Goal: Task Accomplishment & Management: Manage account settings

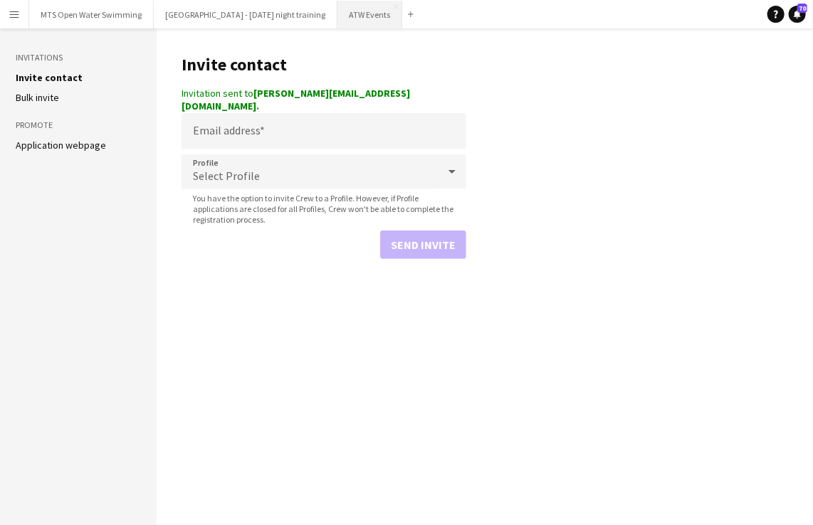
click at [359, 23] on button "ATW Events Close" at bounding box center [369, 15] width 65 height 28
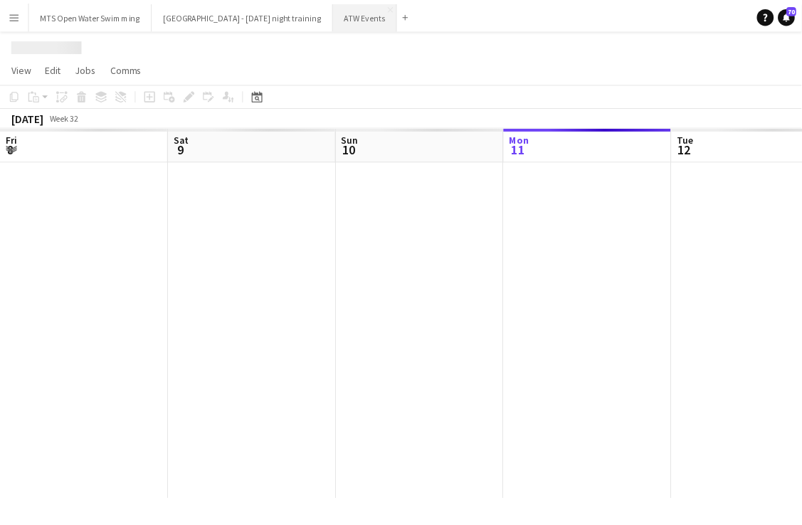
scroll to position [0, 340]
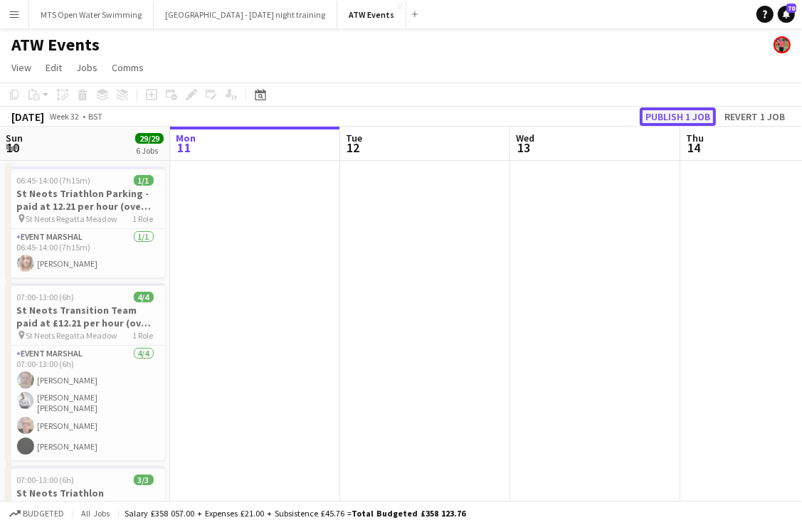
click at [666, 111] on button "Publish 1 job" at bounding box center [678, 116] width 76 height 19
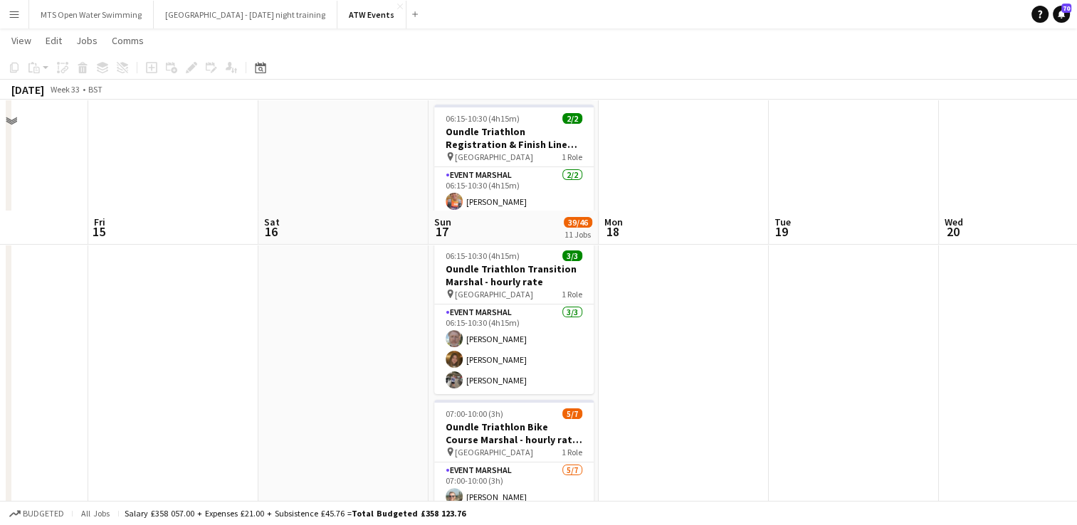
scroll to position [488, 0]
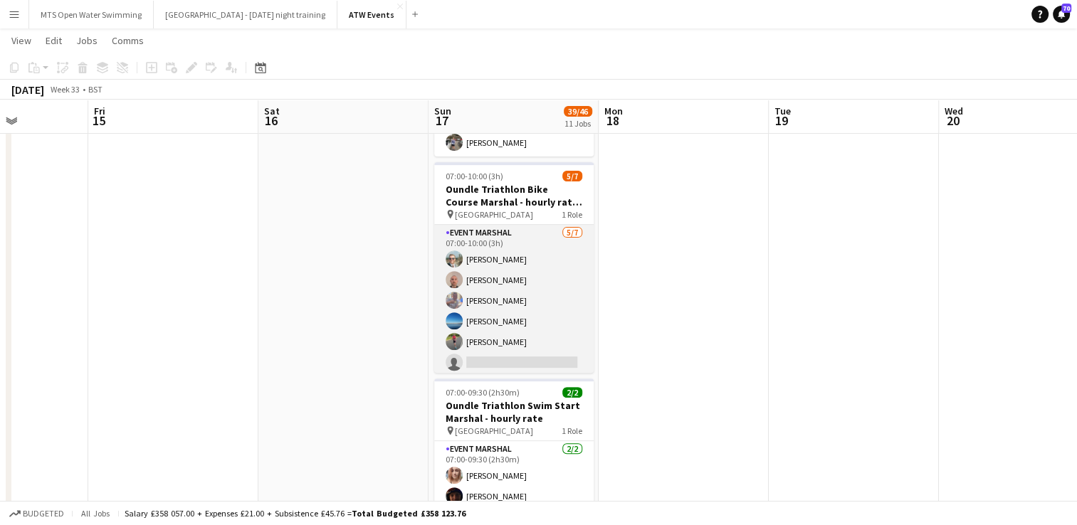
click at [485, 333] on app-card-role "Event Marshal [DATE] 07:00-10:00 (3h) [PERSON_NAME] [PERSON_NAME] [PERSON_NAME]…" at bounding box center [513, 311] width 159 height 172
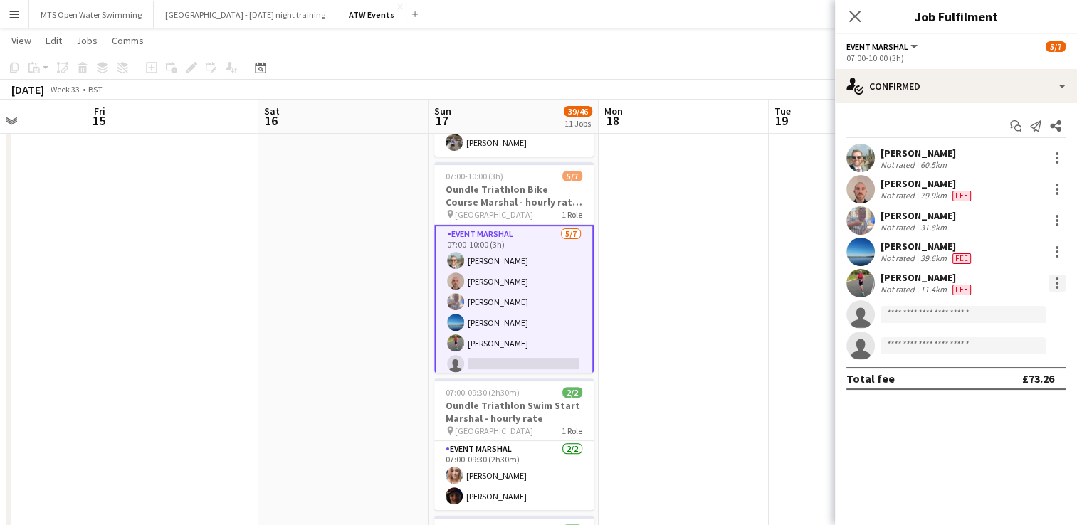
click at [812, 282] on div at bounding box center [1056, 283] width 17 height 17
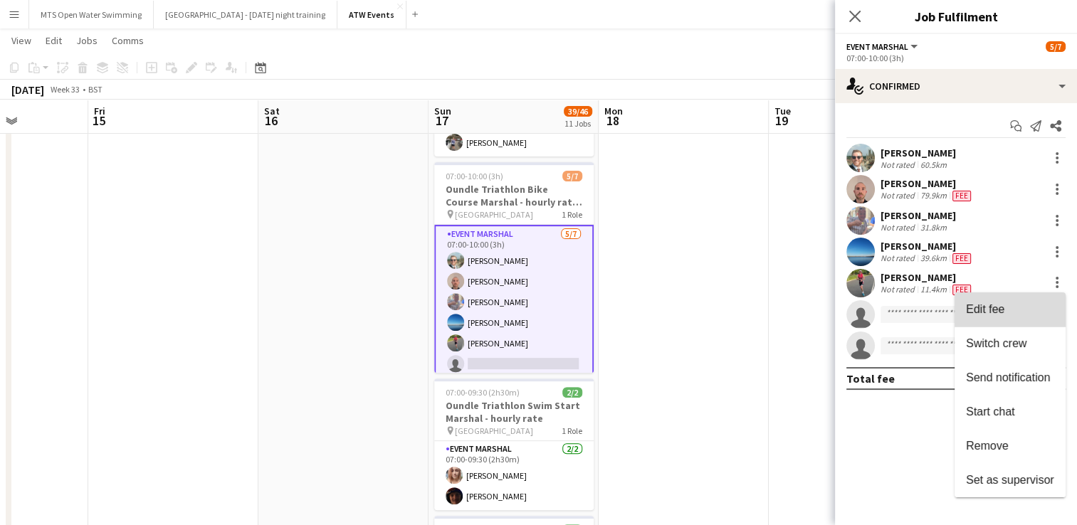
click at [812, 313] on span "Edit fee" at bounding box center [1010, 309] width 88 height 13
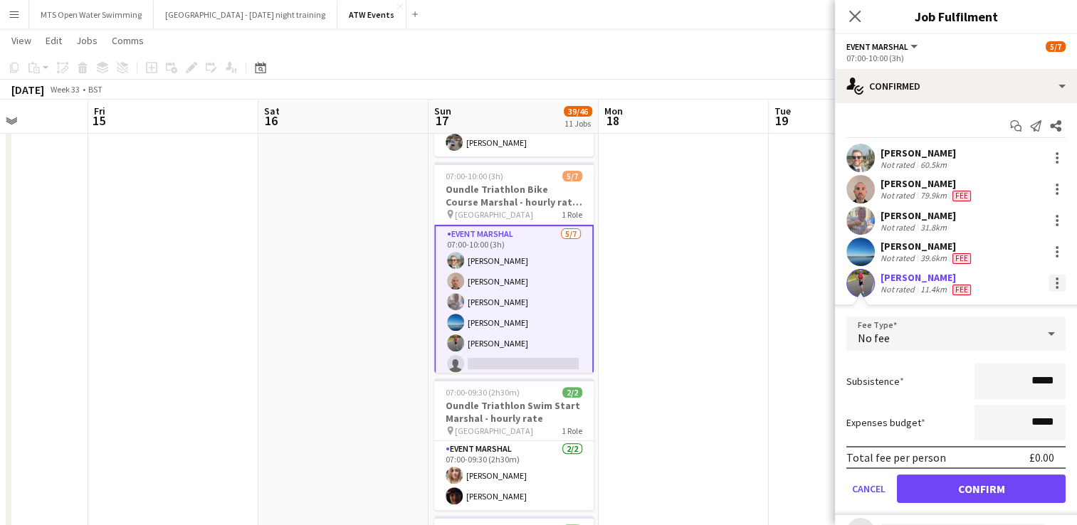
click at [812, 275] on div at bounding box center [1056, 283] width 17 height 17
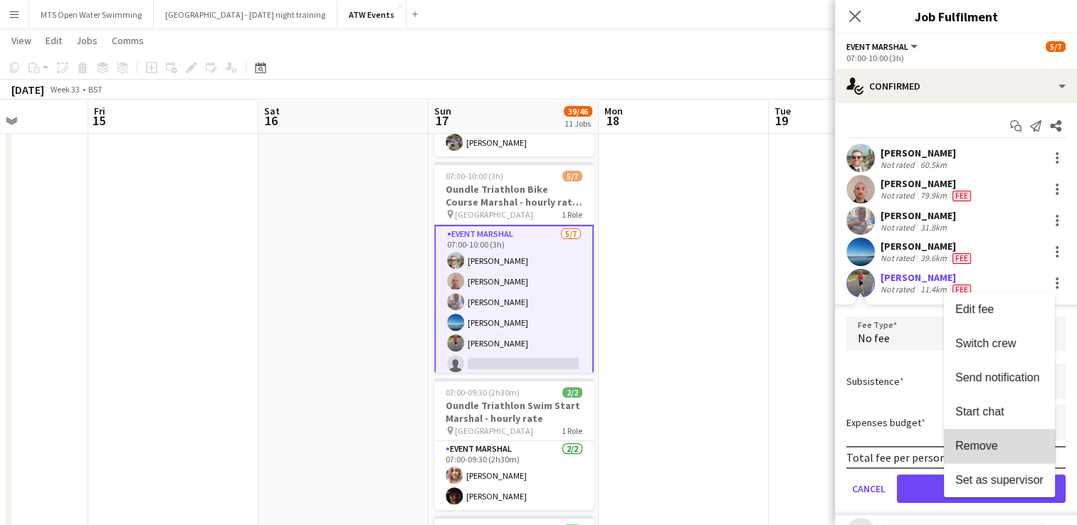
click at [812, 451] on span "Remove" at bounding box center [976, 446] width 43 height 12
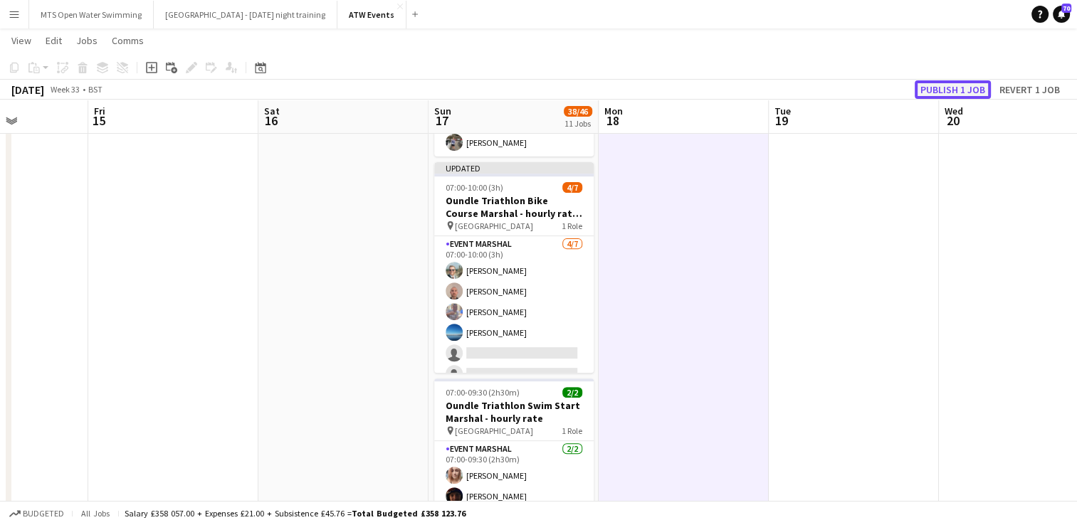
click at [812, 91] on button "Publish 1 job" at bounding box center [952, 89] width 76 height 19
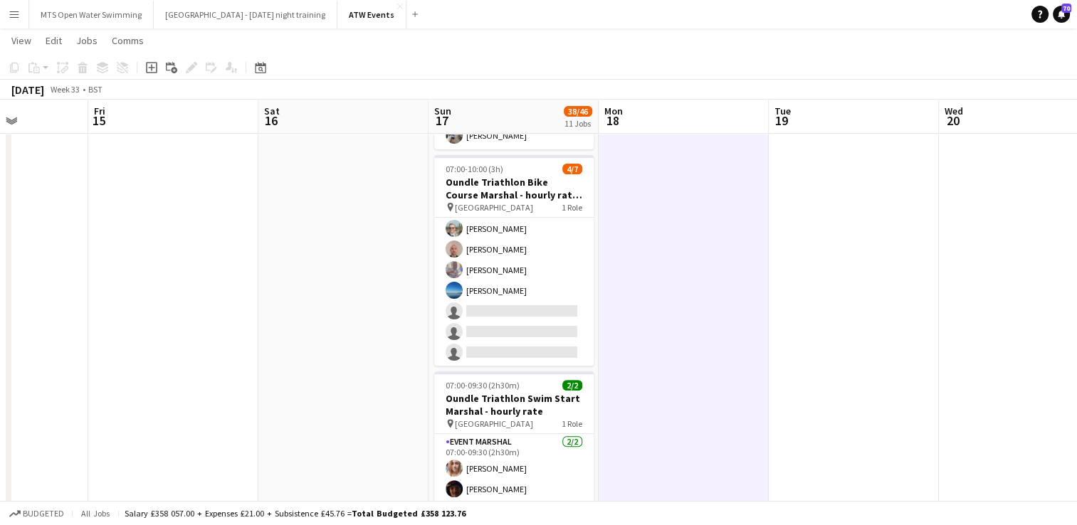
scroll to position [495, 0]
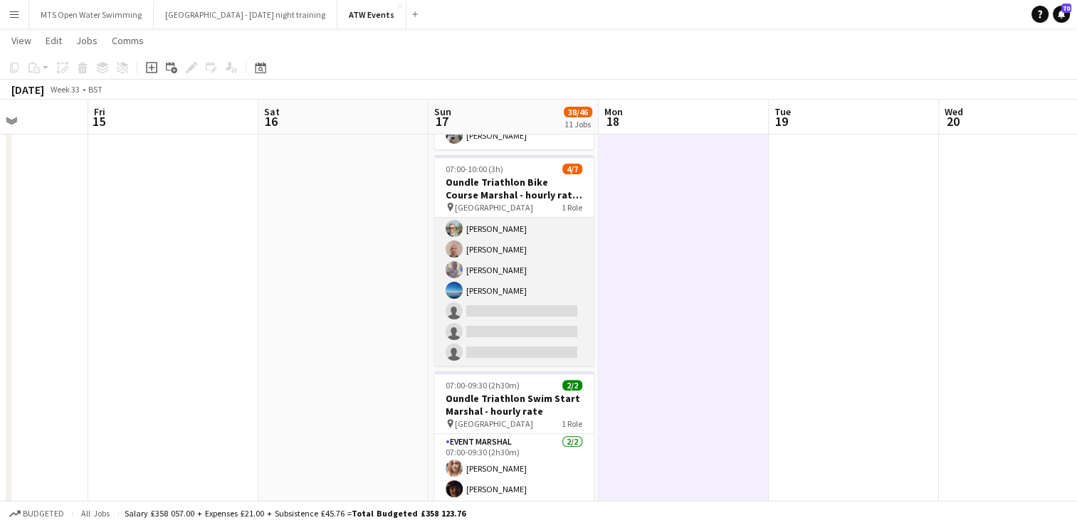
click at [499, 224] on app-card-role "Event Marshal [DATE] 07:00-10:00 (3h) [PERSON_NAME] [PERSON_NAME] [PERSON_NAME]…" at bounding box center [513, 280] width 159 height 172
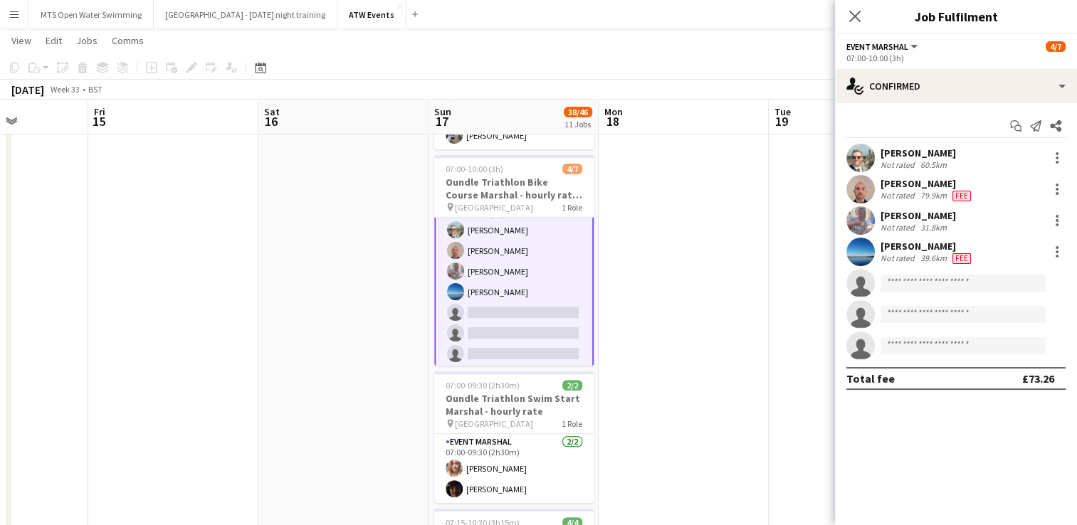
scroll to position [25, 0]
click at [812, 155] on div at bounding box center [1056, 157] width 17 height 17
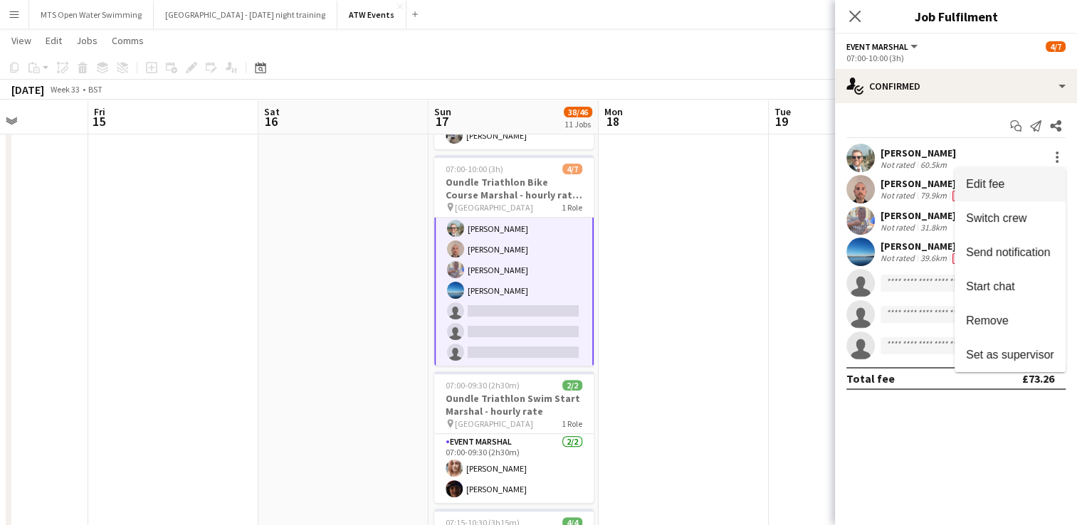
click at [812, 176] on button "Edit fee" at bounding box center [1009, 184] width 111 height 34
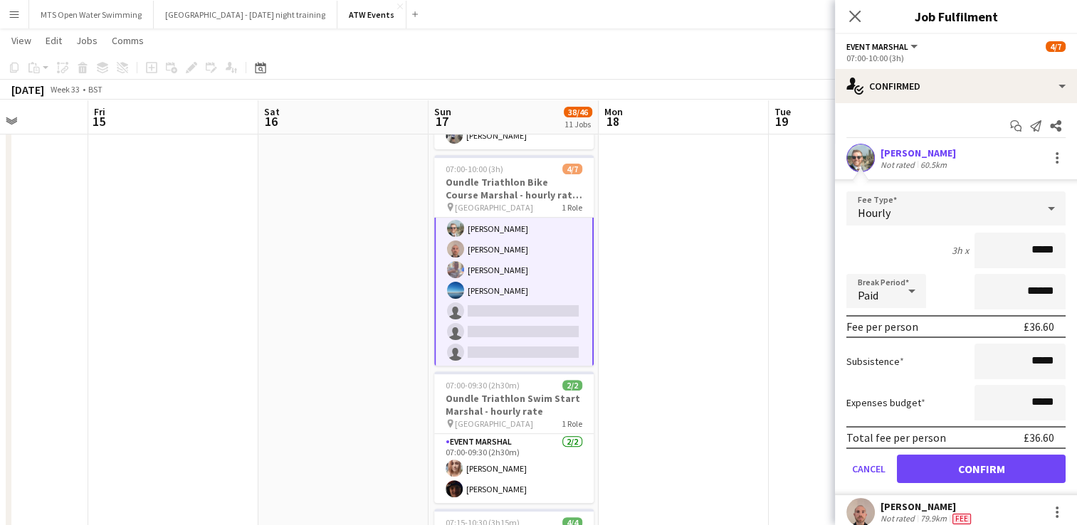
type input "******"
click at [812, 463] on button "Confirm" at bounding box center [981, 469] width 169 height 28
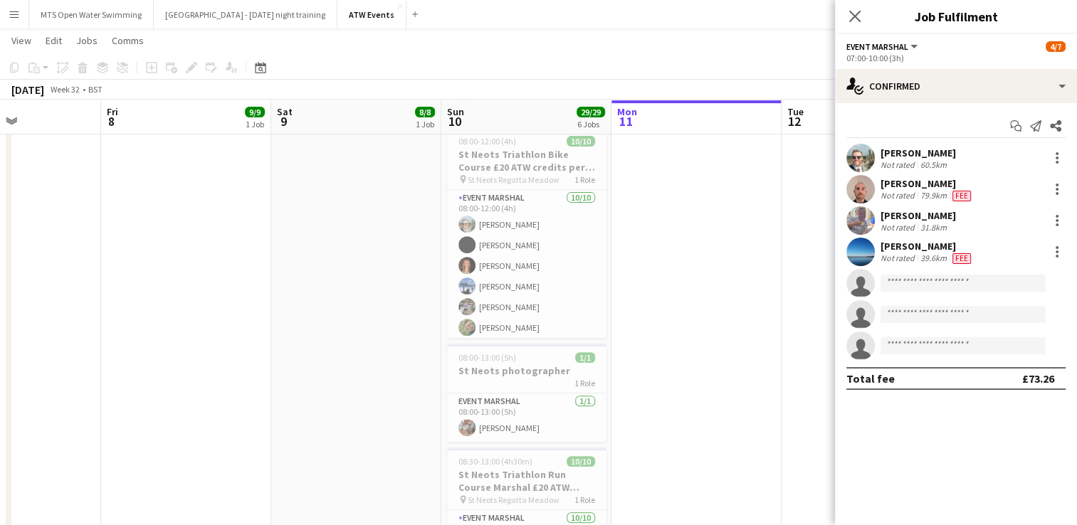
scroll to position [0, 586]
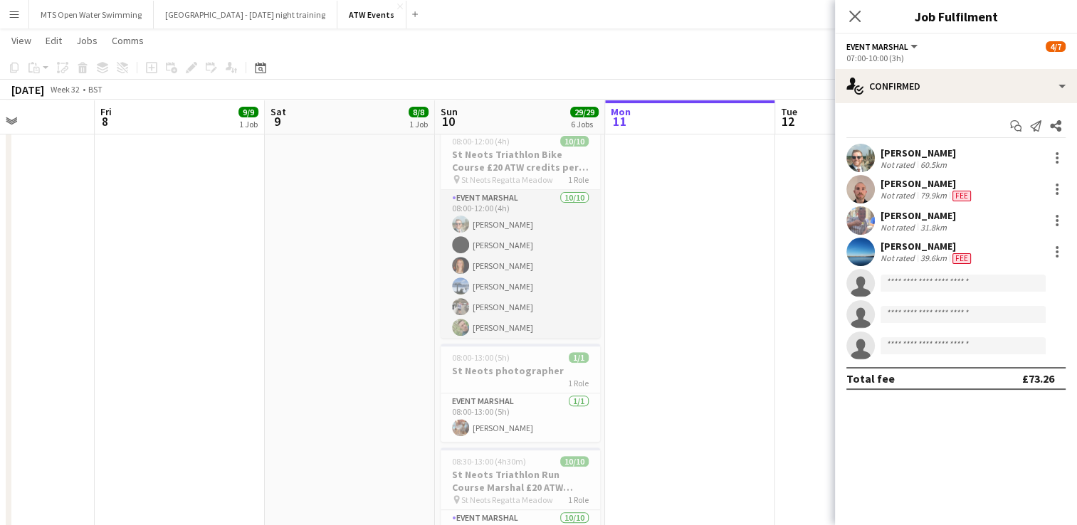
click at [484, 223] on app-card-role "Event Marshal [DATE] 08:00-12:00 (4h) [PERSON_NAME] [PERSON_NAME]-[PERSON_NAME]…" at bounding box center [519, 307] width 159 height 234
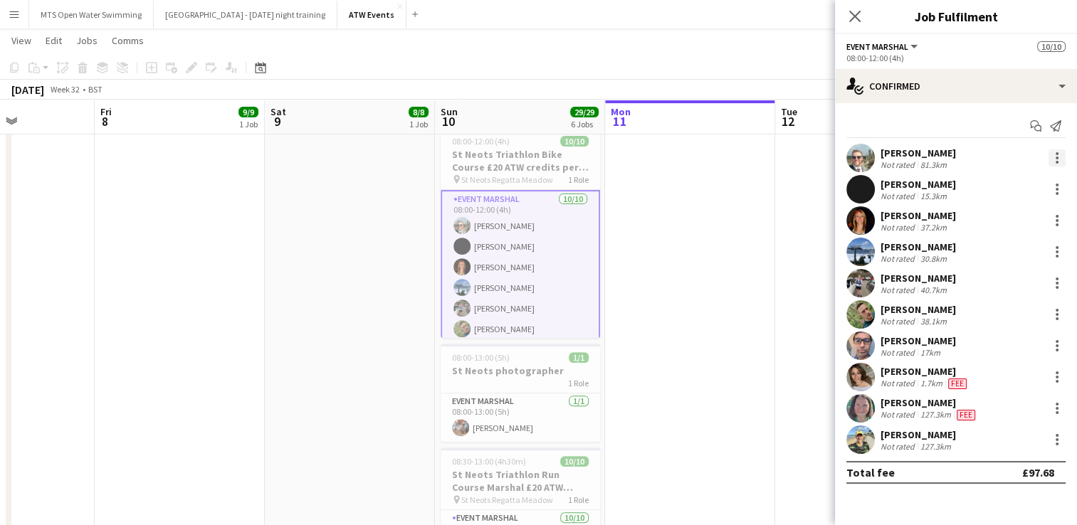
click at [812, 159] on div at bounding box center [1056, 157] width 17 height 17
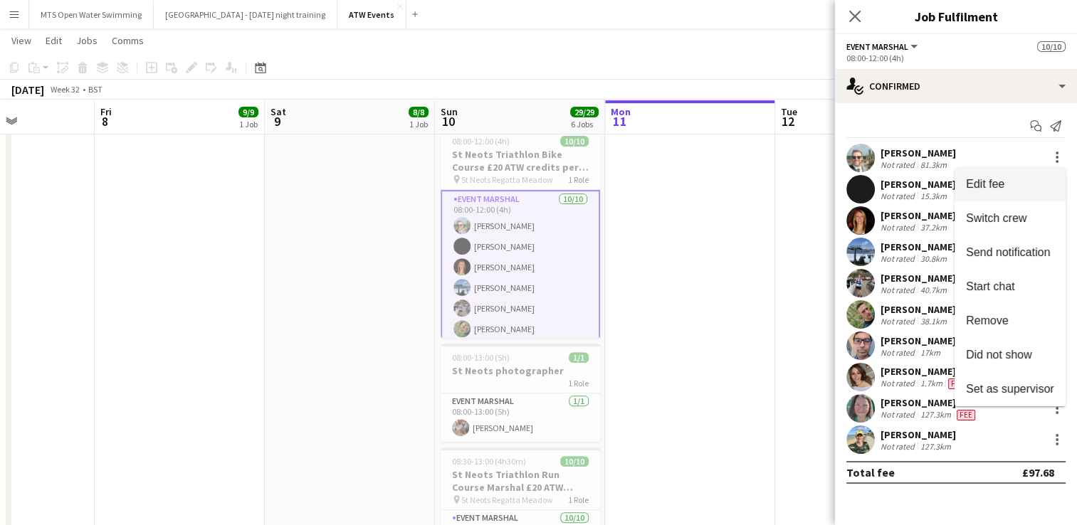
click at [812, 191] on button "Edit fee" at bounding box center [1009, 184] width 111 height 34
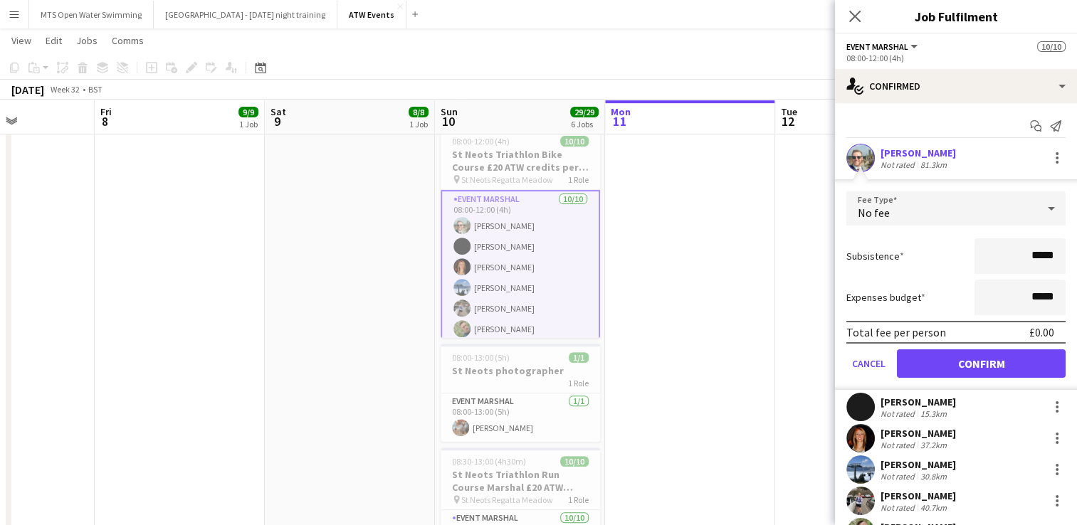
click at [812, 208] on div "No fee" at bounding box center [941, 208] width 191 height 34
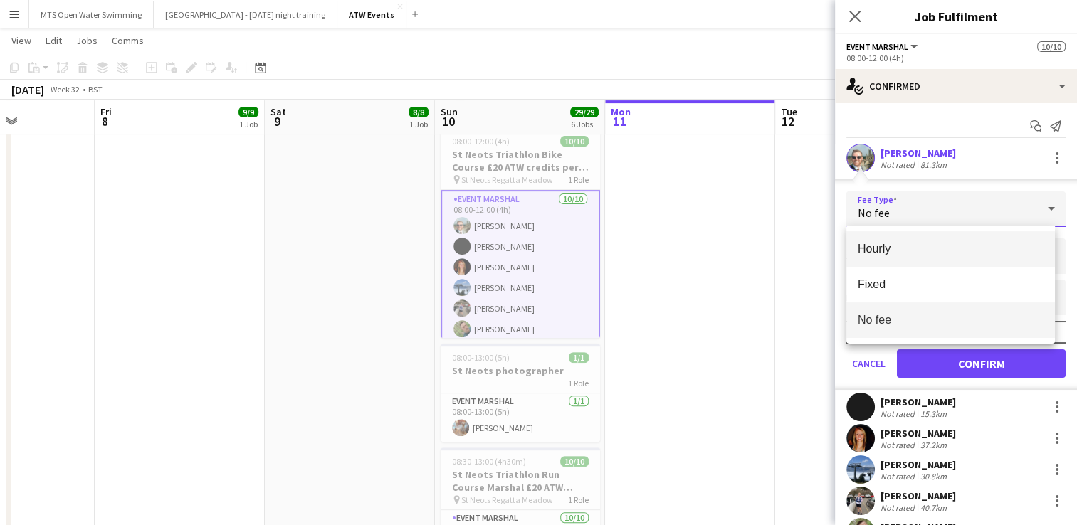
click at [812, 243] on span "Hourly" at bounding box center [950, 249] width 186 height 14
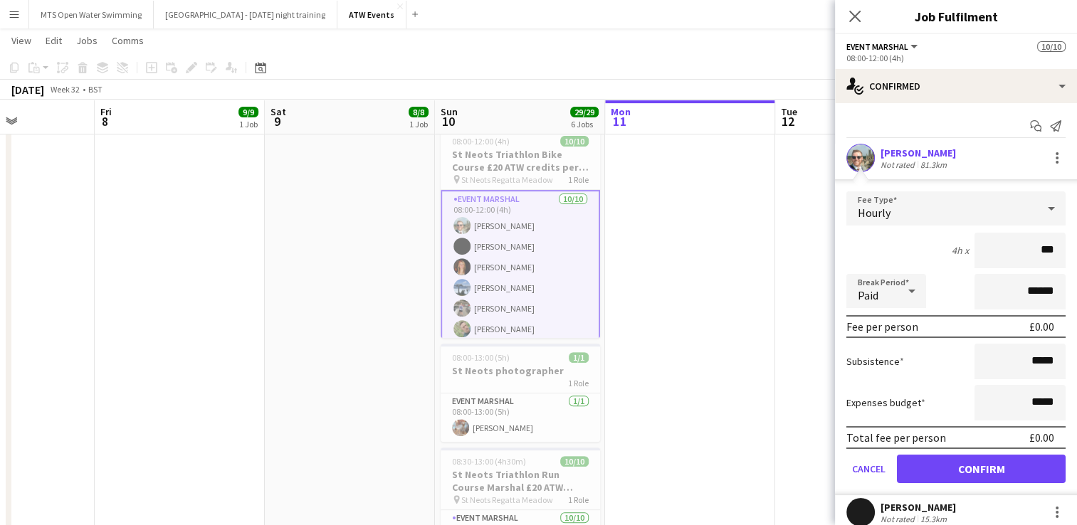
type input "**"
type input "******"
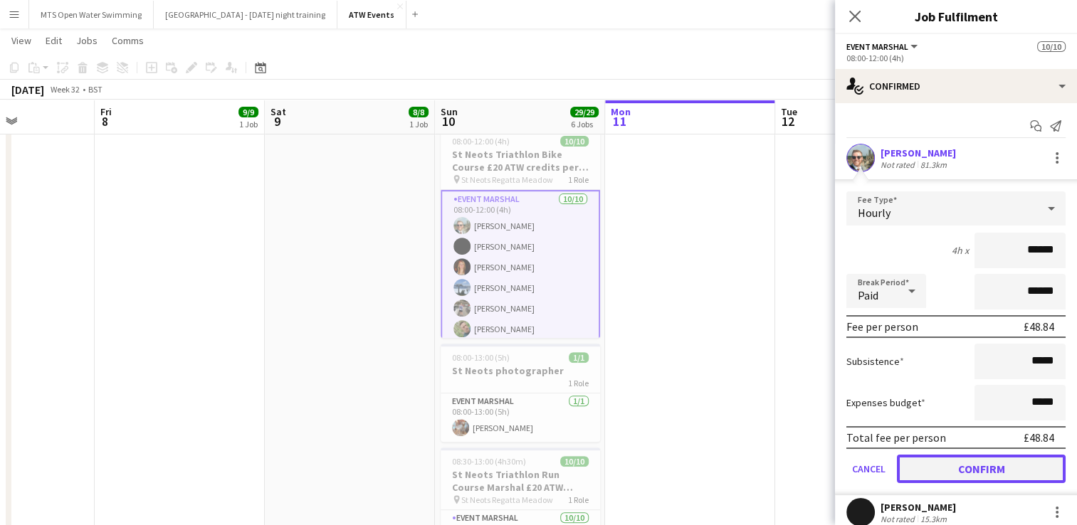
click at [812, 471] on button "Confirm" at bounding box center [981, 469] width 169 height 28
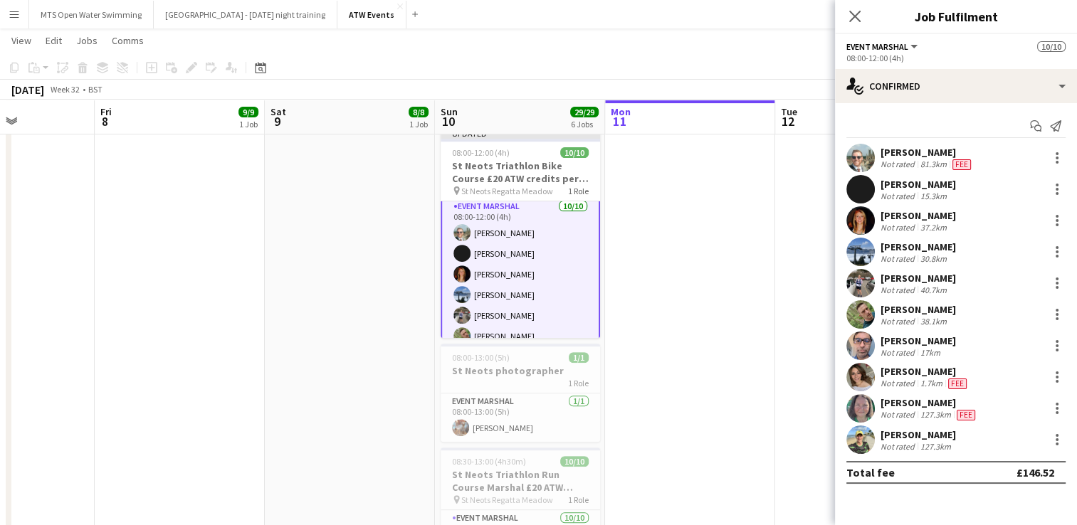
scroll to position [100, 0]
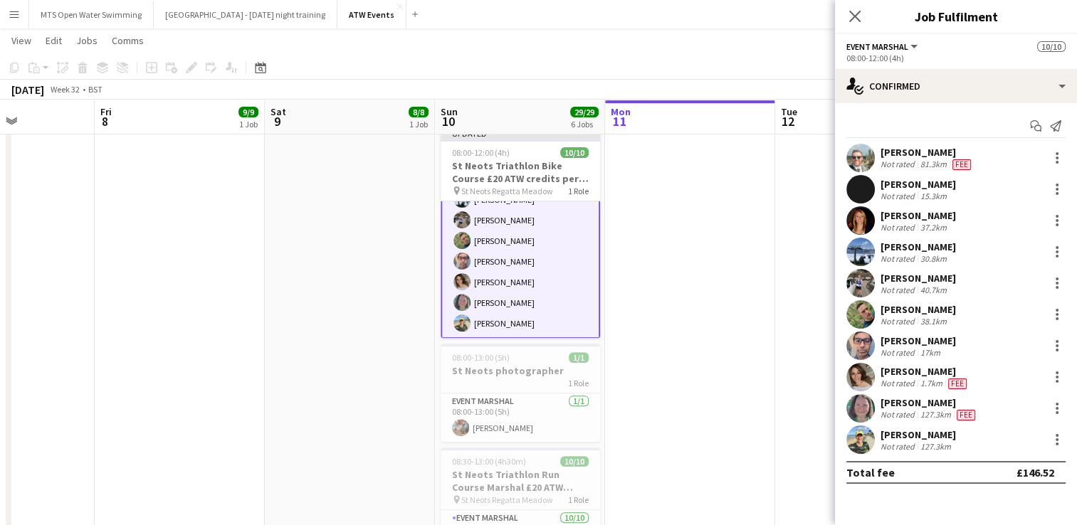
click at [499, 255] on app-card-role "Event Marshal [DATE] 08:00-12:00 (4h) [PERSON_NAME] [PERSON_NAME]-[PERSON_NAME]…" at bounding box center [519, 220] width 159 height 237
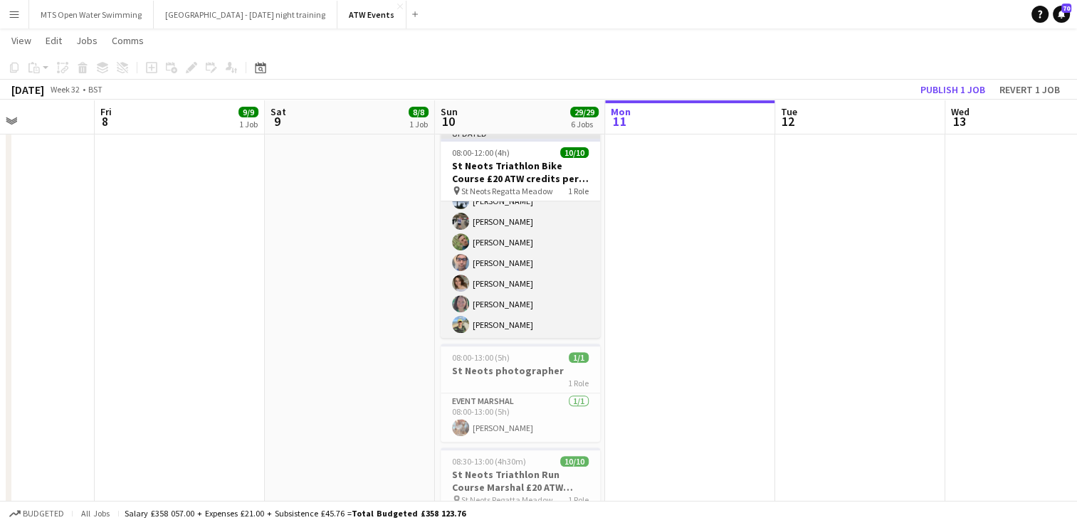
click at [499, 255] on app-card-role "Event Marshal [DATE] 08:00-12:00 (4h) [PERSON_NAME] [PERSON_NAME]-[PERSON_NAME]…" at bounding box center [519, 222] width 159 height 234
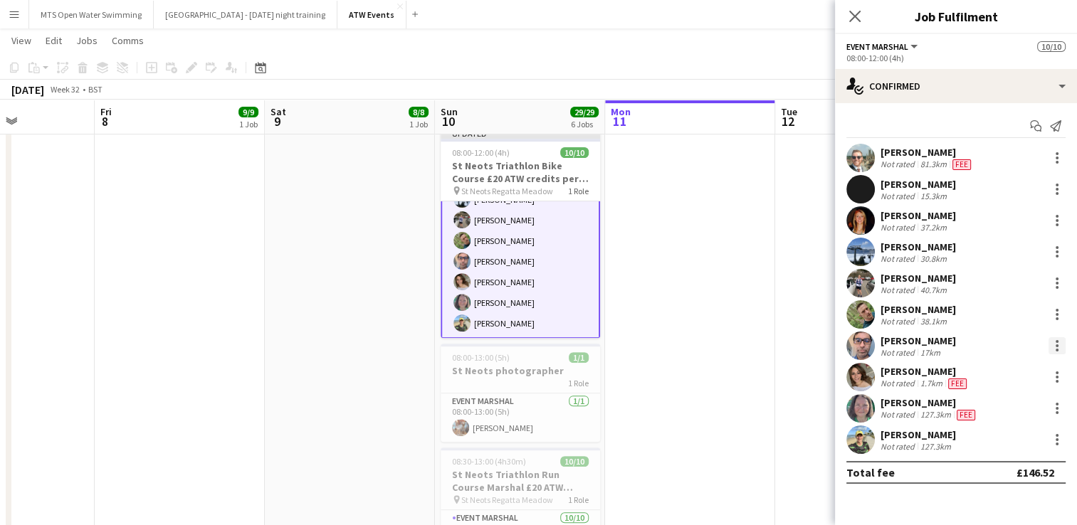
click at [812, 340] on div at bounding box center [1056, 341] width 3 height 3
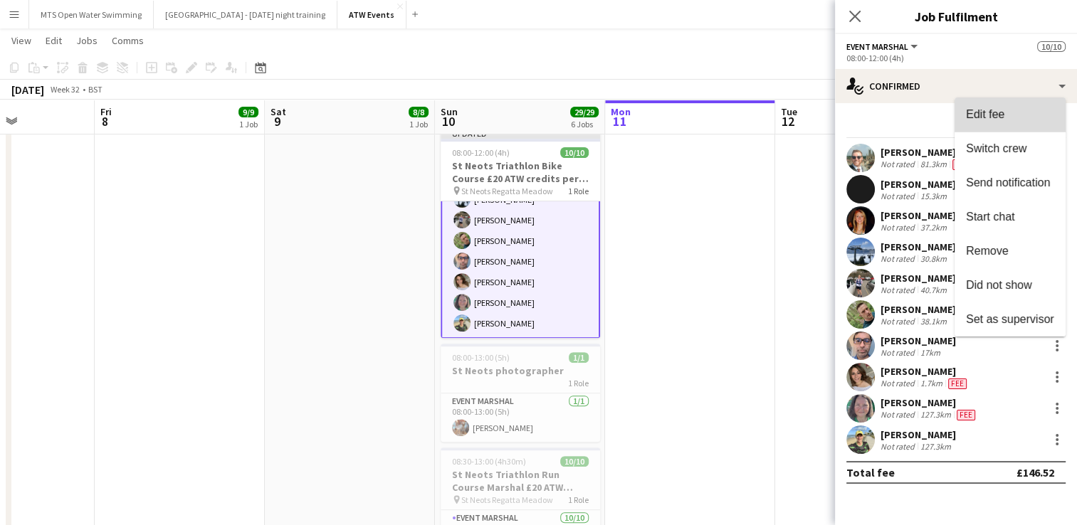
click at [812, 125] on button "Edit fee" at bounding box center [1009, 114] width 111 height 34
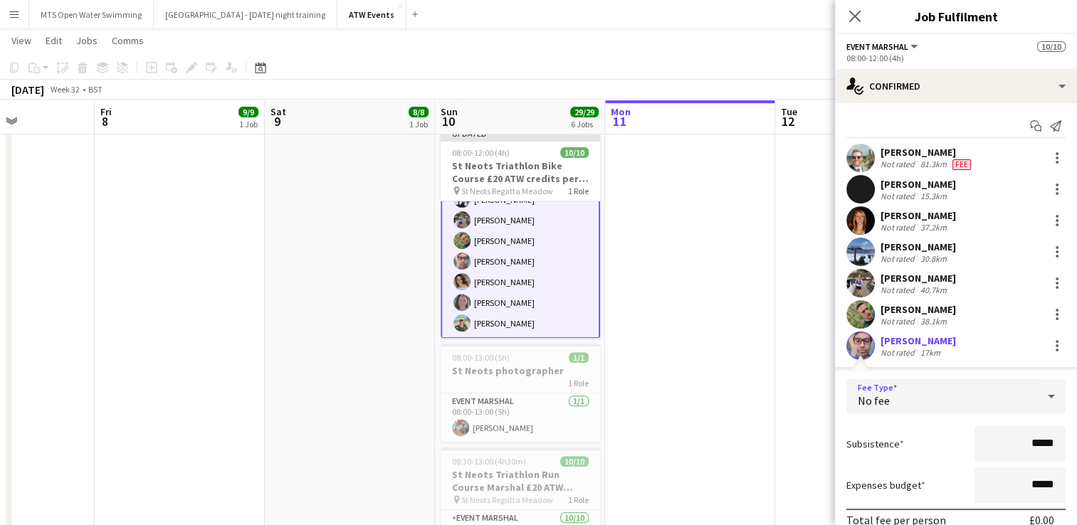
click at [812, 401] on div "No fee" at bounding box center [941, 396] width 191 height 34
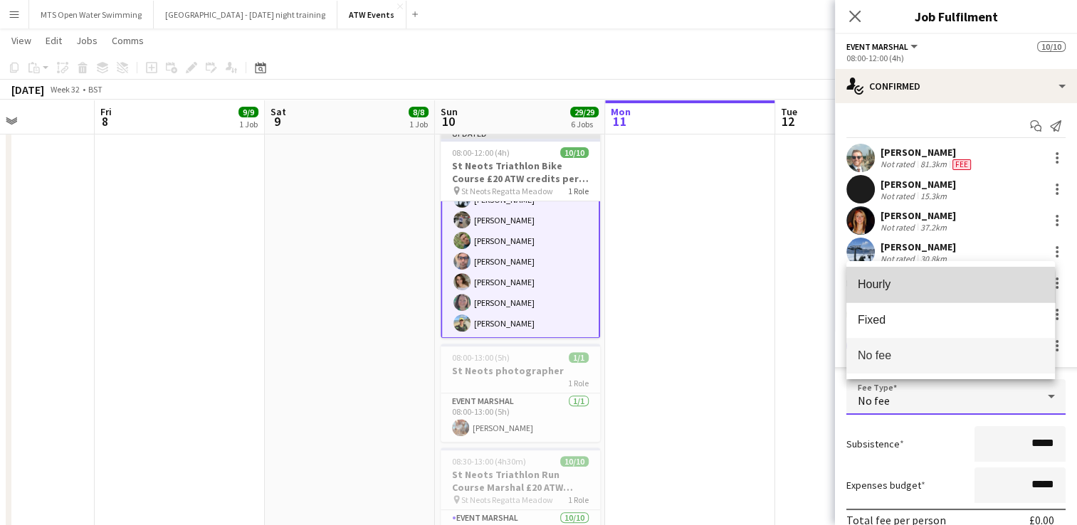
click at [812, 290] on span "Hourly" at bounding box center [950, 285] width 186 height 14
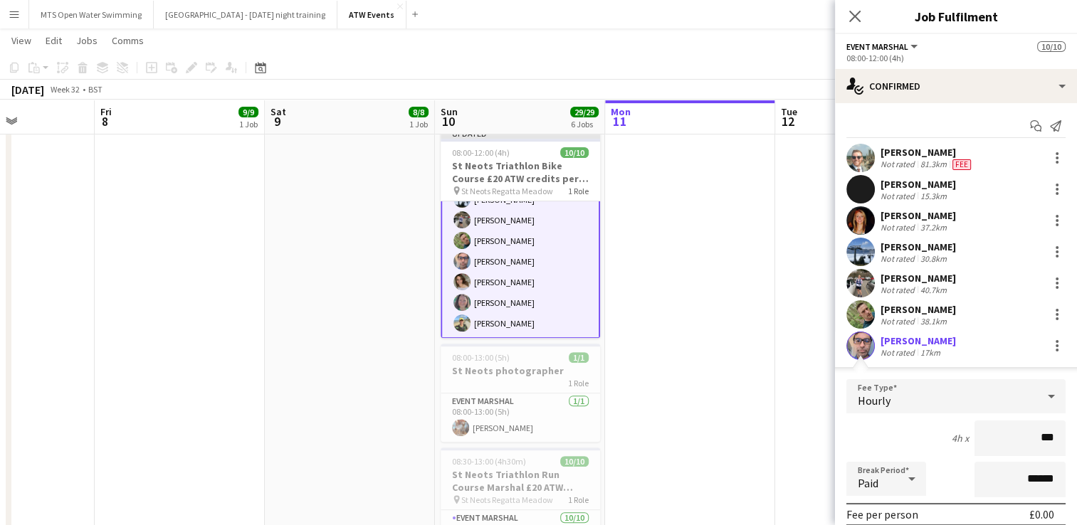
type input "**"
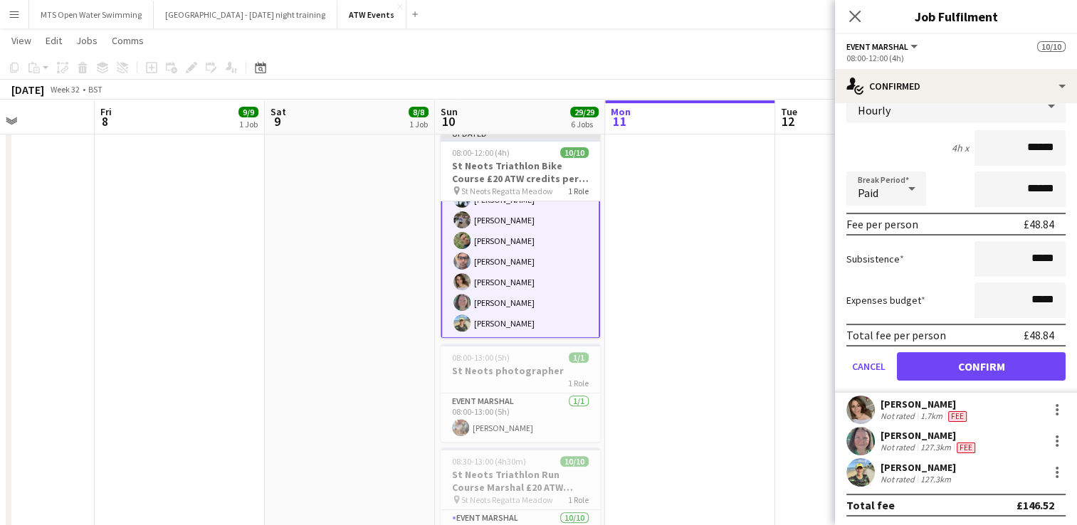
type input "******"
click at [812, 363] on button "Confirm" at bounding box center [981, 366] width 169 height 28
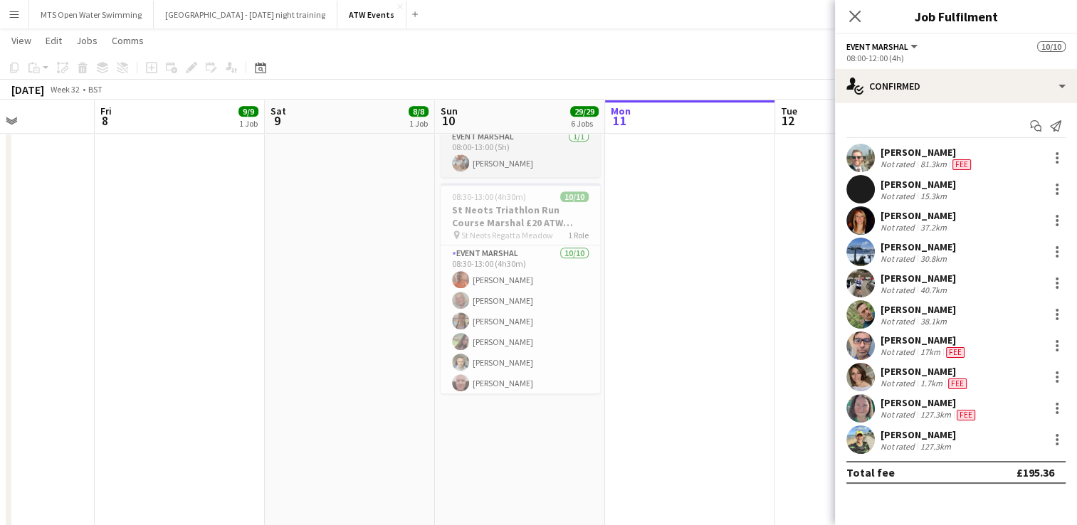
scroll to position [760, 0]
click at [691, 268] on app-date-cell at bounding box center [690, 380] width 170 height 1962
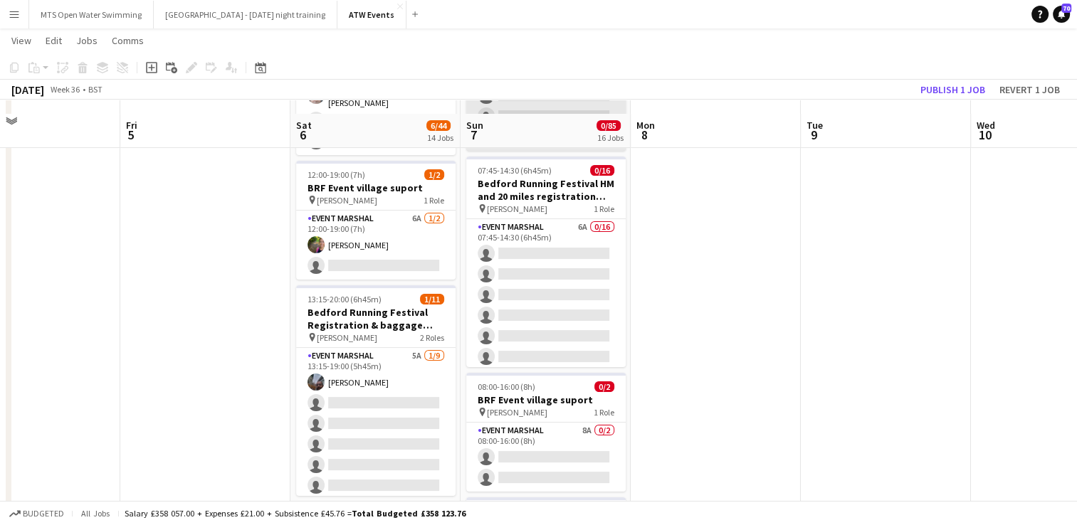
scroll to position [184, 0]
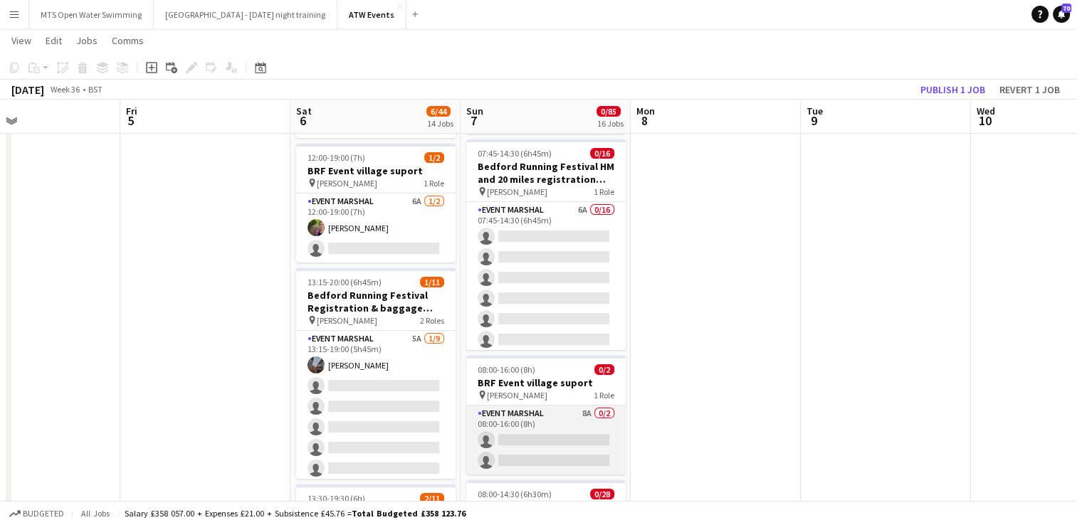
click at [585, 416] on app-card-role "Event Marshal 8A 0/2 08:00-16:00 (8h) single-neutral-actions single-neutral-act…" at bounding box center [545, 440] width 159 height 69
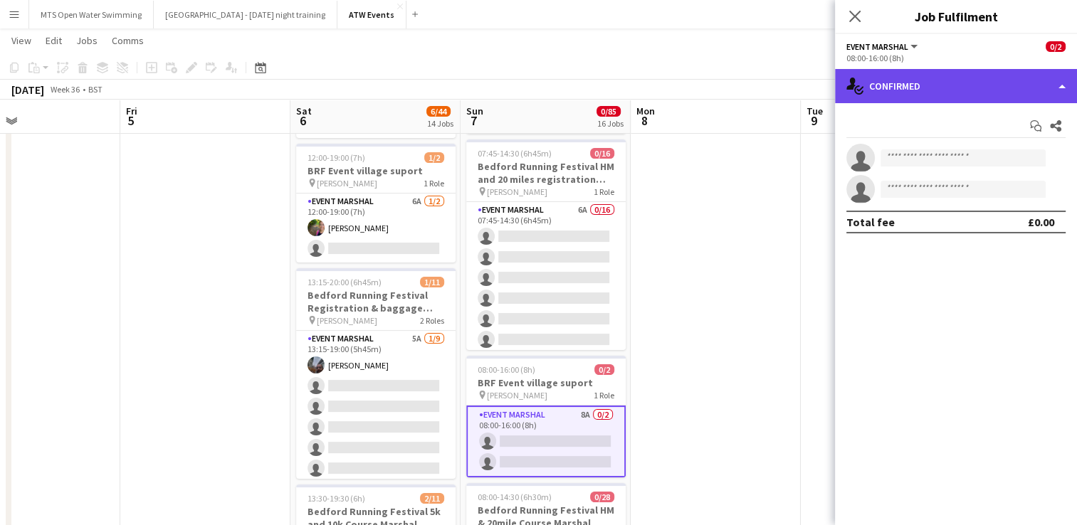
click at [812, 75] on div "single-neutral-actions-check-2 Confirmed" at bounding box center [956, 86] width 242 height 34
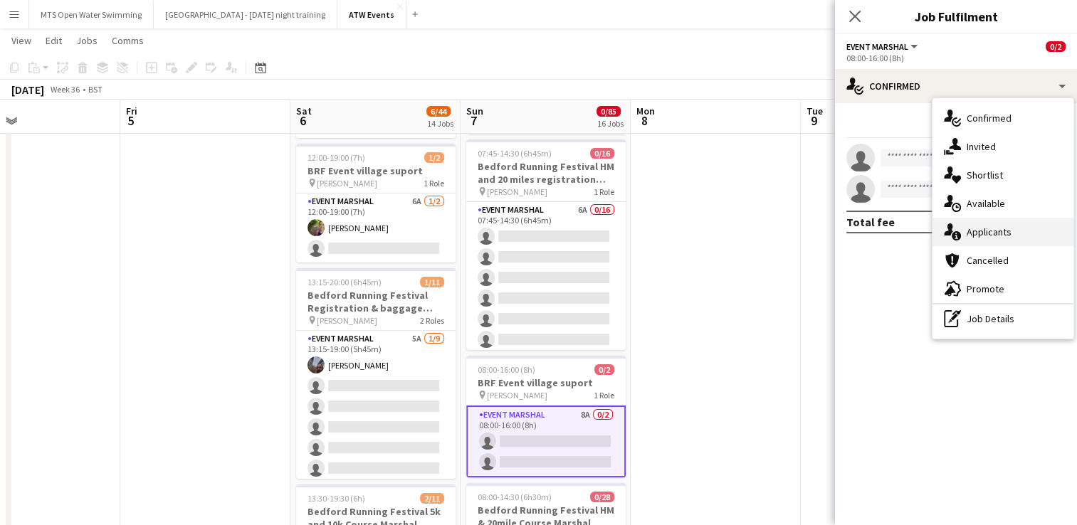
click at [812, 235] on div "single-neutral-actions-information Applicants" at bounding box center [1002, 232] width 141 height 28
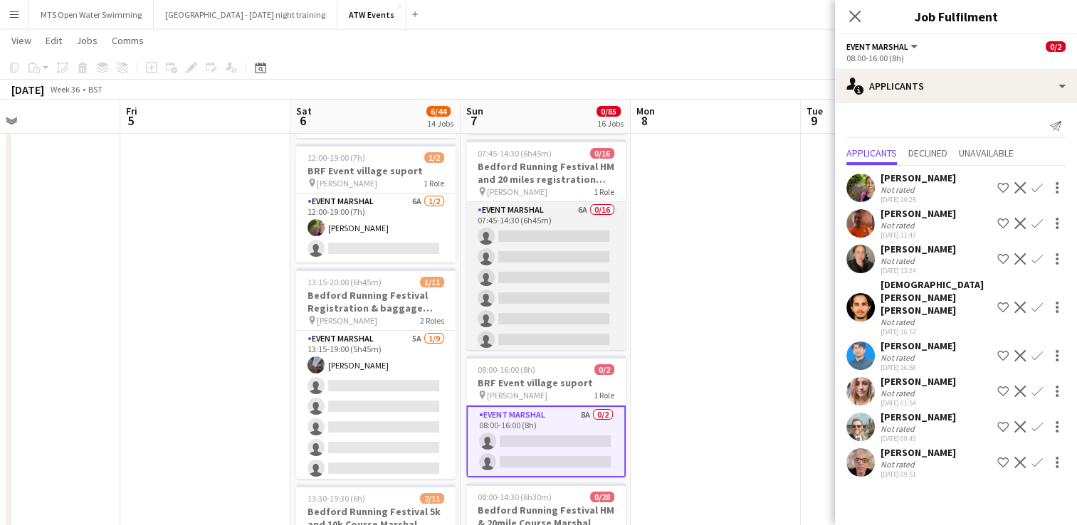
click at [563, 211] on app-card-role "Event Marshal 6A 0/16 07:45-14:30 (6h45m) single-neutral-actions single-neutral…" at bounding box center [545, 381] width 159 height 358
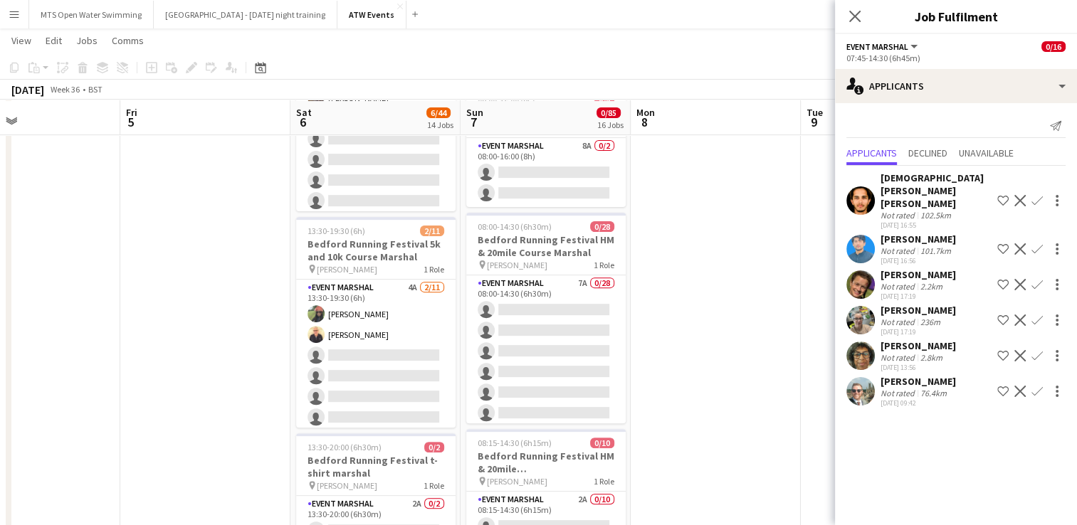
scroll to position [453, 0]
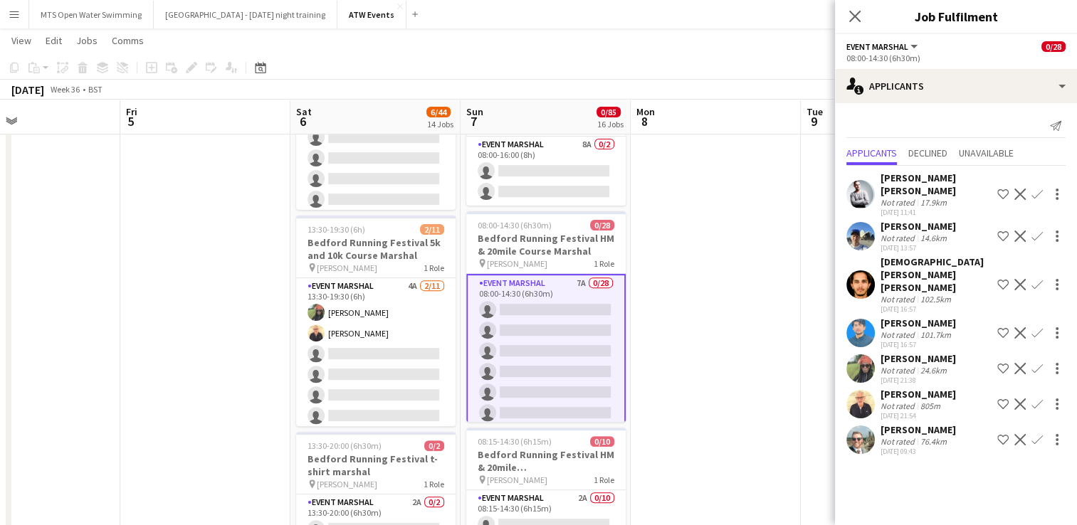
click at [812, 398] on app-icon "Confirm" at bounding box center [1036, 403] width 11 height 11
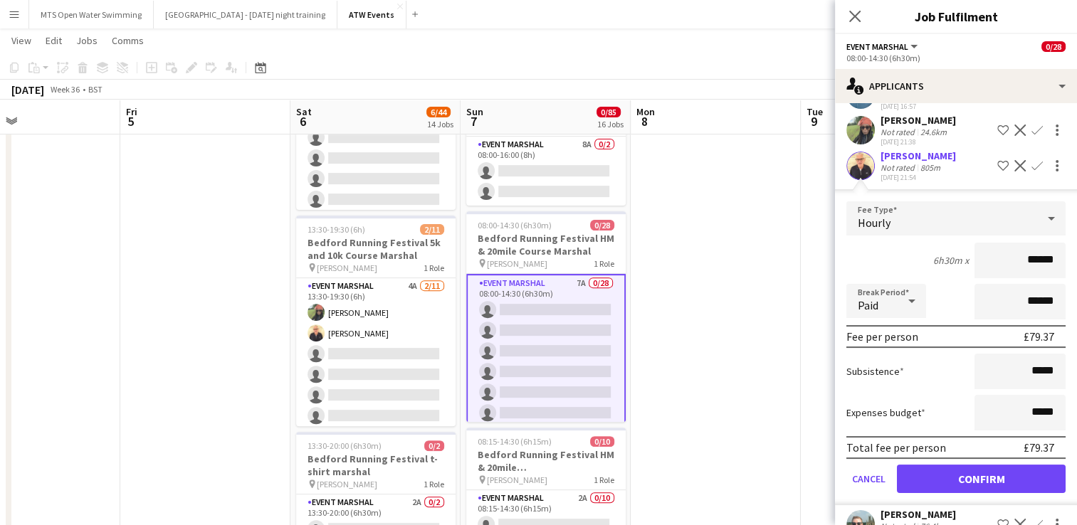
scroll to position [240, 0]
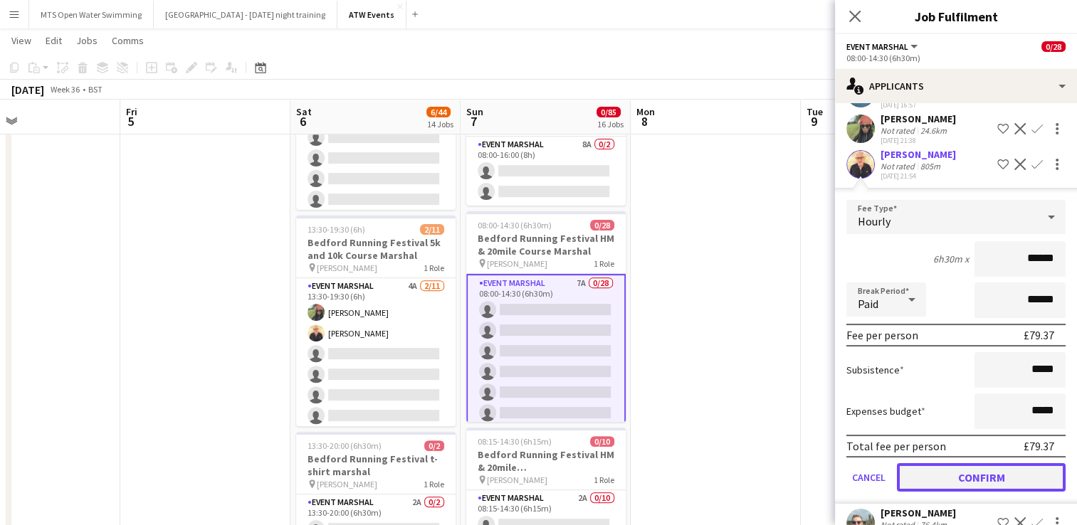
click at [812, 463] on button "Confirm" at bounding box center [981, 477] width 169 height 28
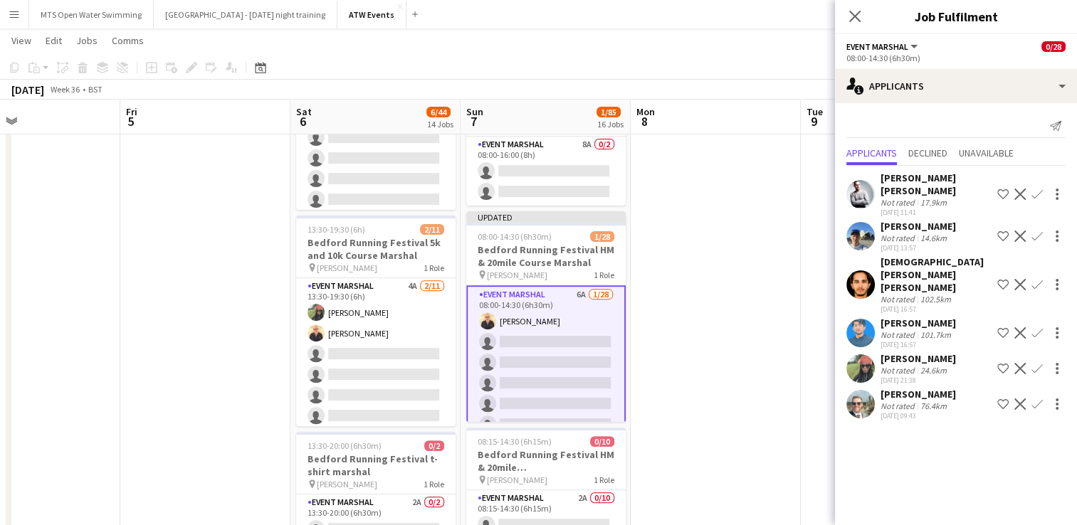
scroll to position [0, 0]
click at [812, 363] on app-icon "Confirm" at bounding box center [1036, 368] width 11 height 11
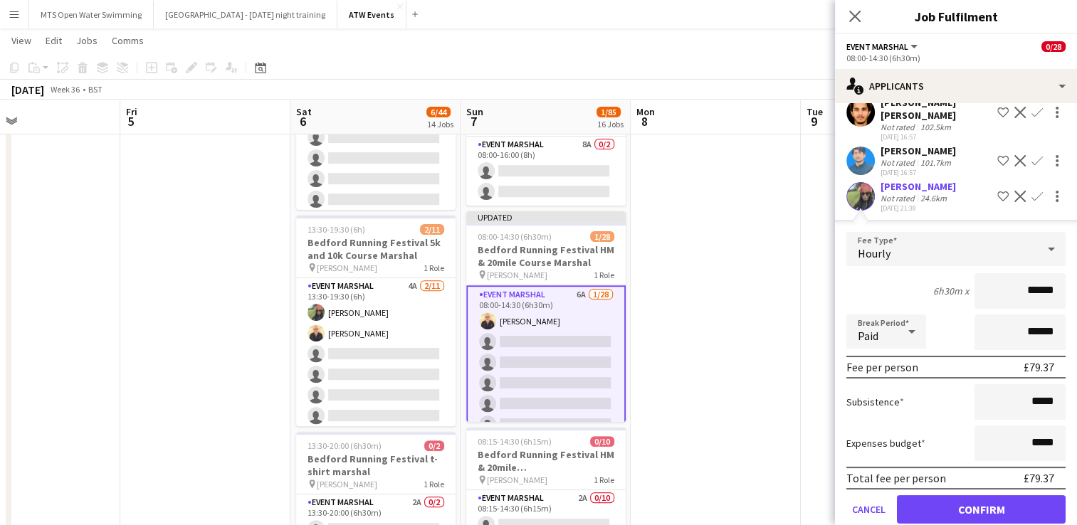
scroll to position [173, 0]
click at [812, 495] on button "Confirm" at bounding box center [981, 509] width 169 height 28
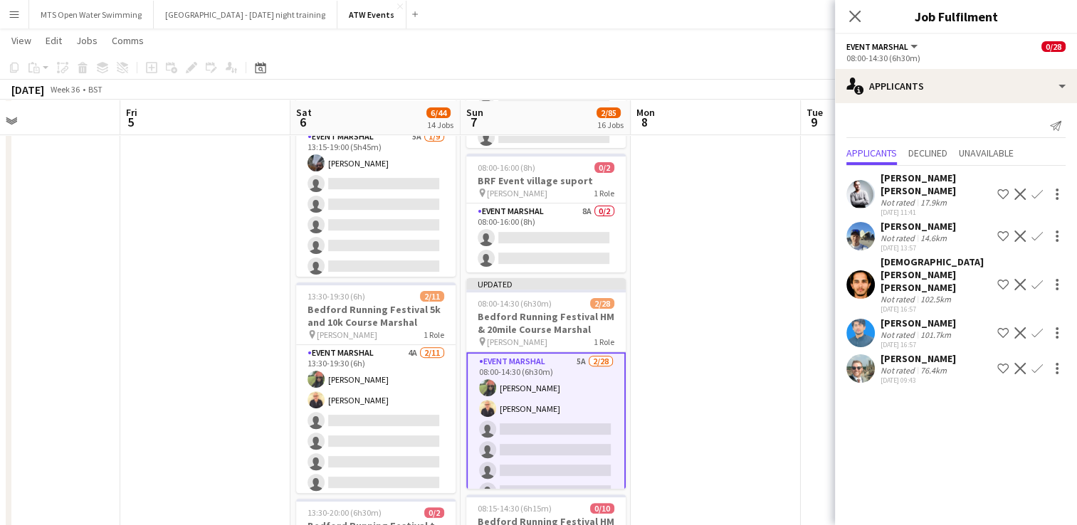
scroll to position [384, 0]
click at [812, 228] on button "Confirm" at bounding box center [1036, 236] width 17 height 17
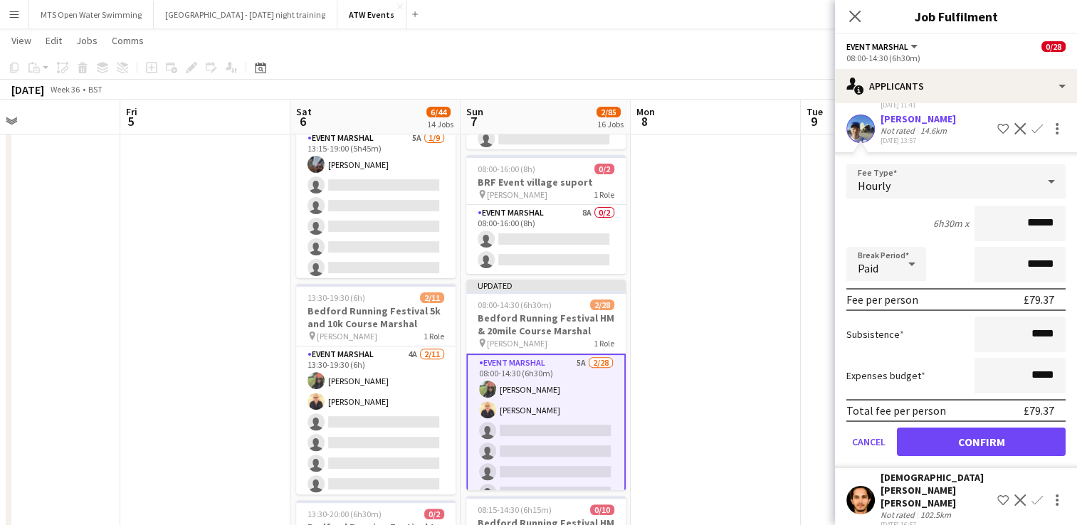
scroll to position [114, 0]
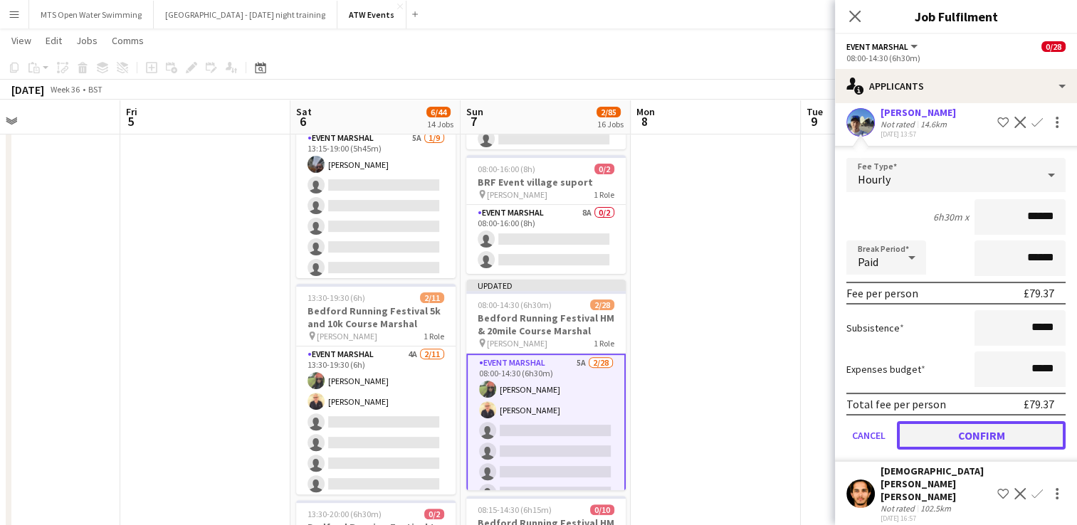
click at [812, 428] on button "Confirm" at bounding box center [981, 435] width 169 height 28
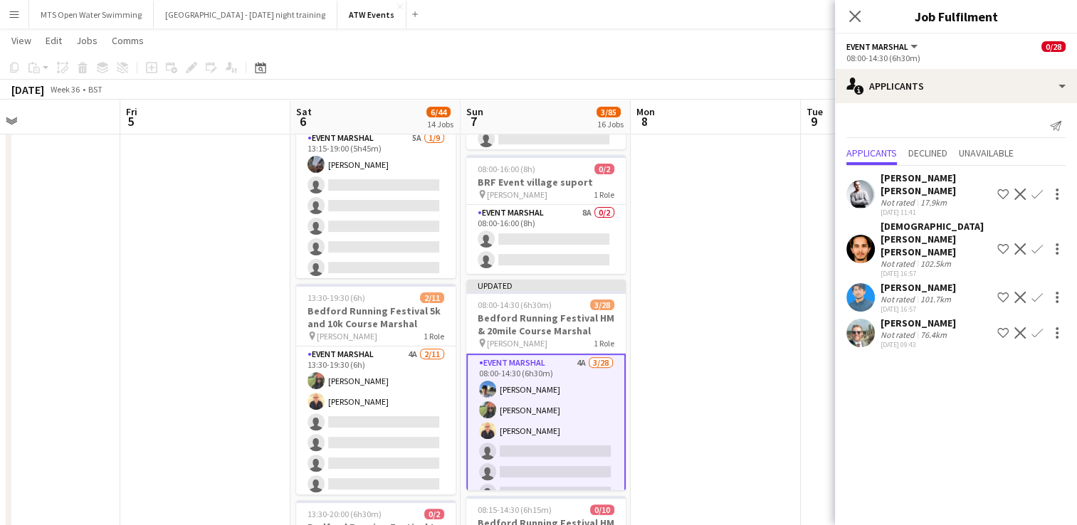
scroll to position [0, 0]
click at [812, 189] on app-icon "Confirm" at bounding box center [1036, 194] width 11 height 11
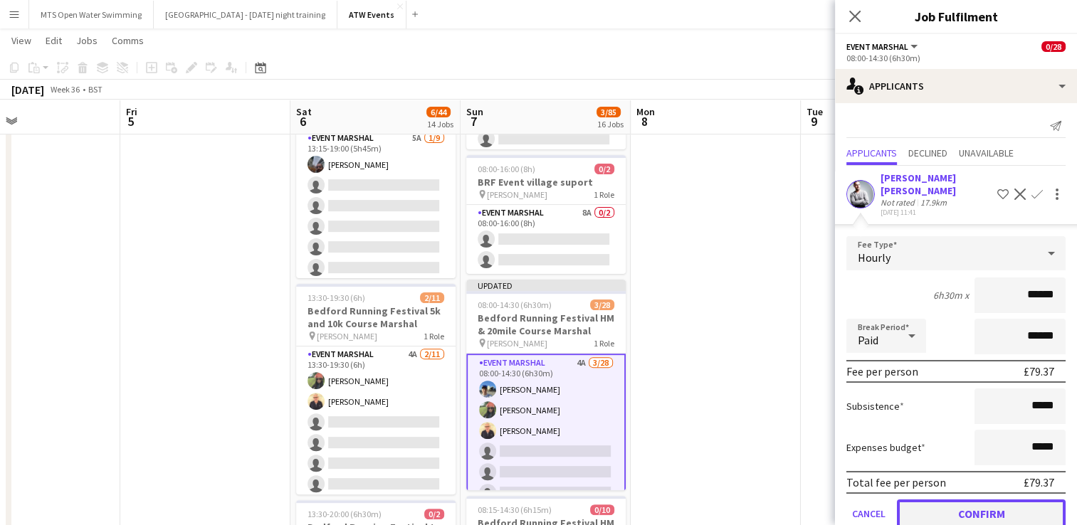
click at [812, 505] on button "Confirm" at bounding box center [981, 514] width 169 height 28
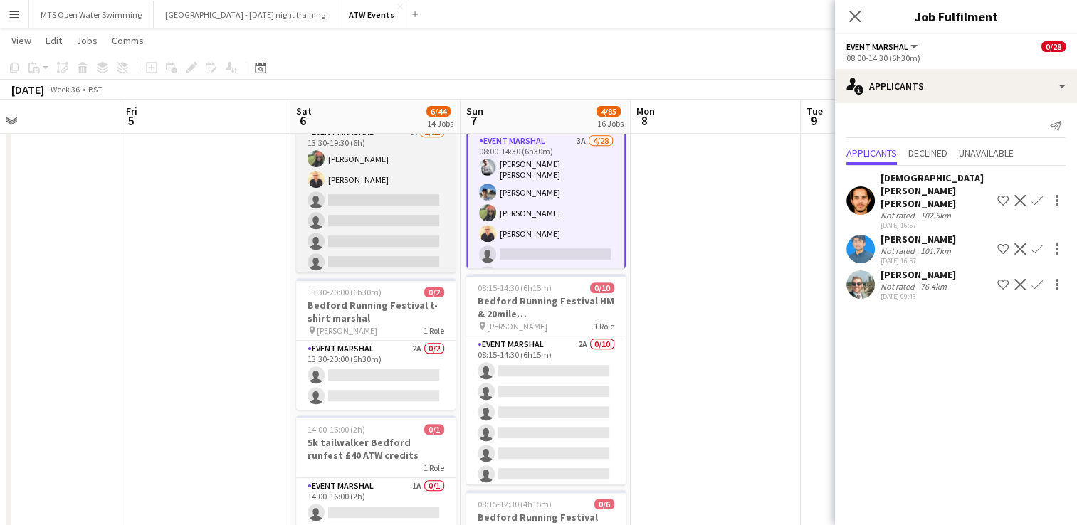
scroll to position [609, 0]
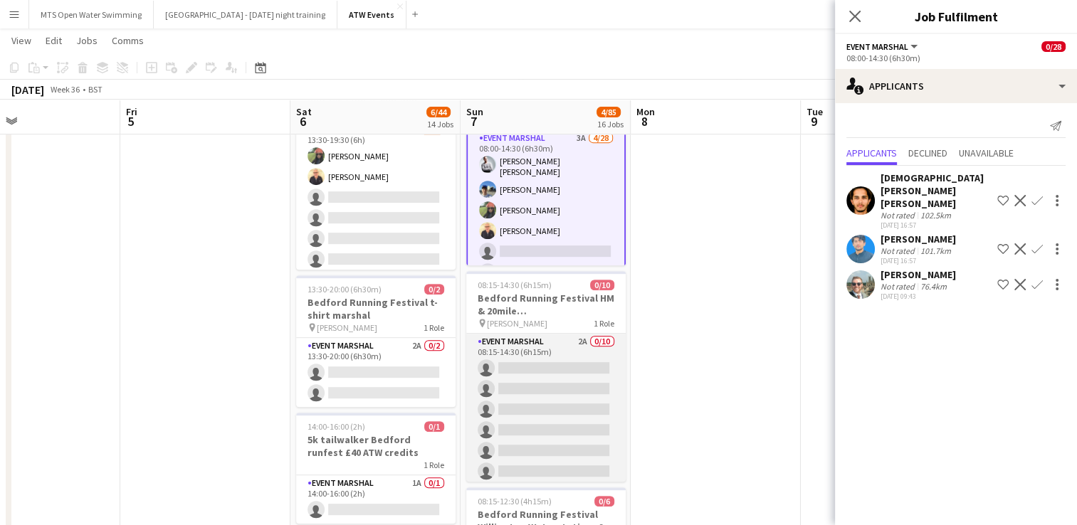
click at [573, 338] on app-card-role "Event Marshal 2A 0/10 08:15-14:30 (6h15m) single-neutral-actions single-neutral…" at bounding box center [545, 451] width 159 height 234
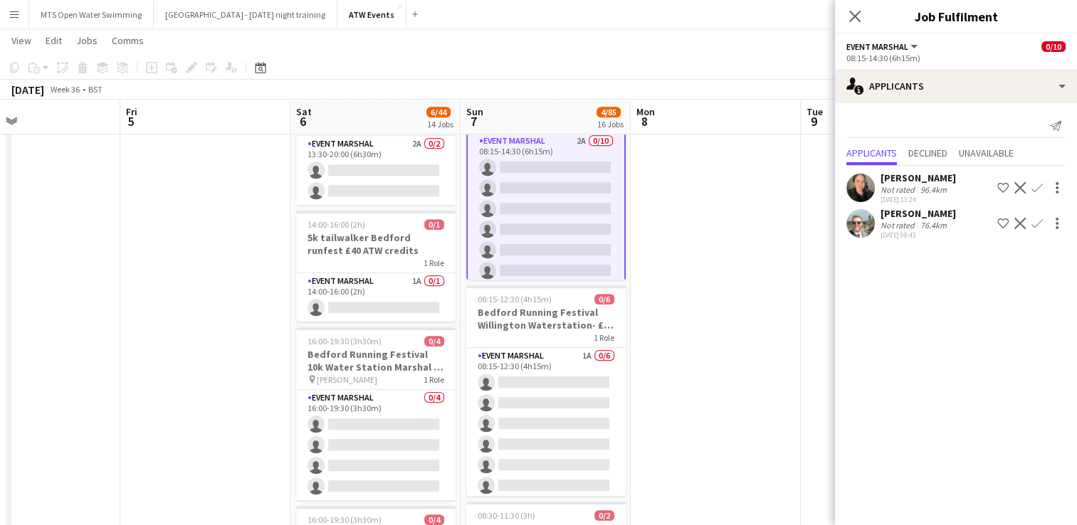
scroll to position [811, 0]
click at [411, 273] on app-card-role "Event Marshal 1A 0/1 14:00-16:00 (2h) single-neutral-actions" at bounding box center [375, 297] width 159 height 48
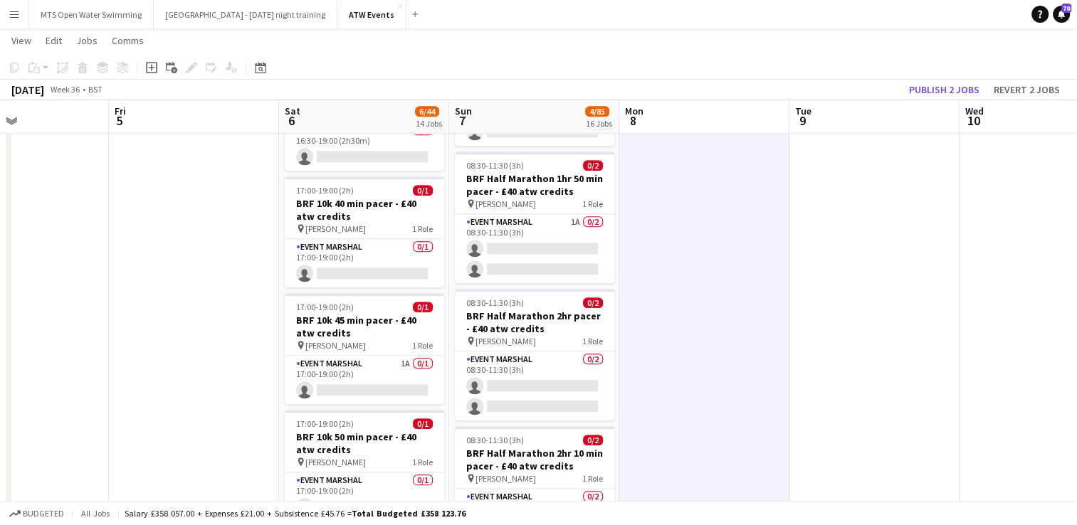
scroll to position [1437, 0]
click at [402, 355] on app-card-role "Event Marshal 1A 0/1 17:00-19:00 (2h) single-neutral-actions" at bounding box center [364, 379] width 159 height 48
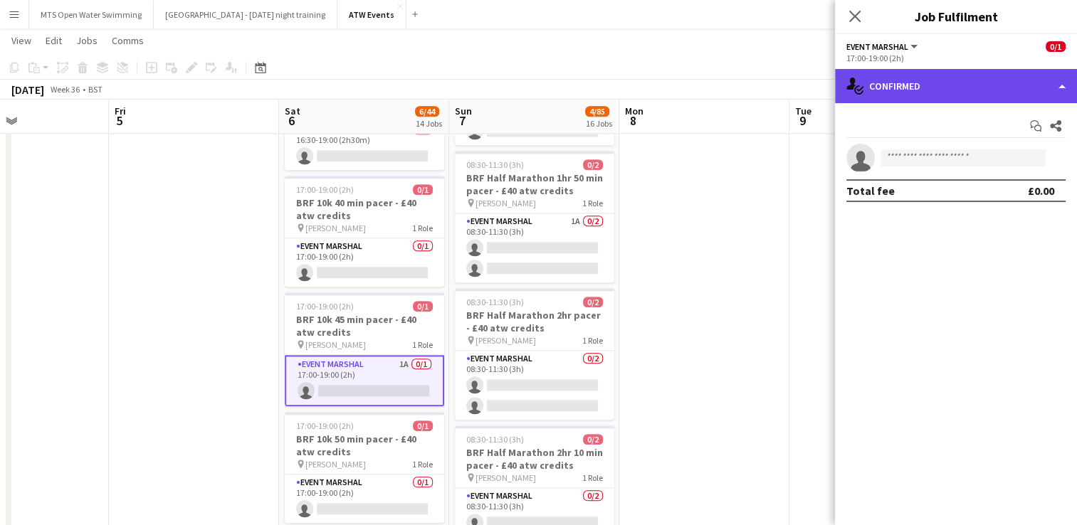
click at [812, 100] on div "single-neutral-actions-check-2 Confirmed" at bounding box center [956, 86] width 242 height 34
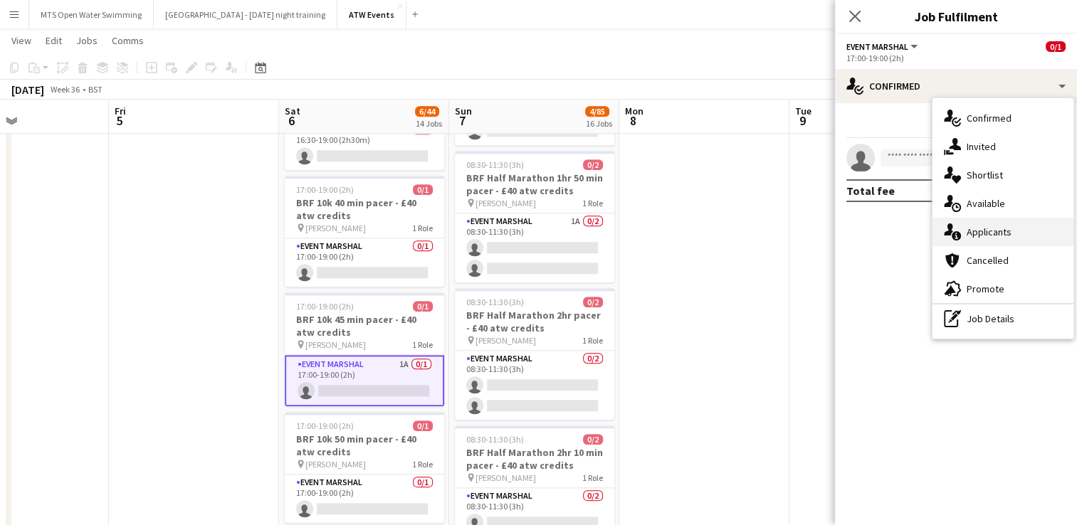
click at [812, 234] on div "single-neutral-actions-information Applicants" at bounding box center [1002, 232] width 141 height 28
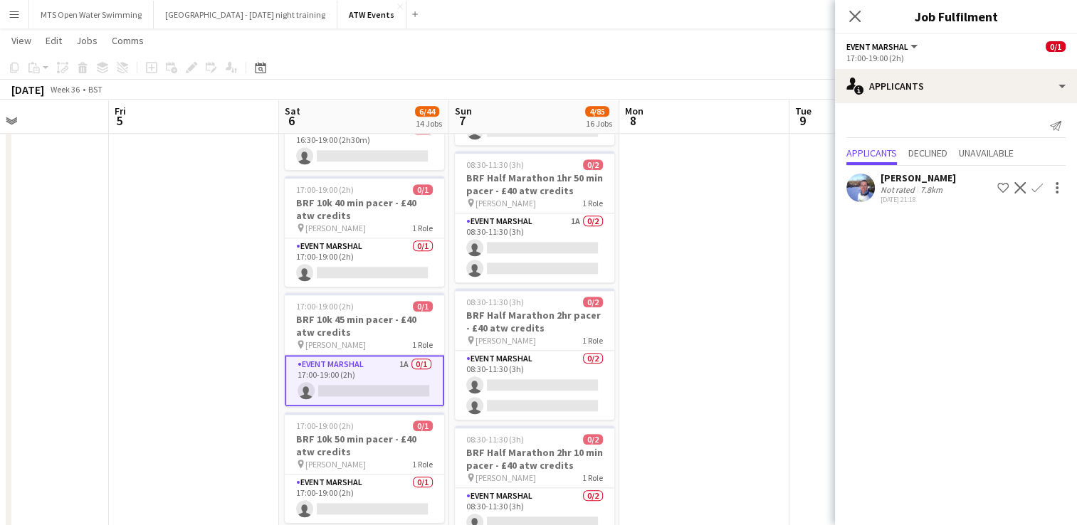
click at [738, 254] on app-date-cell at bounding box center [704, 10] width 170 height 2575
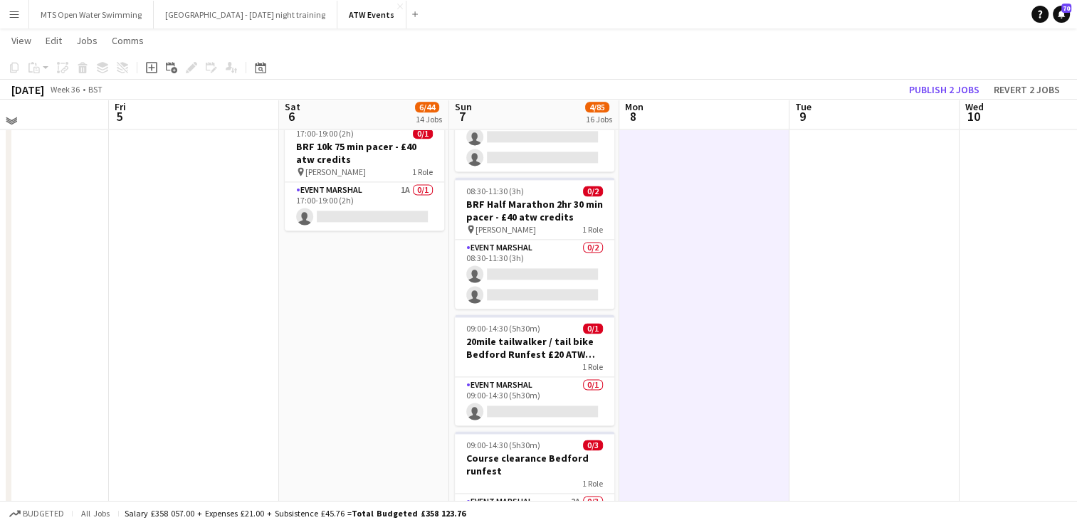
scroll to position [1962, 0]
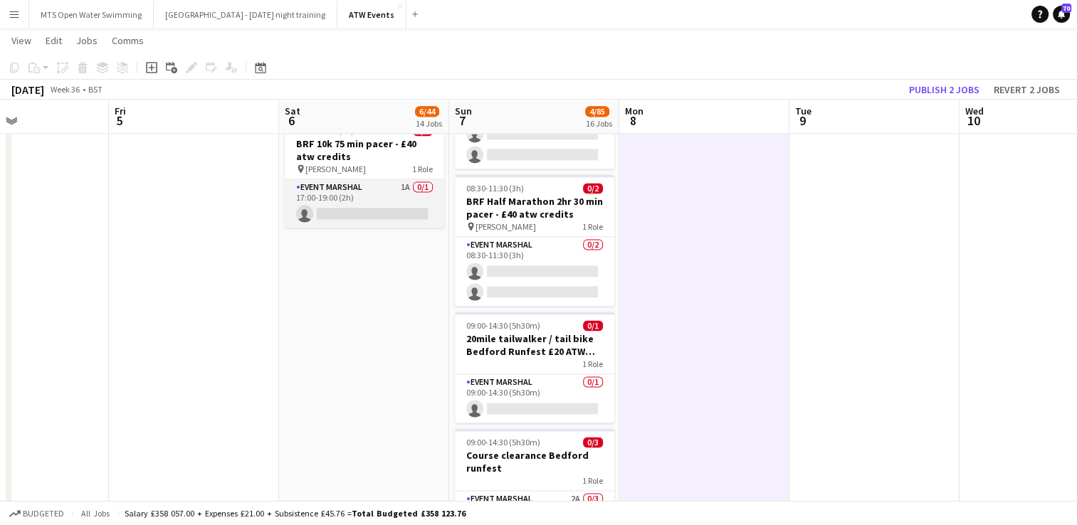
click at [400, 190] on app-card-role "Event Marshal 1A 0/1 17:00-19:00 (2h) single-neutral-actions" at bounding box center [364, 203] width 159 height 48
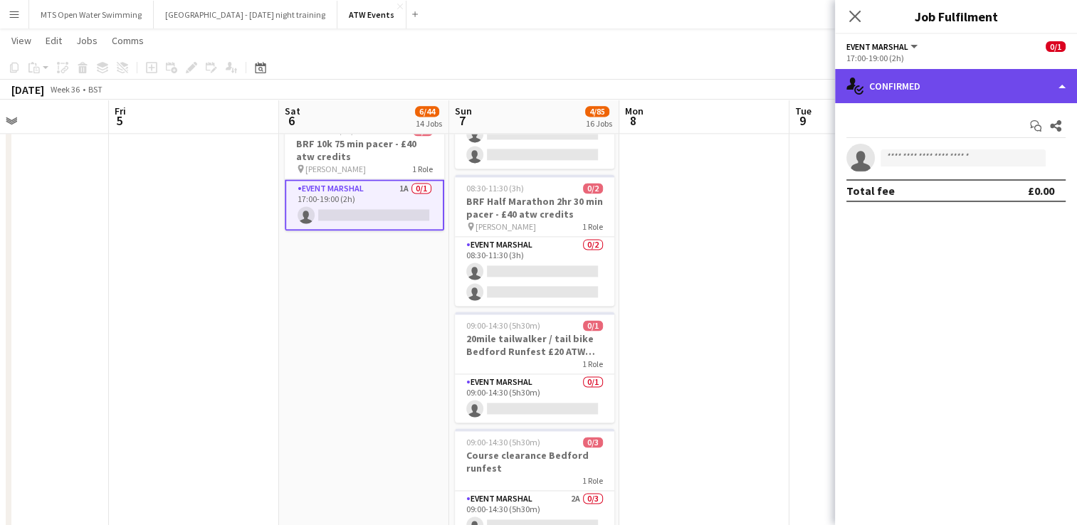
click at [812, 81] on div "single-neutral-actions-check-2 Confirmed" at bounding box center [956, 86] width 242 height 34
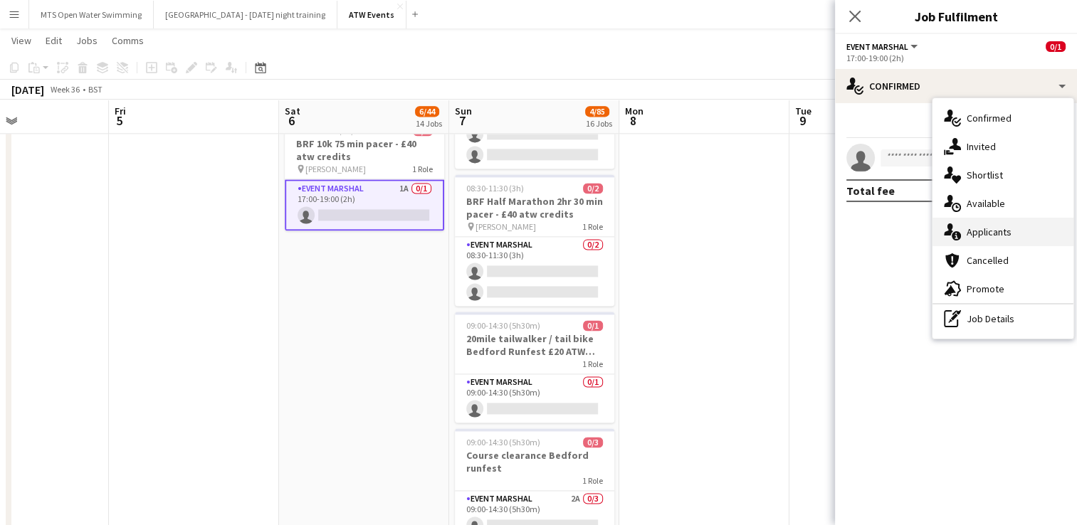
click at [812, 238] on div "single-neutral-actions-information Applicants" at bounding box center [1002, 232] width 141 height 28
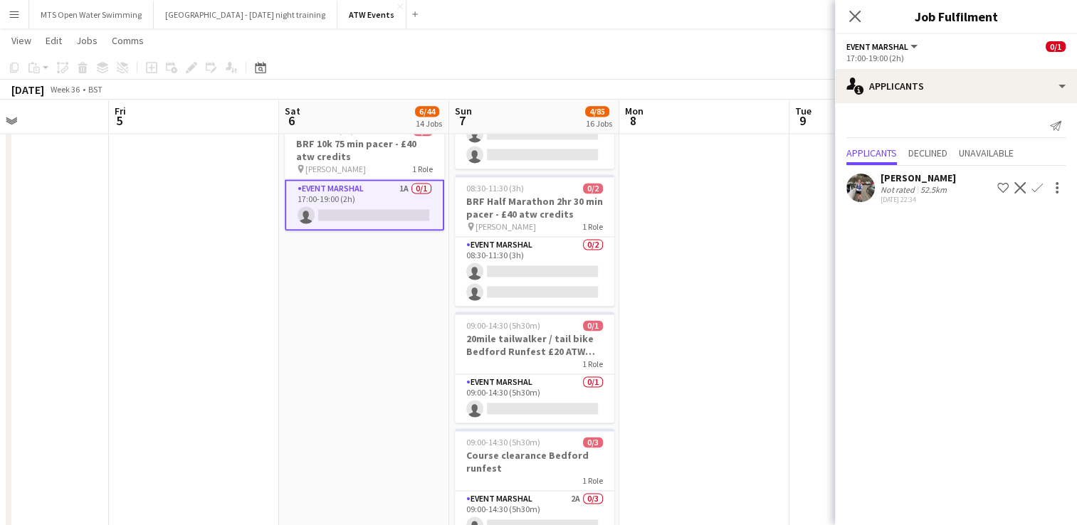
click at [812, 192] on app-icon "Confirm" at bounding box center [1036, 187] width 11 height 11
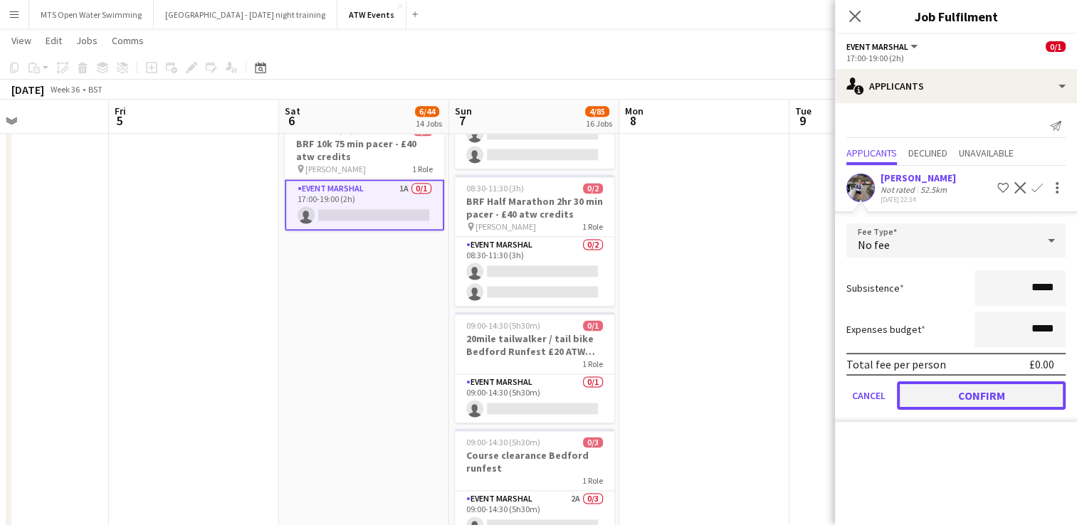
click at [812, 393] on button "Confirm" at bounding box center [981, 395] width 169 height 28
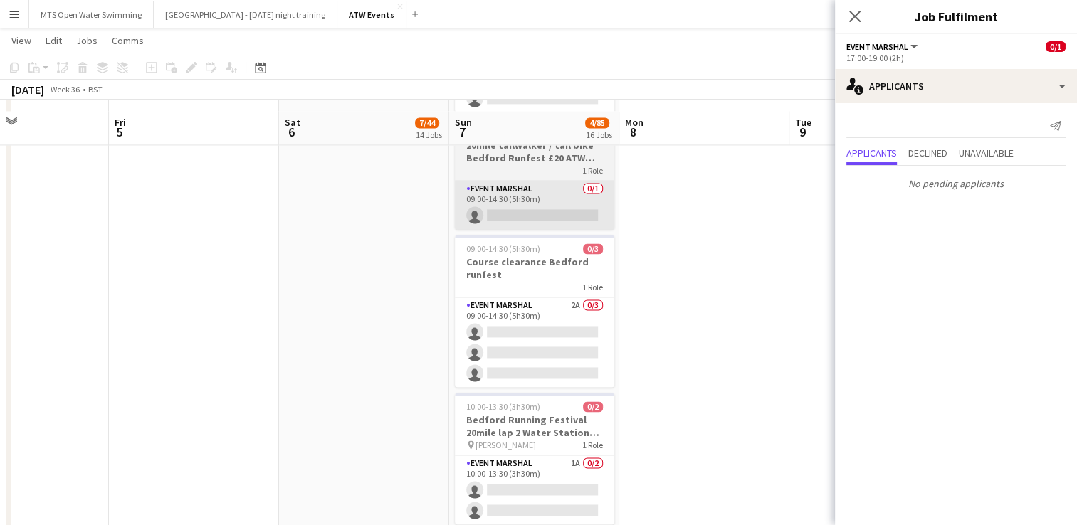
scroll to position [2172, 0]
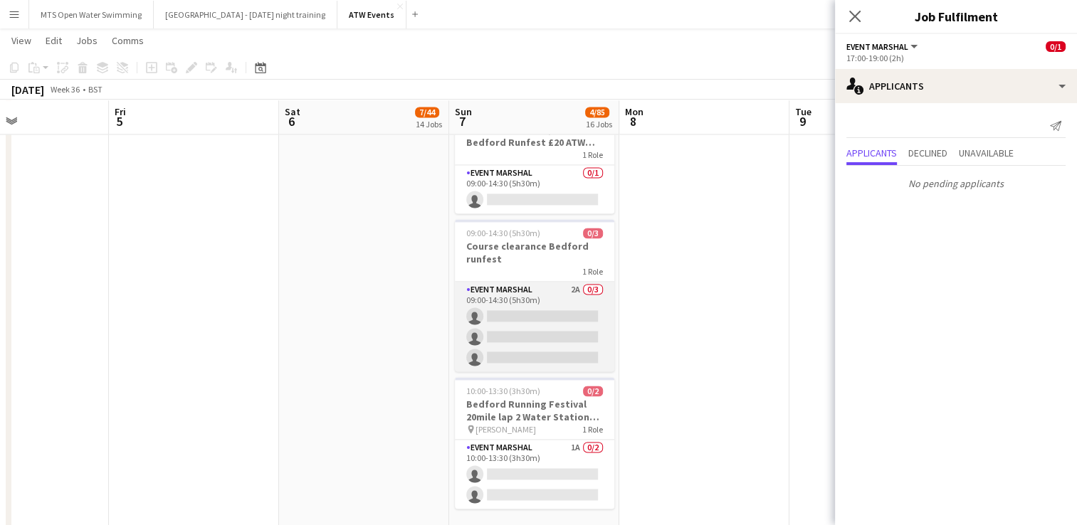
click at [570, 287] on app-card-role "Event Marshal 2A 0/3 09:00-14:30 (5h30m) single-neutral-actions single-neutral-…" at bounding box center [534, 327] width 159 height 90
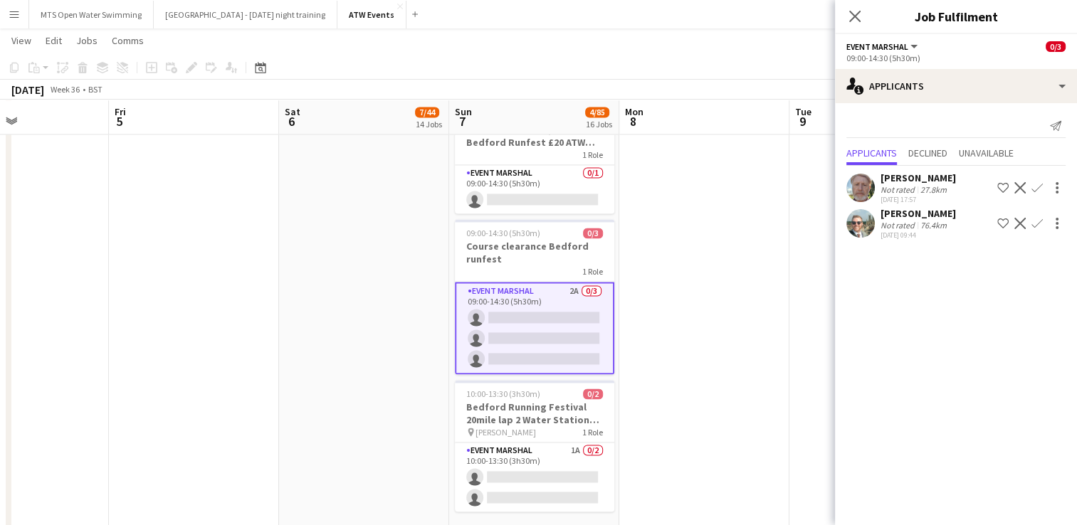
click at [812, 189] on button "Decline" at bounding box center [1019, 187] width 17 height 17
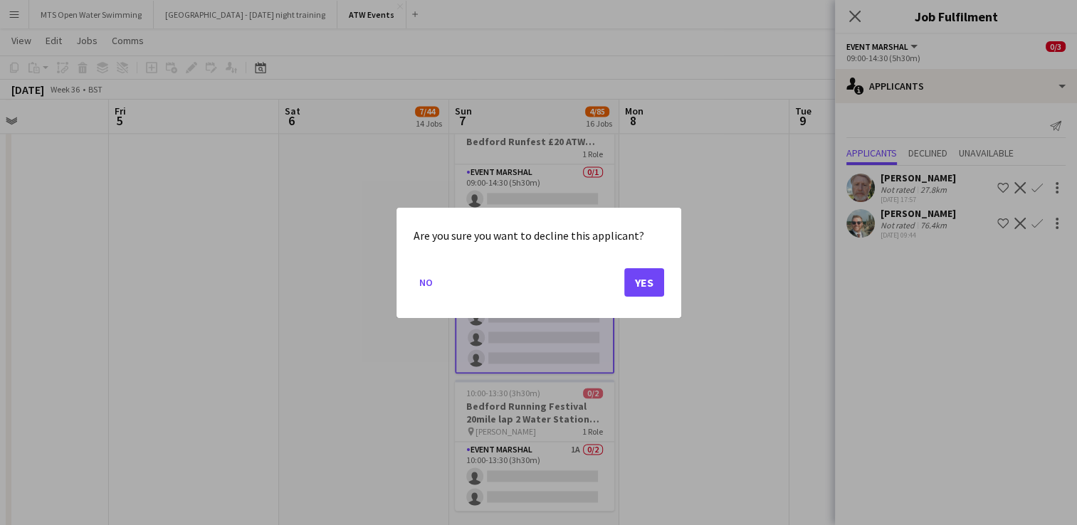
click at [761, 222] on div at bounding box center [538, 262] width 1077 height 525
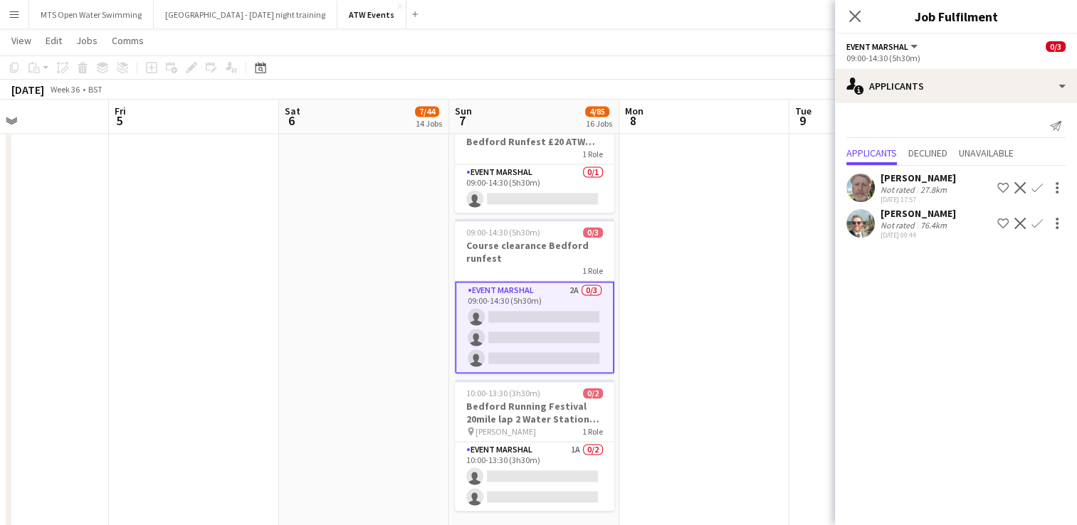
scroll to position [2172, 0]
click at [812, 184] on app-icon "Confirm" at bounding box center [1036, 187] width 11 height 11
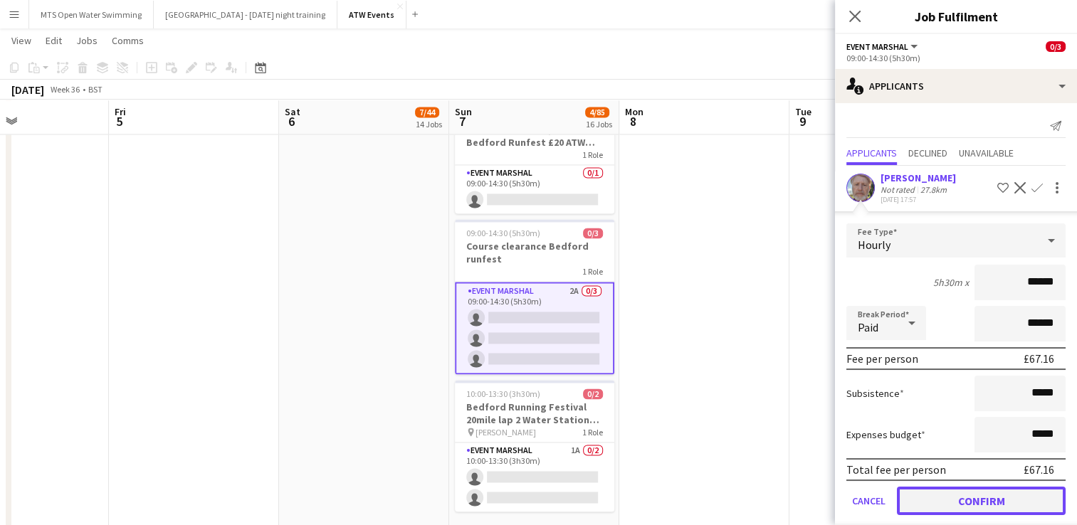
click at [812, 496] on button "Confirm" at bounding box center [981, 501] width 169 height 28
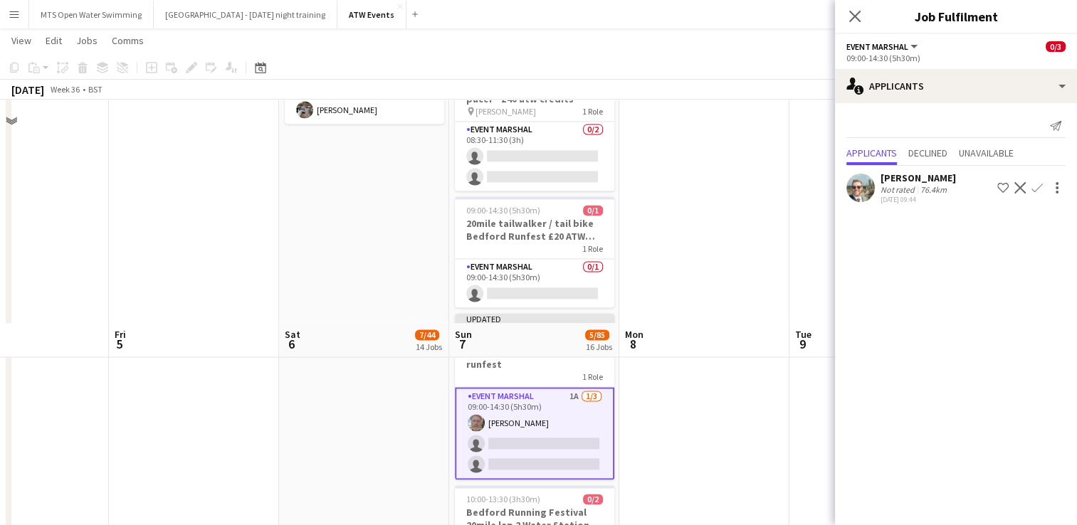
scroll to position [1935, 0]
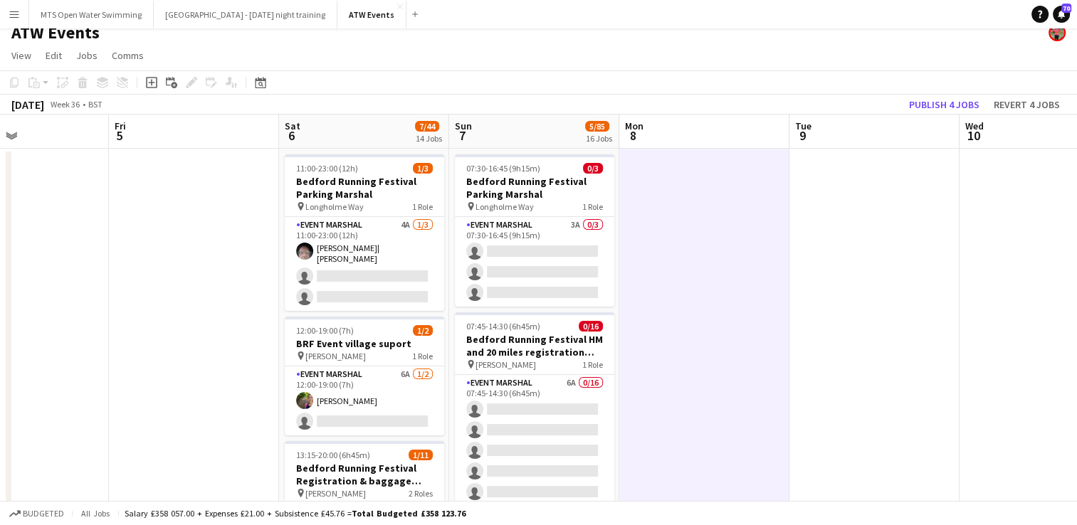
scroll to position [0, 0]
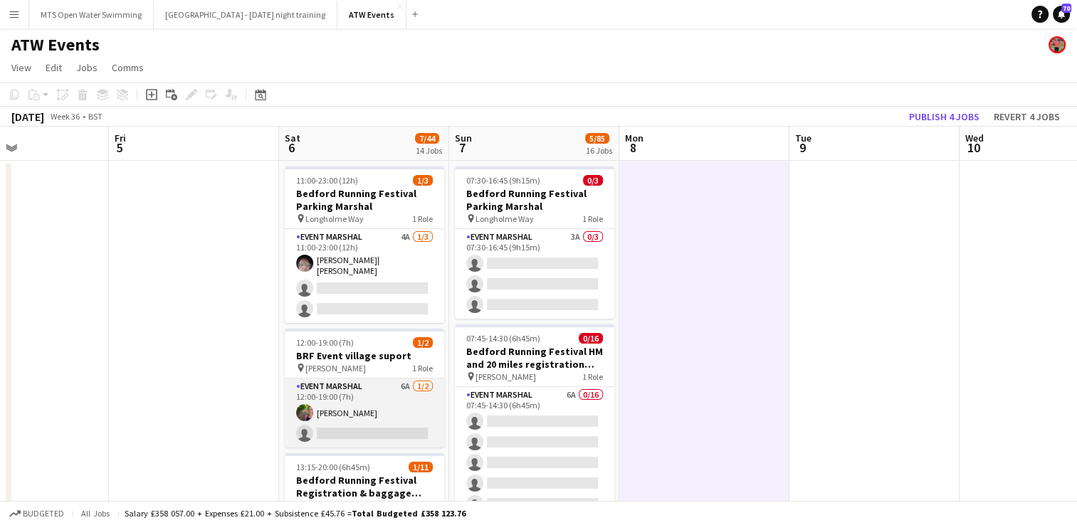
click at [404, 383] on app-card-role "Event Marshal 6A [DATE] 12:00-19:00 (7h) [PERSON_NAME] single-neutral-actions" at bounding box center [364, 413] width 159 height 69
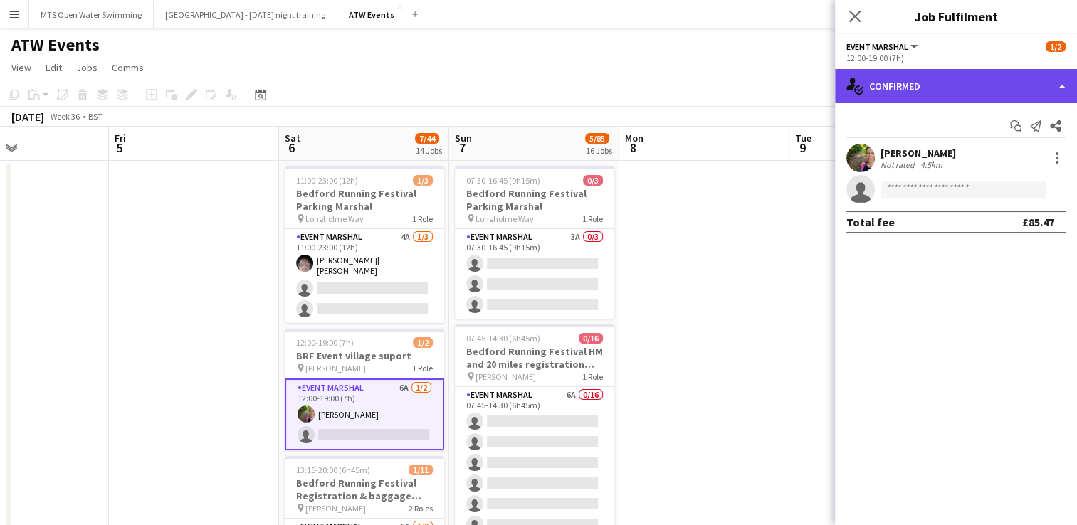
click at [812, 85] on div "single-neutral-actions-check-2 Confirmed" at bounding box center [956, 86] width 242 height 34
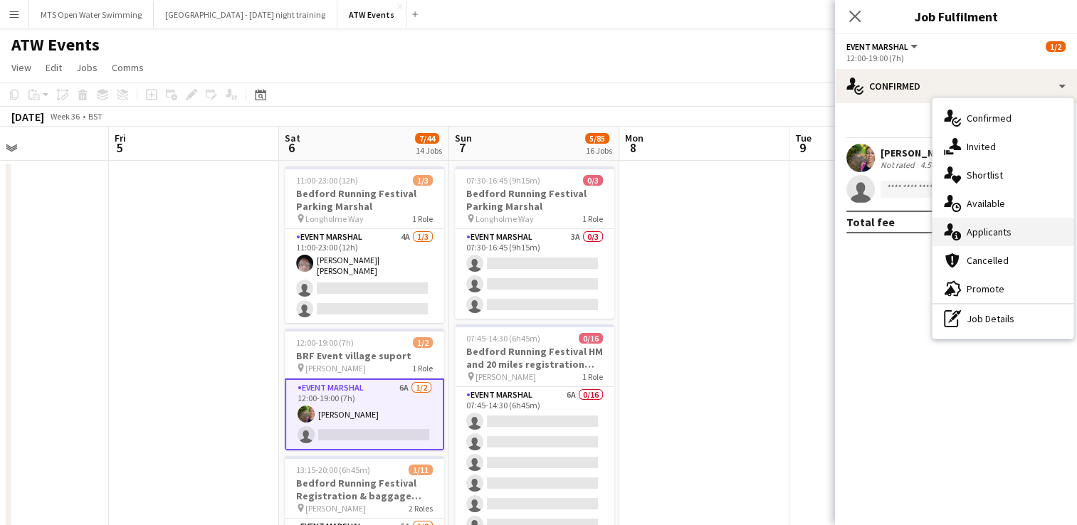
click at [812, 231] on div "single-neutral-actions-information Applicants" at bounding box center [1002, 232] width 141 height 28
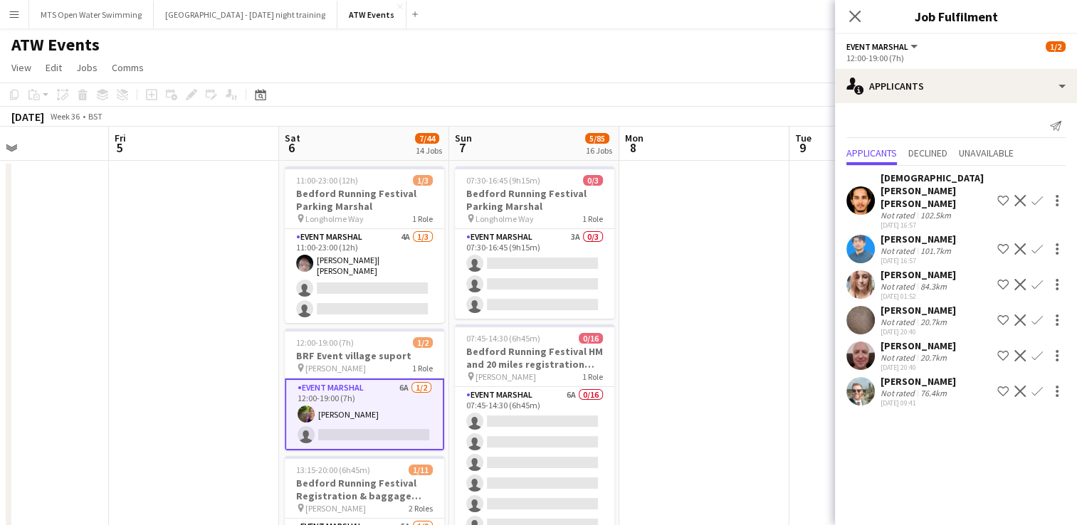
click at [812, 279] on app-icon "Confirm" at bounding box center [1036, 284] width 11 height 11
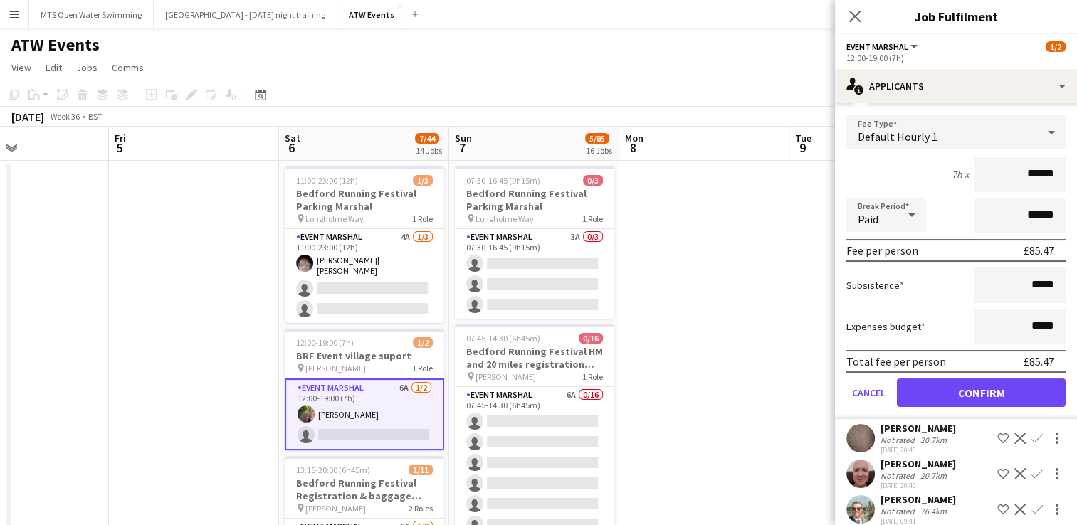
scroll to position [205, 0]
click at [812, 379] on button "Confirm" at bounding box center [981, 393] width 169 height 28
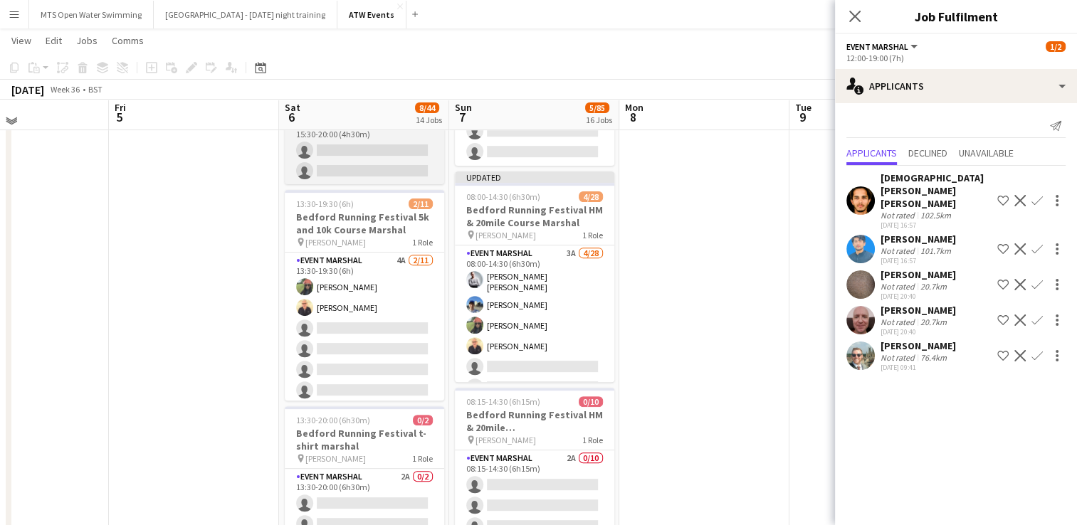
scroll to position [488, 0]
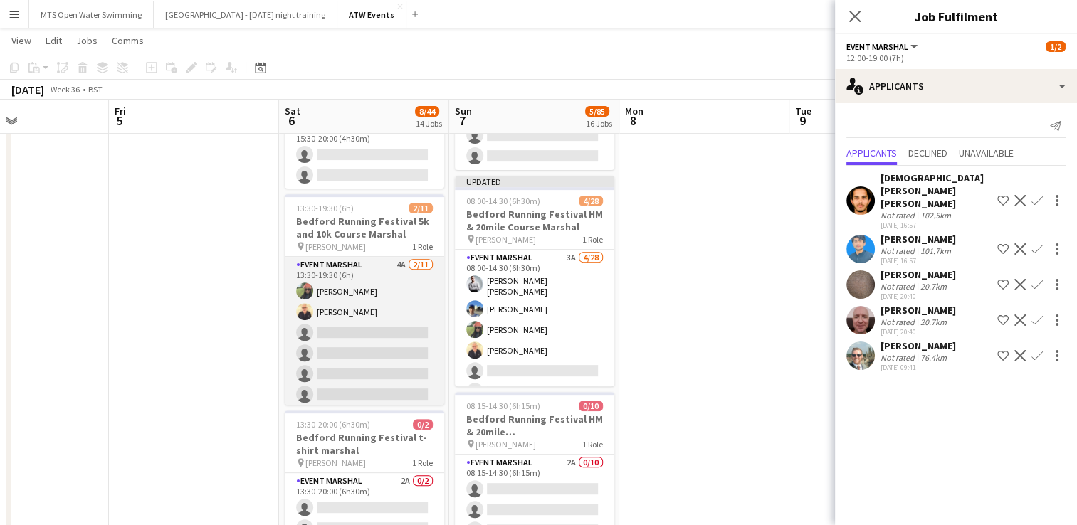
click at [385, 258] on app-card-role "Event Marshal 4A [DATE] 13:30-19:30 (6h) [PERSON_NAME] [PERSON_NAME] single-neu…" at bounding box center [364, 384] width 159 height 255
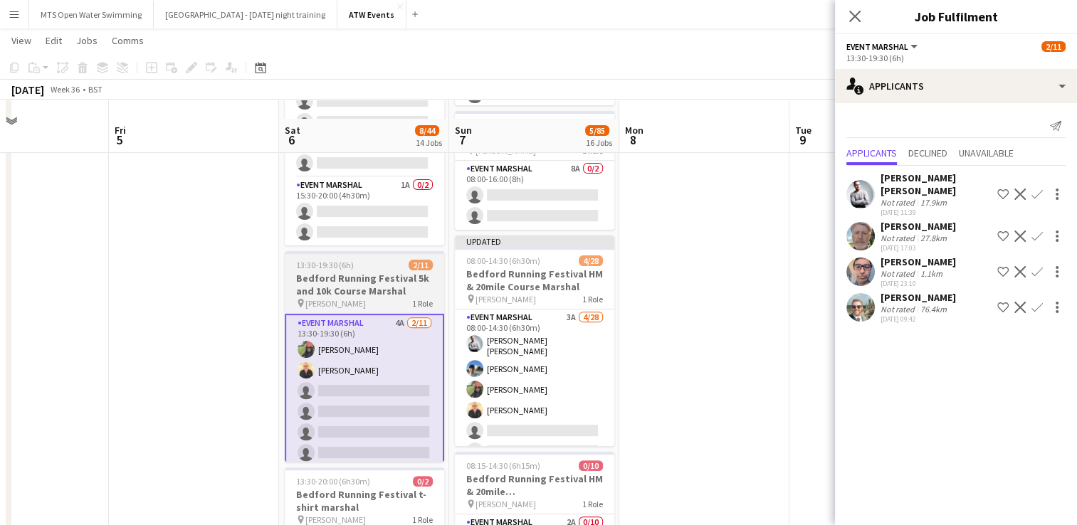
scroll to position [426, 0]
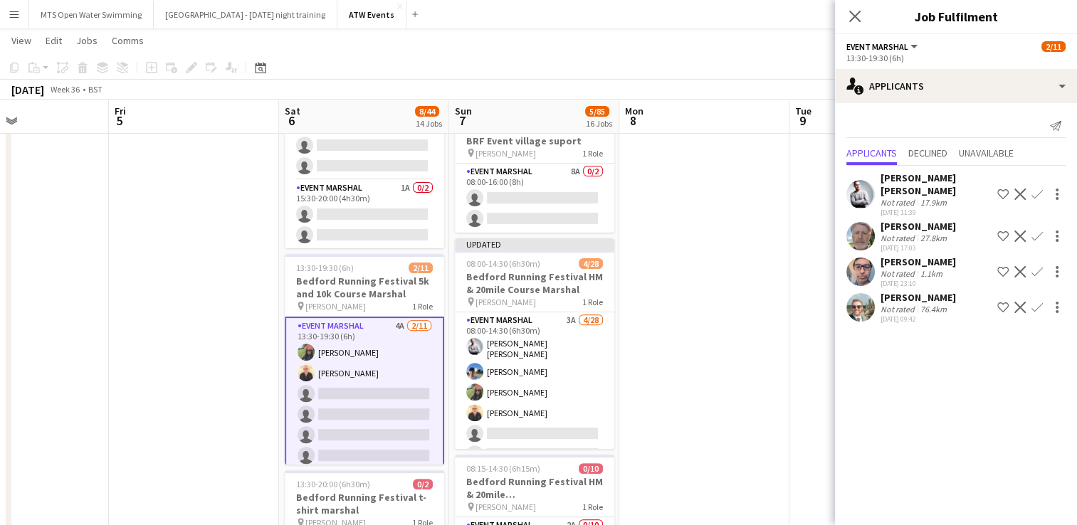
click at [812, 186] on button "Confirm" at bounding box center [1036, 194] width 17 height 17
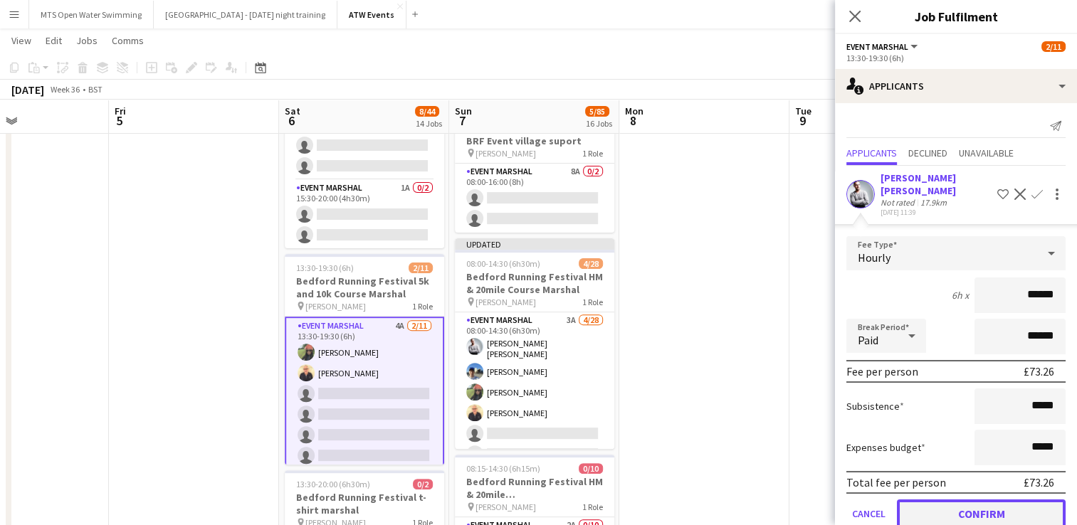
click at [812, 500] on button "Confirm" at bounding box center [981, 514] width 169 height 28
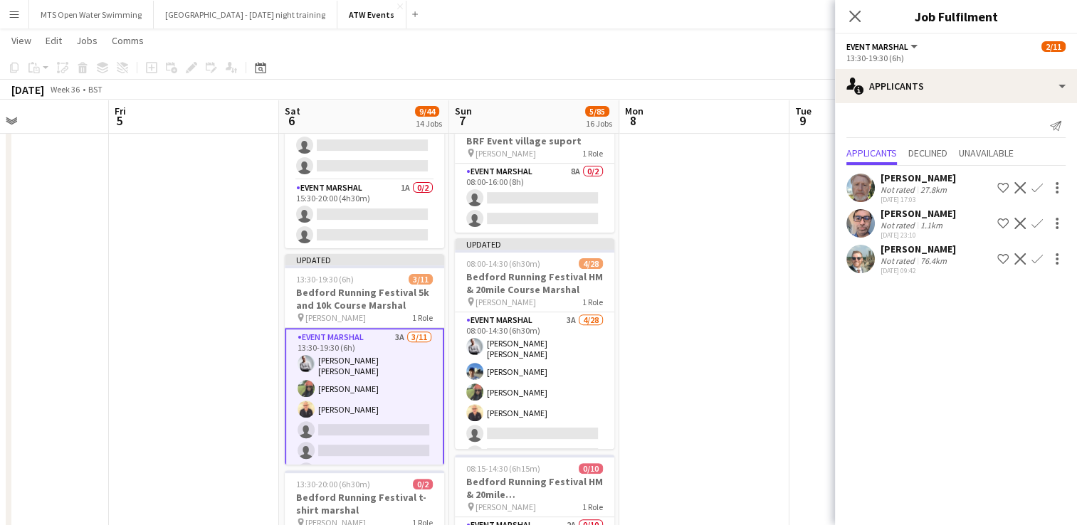
click at [812, 182] on app-icon "Confirm" at bounding box center [1036, 187] width 11 height 11
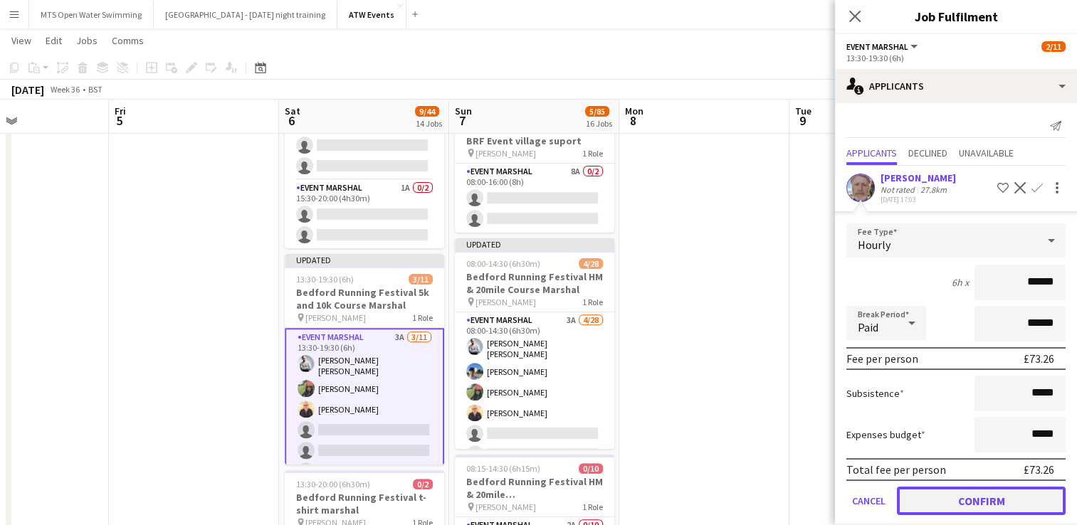
click at [812, 487] on button "Confirm" at bounding box center [981, 501] width 169 height 28
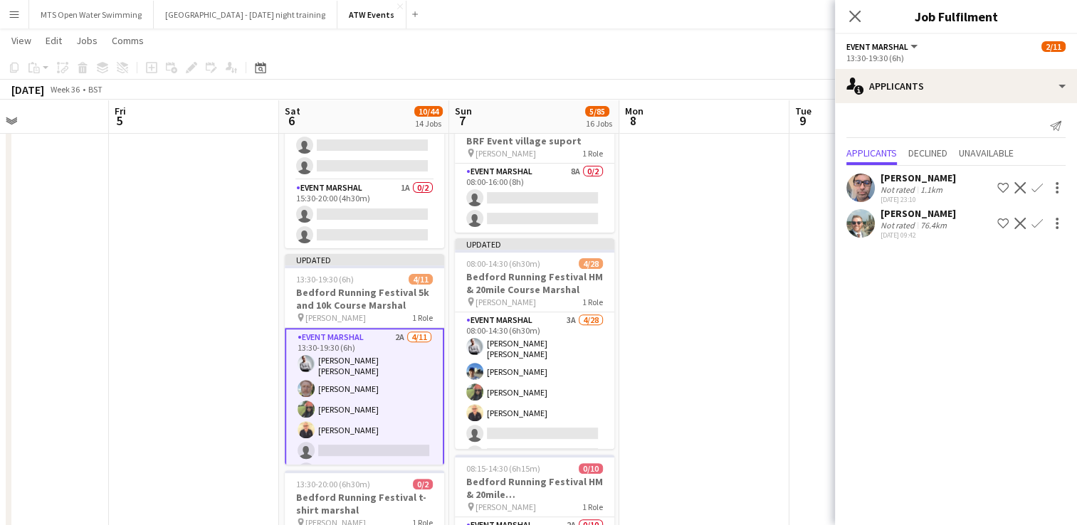
click at [334, 440] on app-card-role "Event Marshal 2A [DATE] 13:30-19:30 (6h) [PERSON_NAME] [PERSON_NAME] [PERSON_NA…" at bounding box center [364, 459] width 159 height 262
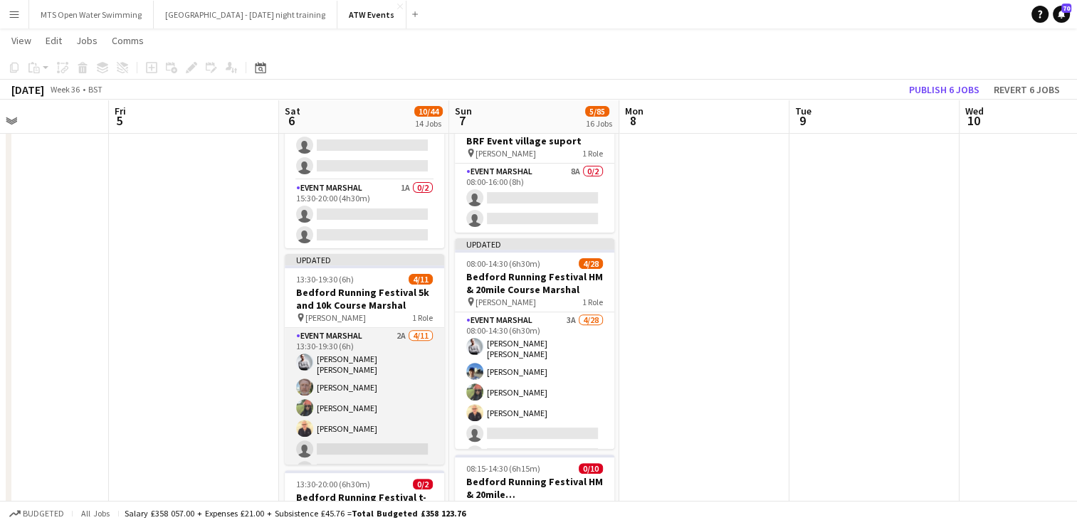
click at [334, 440] on app-card-role "Event Marshal 2A [DATE] 13:30-19:30 (6h) [PERSON_NAME] [PERSON_NAME] [PERSON_NA…" at bounding box center [364, 457] width 159 height 259
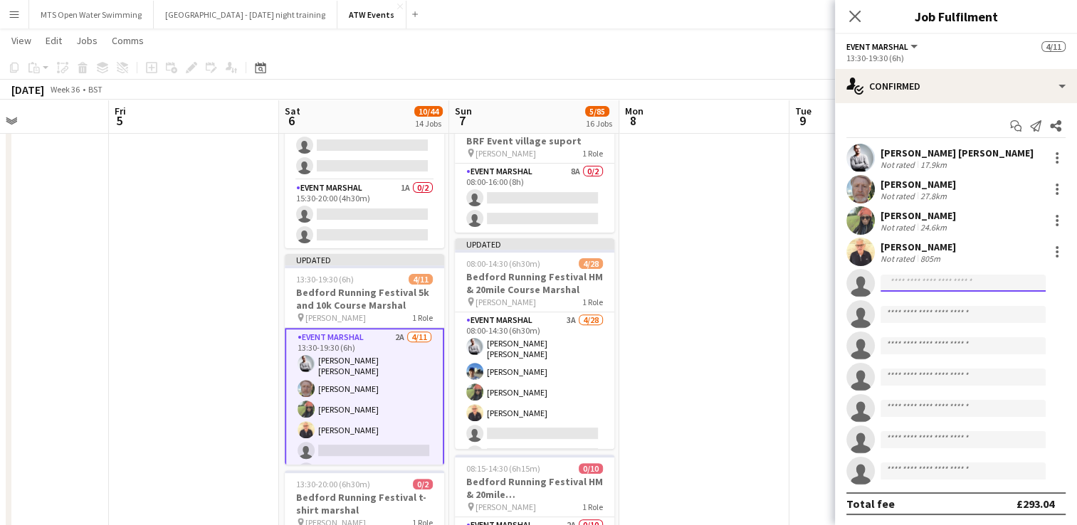
click at [812, 288] on input at bounding box center [962, 283] width 165 height 17
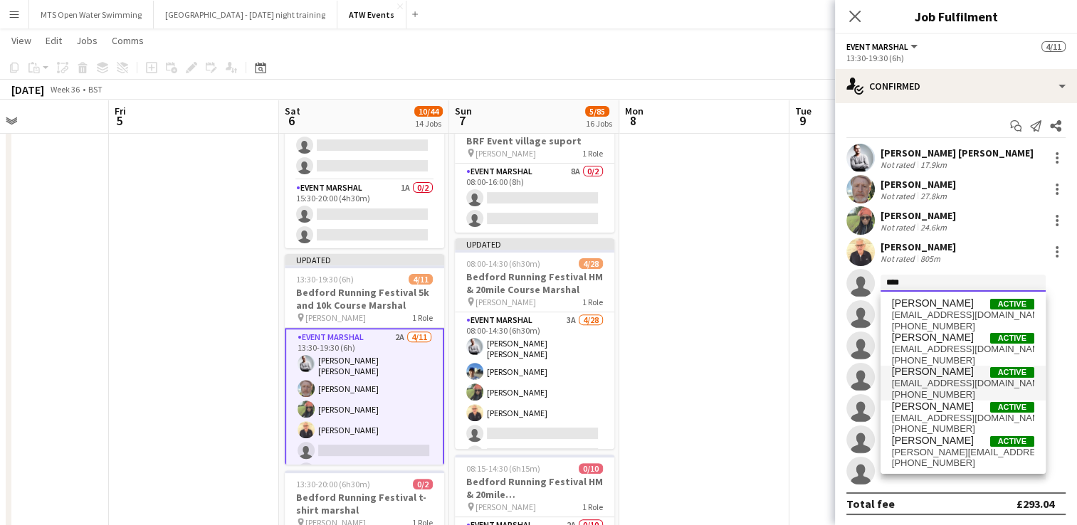
type input "****"
click at [812, 391] on span "[PHONE_NUMBER]" at bounding box center [963, 394] width 142 height 11
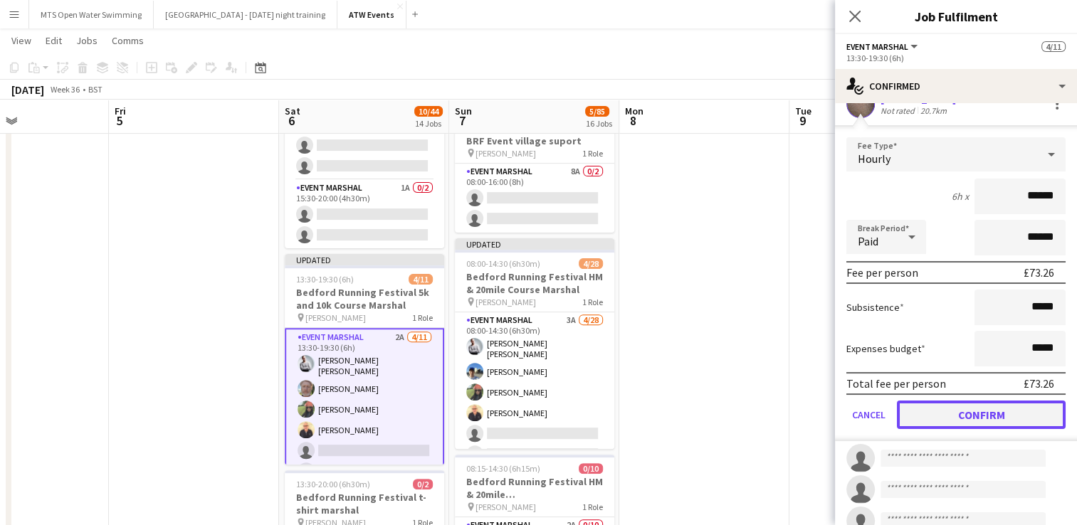
click at [812, 426] on button "Confirm" at bounding box center [981, 415] width 169 height 28
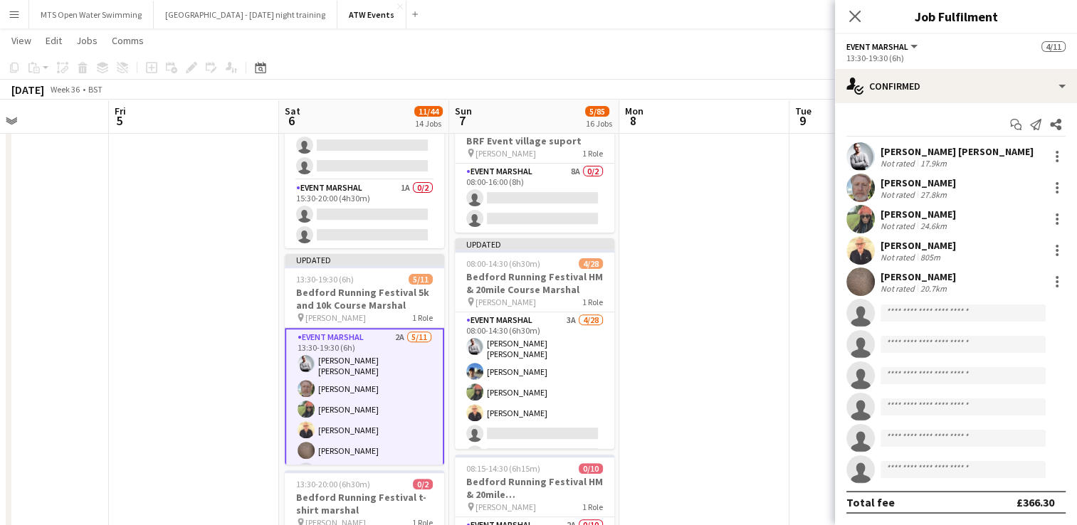
scroll to position [1, 0]
click at [812, 311] on input at bounding box center [962, 313] width 165 height 17
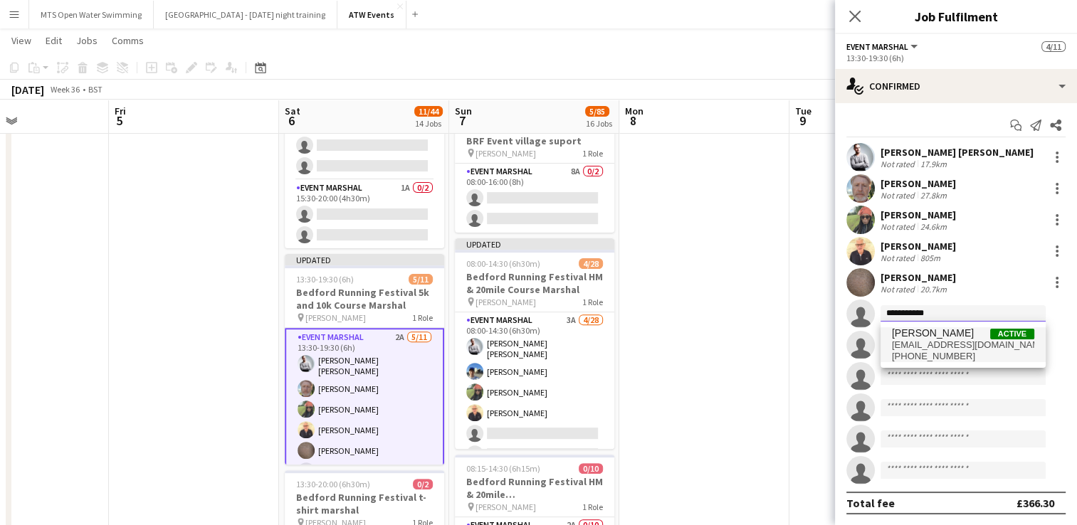
type input "**********"
click at [812, 334] on span "[PERSON_NAME]" at bounding box center [933, 333] width 82 height 12
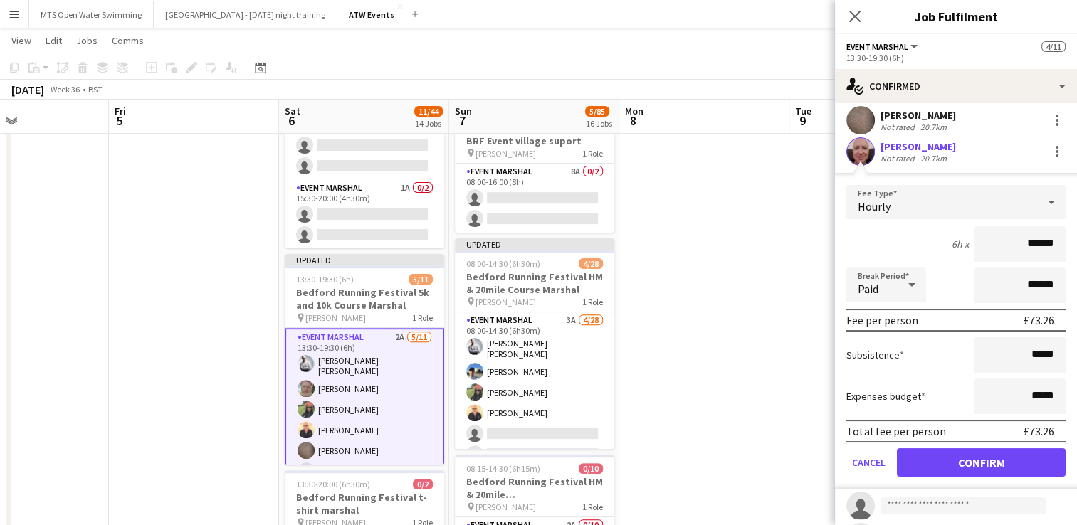
scroll to position [163, 0]
click at [812, 462] on button "Confirm" at bounding box center [981, 462] width 169 height 28
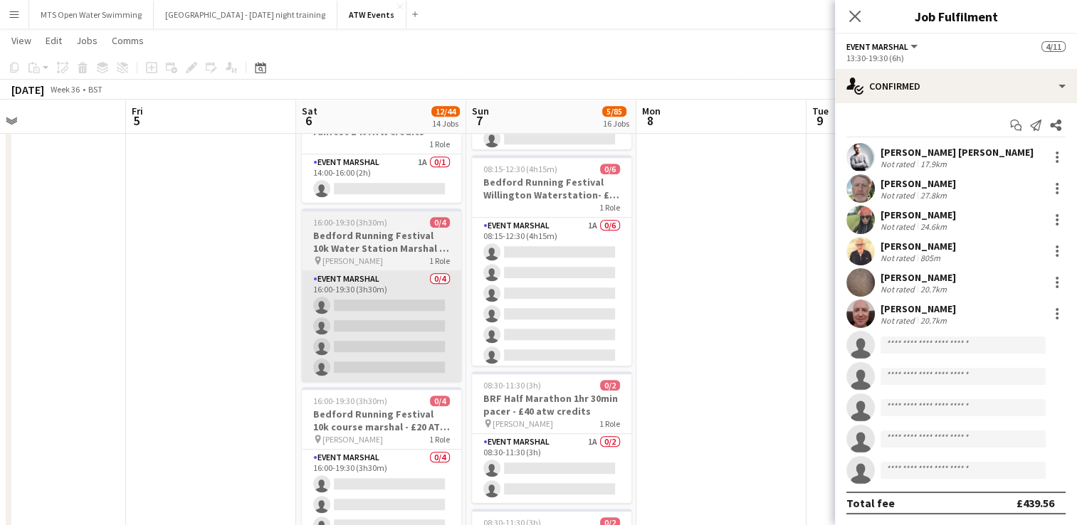
scroll to position [941, 0]
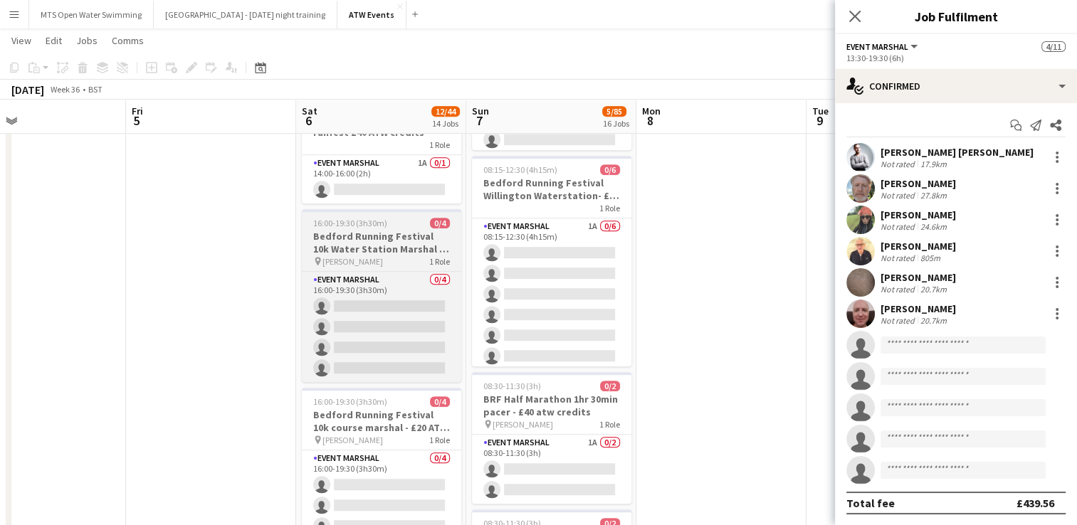
click at [413, 230] on h3 "Bedford Running Festival 10k Water Station Marshal - £20 ATW credits per hour" at bounding box center [381, 243] width 159 height 26
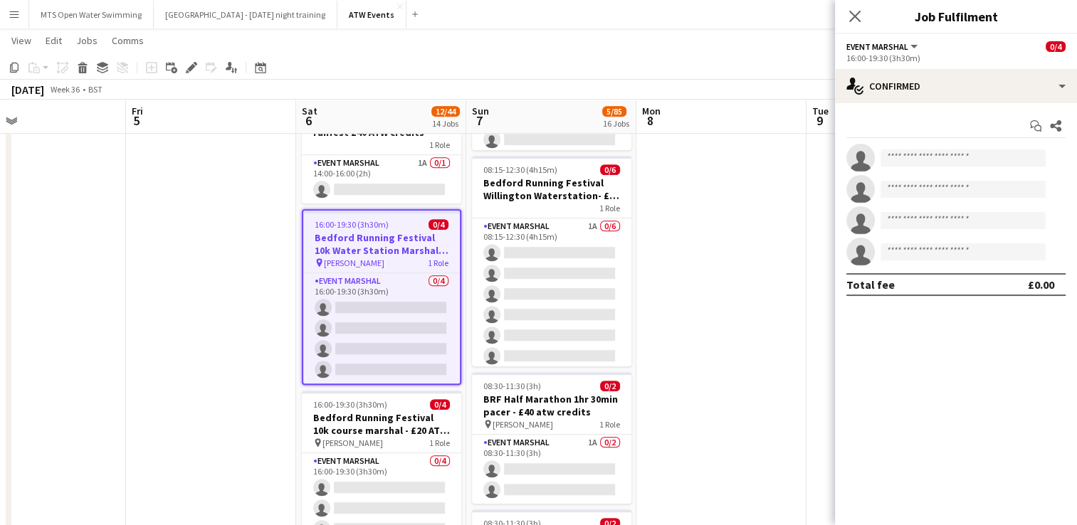
scroll to position [0, 0]
click at [466, 169] on app-date-cell "07:30-16:45 (9h15m) 0/3 Bedford Running Festival Parking Marshal pin Longholme …" at bounding box center [551, 506] width 170 height 2575
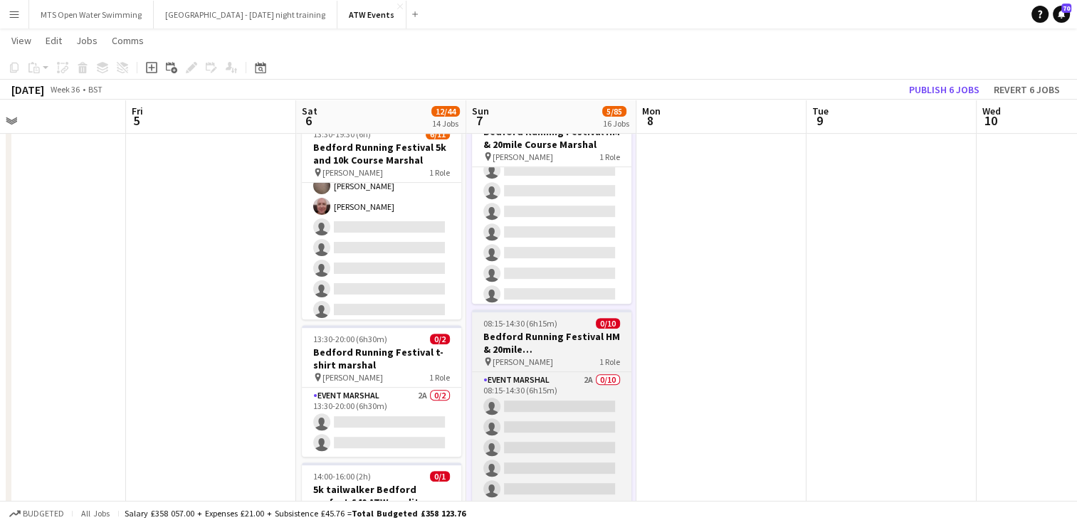
click at [529, 347] on h3 "Bedford Running Festival HM & 20mile [GEOGRAPHIC_DATA] 1 priory" at bounding box center [551, 343] width 159 height 26
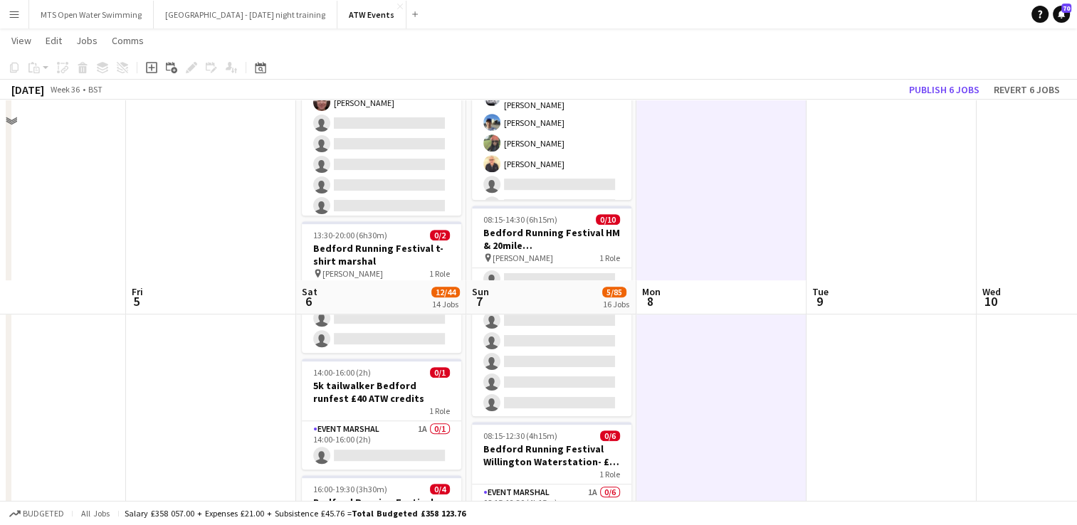
scroll to position [879, 0]
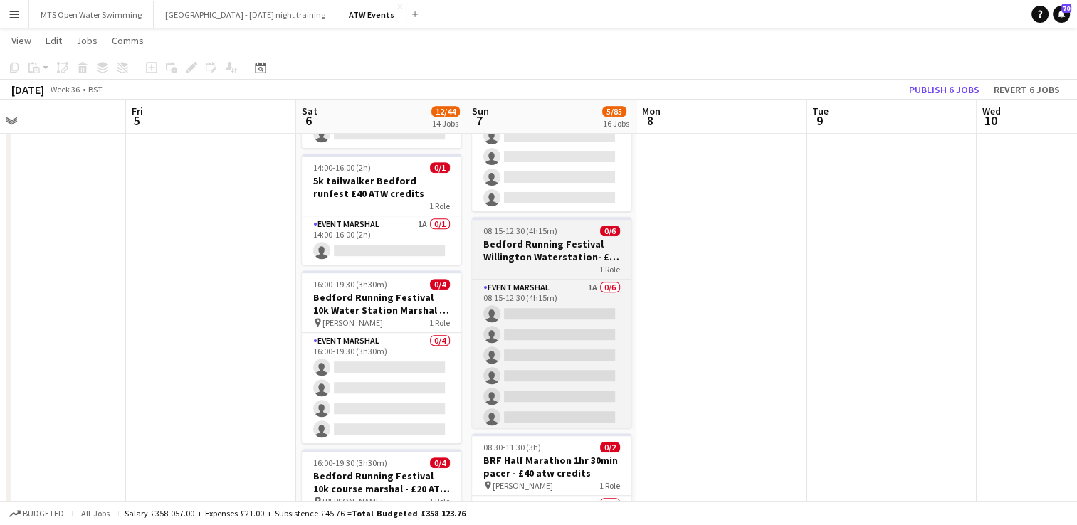
click at [564, 236] on div "08:15-12:30 (4h15m) 0/6" at bounding box center [551, 231] width 159 height 11
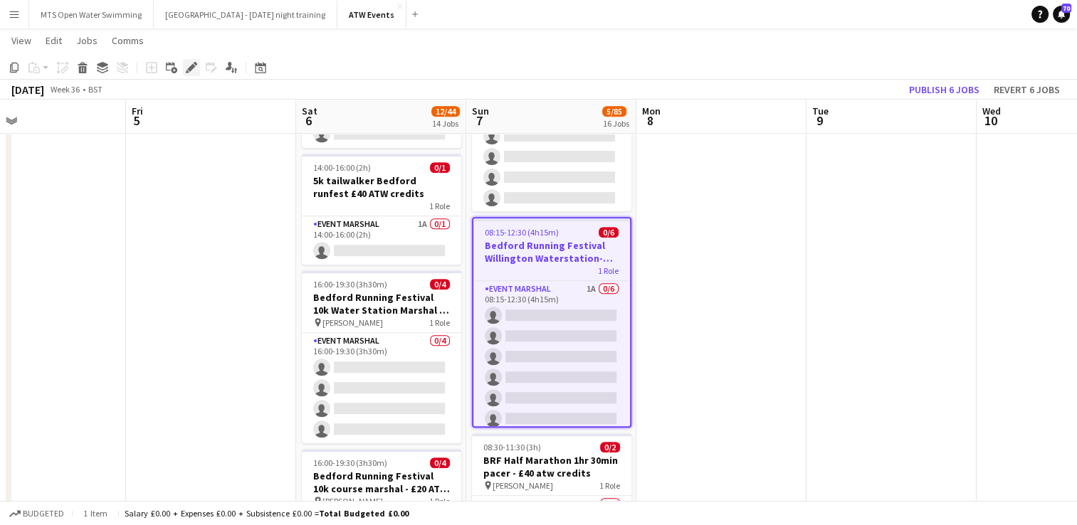
click at [193, 68] on icon at bounding box center [191, 68] width 8 height 8
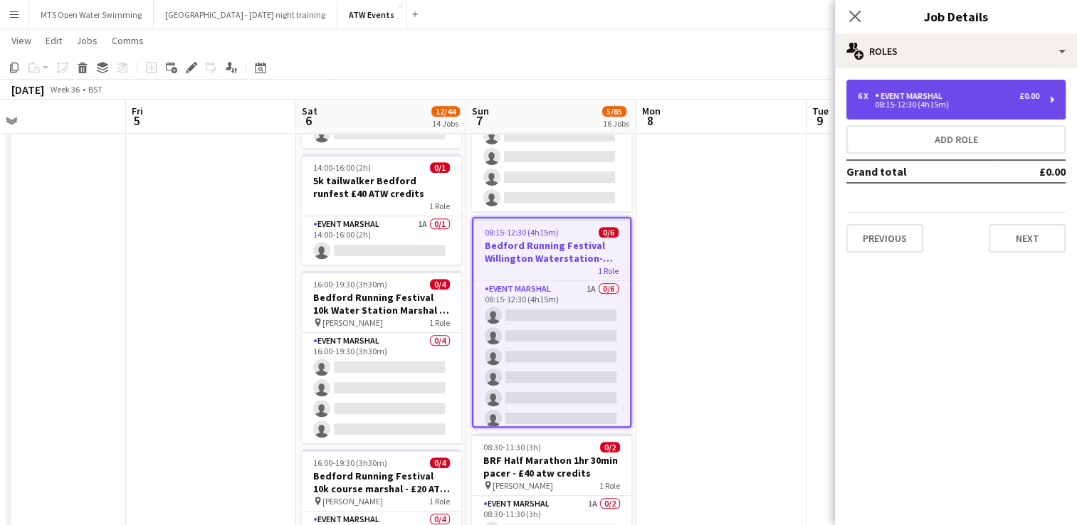
click at [812, 116] on div "6 x Event Marshal £0.00 08:15-12:30 (4h15m)" at bounding box center [955, 100] width 219 height 40
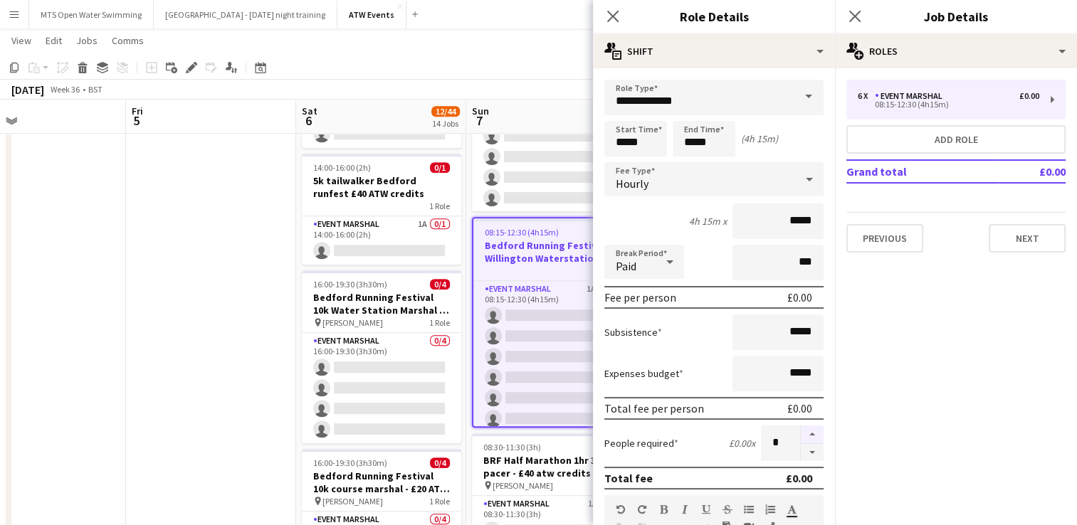
click at [808, 440] on button "button" at bounding box center [811, 435] width 23 height 19
type input "*"
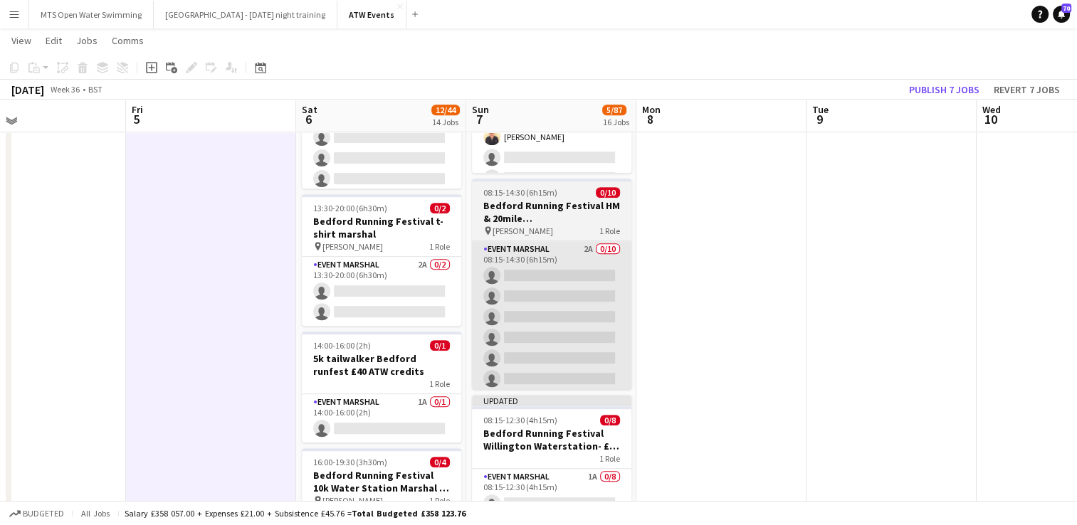
scroll to position [700, 0]
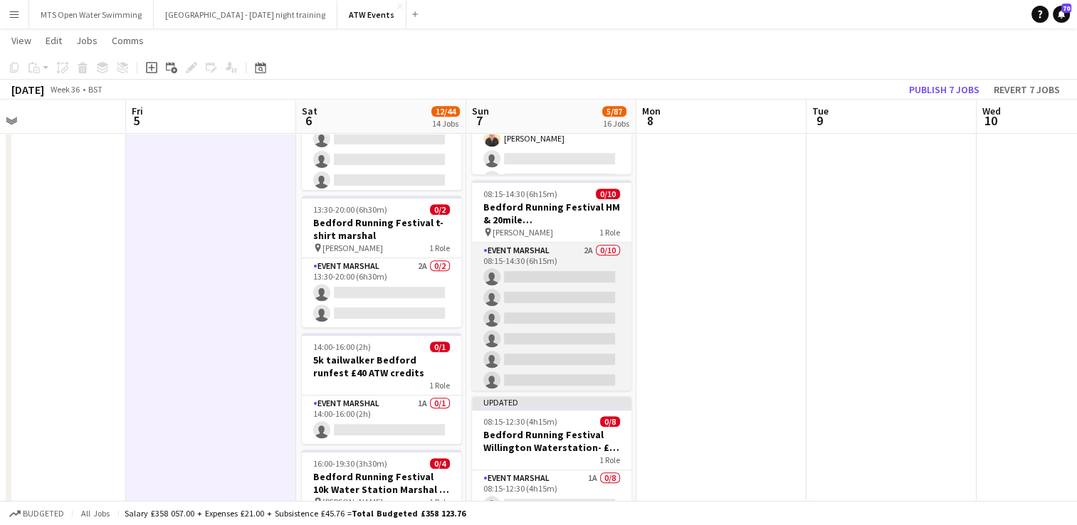
click at [577, 243] on app-card-role "Event Marshal 2A 0/10 08:15-14:30 (6h15m) single-neutral-actions single-neutral…" at bounding box center [551, 360] width 159 height 234
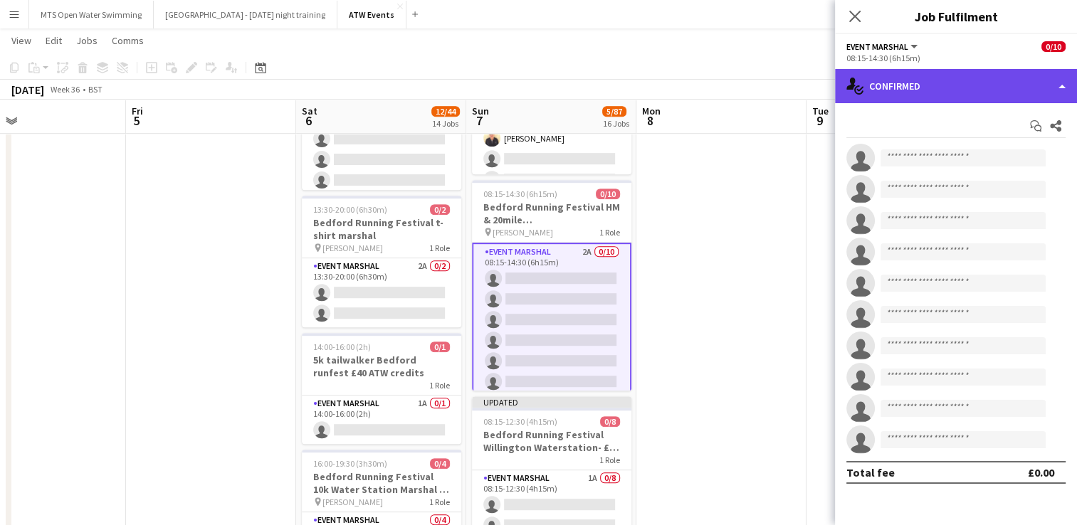
click at [812, 84] on div "single-neutral-actions-check-2 Confirmed" at bounding box center [956, 86] width 242 height 34
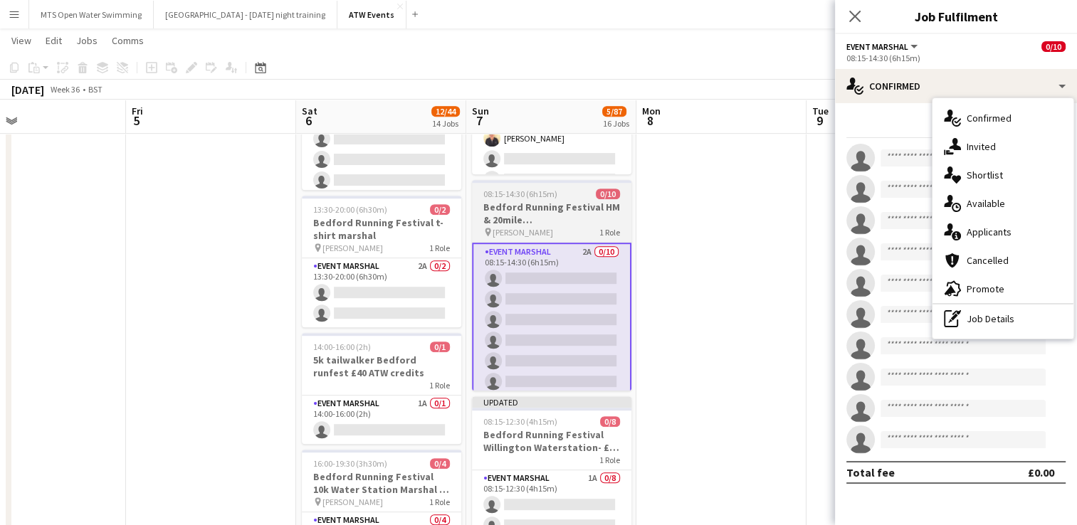
click at [527, 221] on h3 "Bedford Running Festival HM & 20mile [GEOGRAPHIC_DATA] 1 priory" at bounding box center [551, 214] width 159 height 26
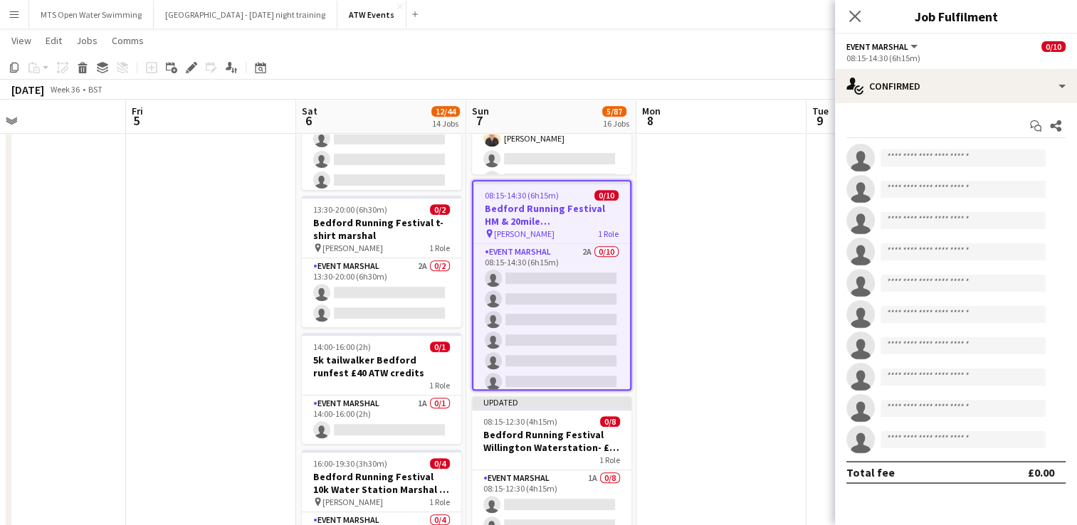
click at [527, 221] on h3 "Bedford Running Festival HM & 20mile [GEOGRAPHIC_DATA] 1 priory" at bounding box center [551, 215] width 157 height 26
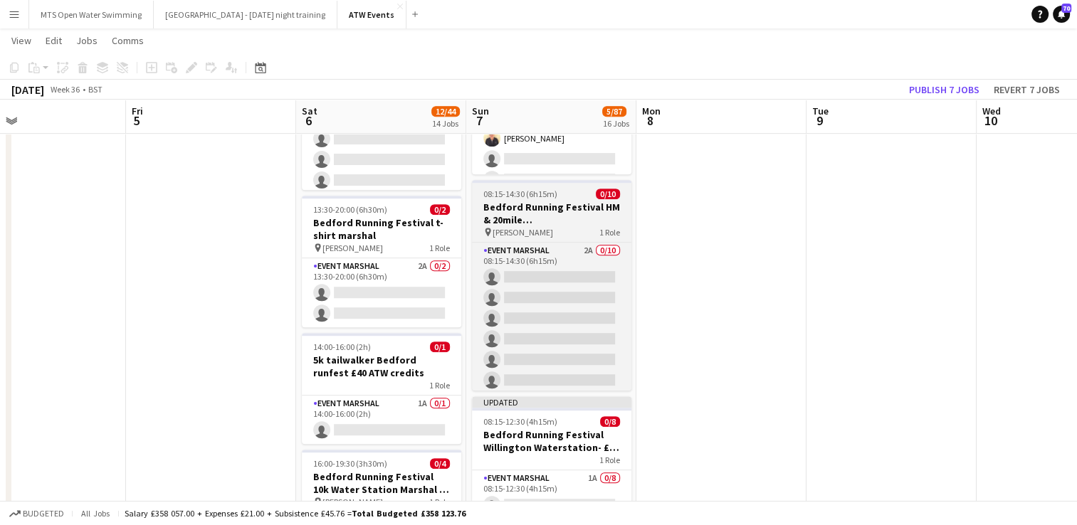
click at [527, 221] on h3 "Bedford Running Festival HM & 20mile [GEOGRAPHIC_DATA] 1 priory" at bounding box center [551, 214] width 159 height 26
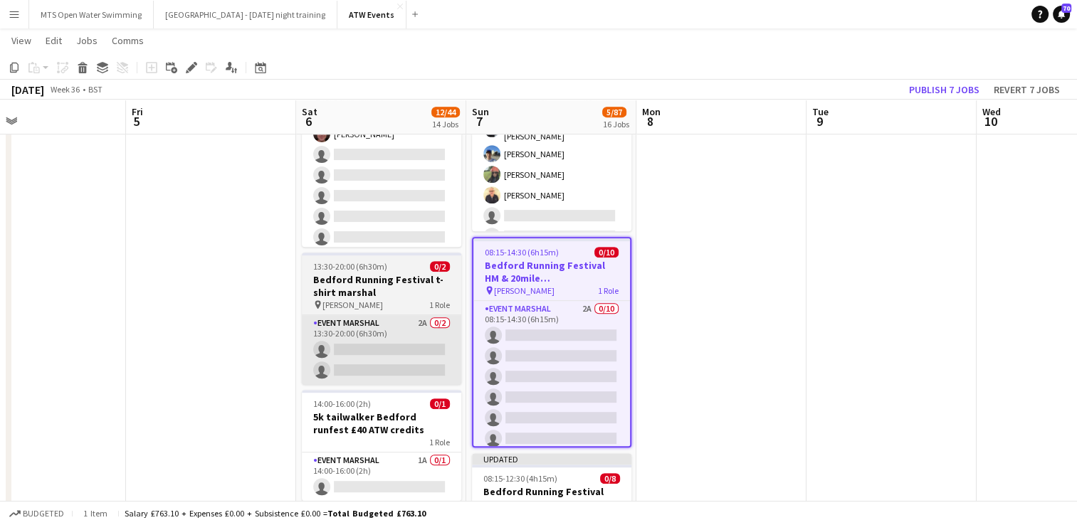
scroll to position [643, 0]
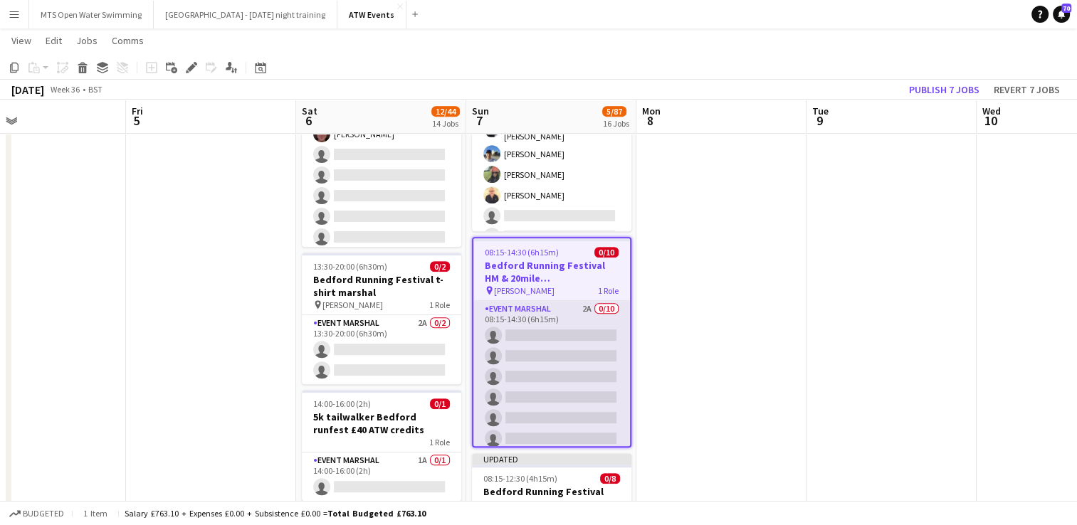
click at [571, 306] on app-card-role "Event Marshal 2A 0/10 08:15-14:30 (6h15m) single-neutral-actions single-neutral…" at bounding box center [551, 418] width 157 height 234
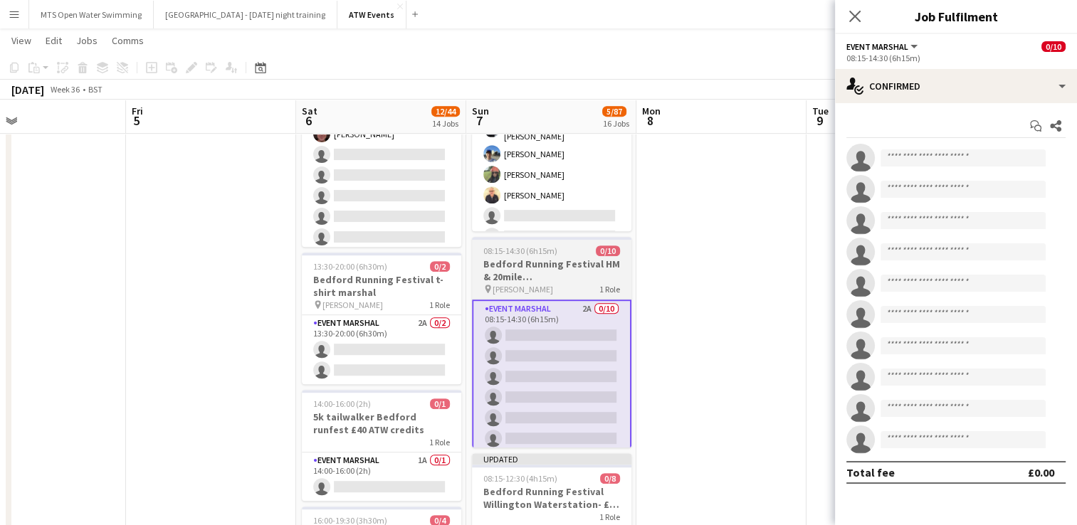
click at [580, 260] on h3 "Bedford Running Festival HM & 20mile [GEOGRAPHIC_DATA] 1 priory" at bounding box center [551, 271] width 159 height 26
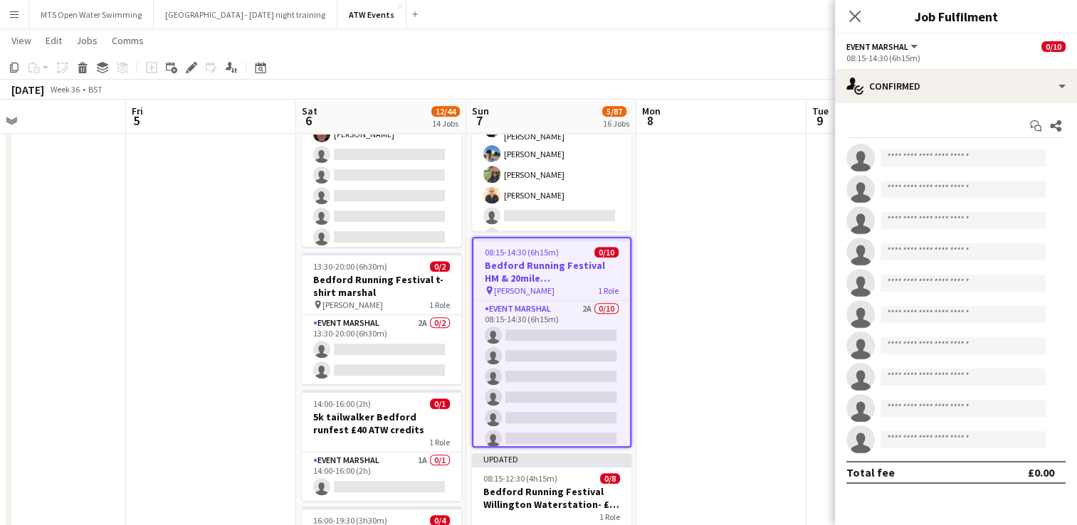
click at [572, 265] on h3 "Bedford Running Festival HM & 20mile [GEOGRAPHIC_DATA] 1 priory" at bounding box center [551, 272] width 157 height 26
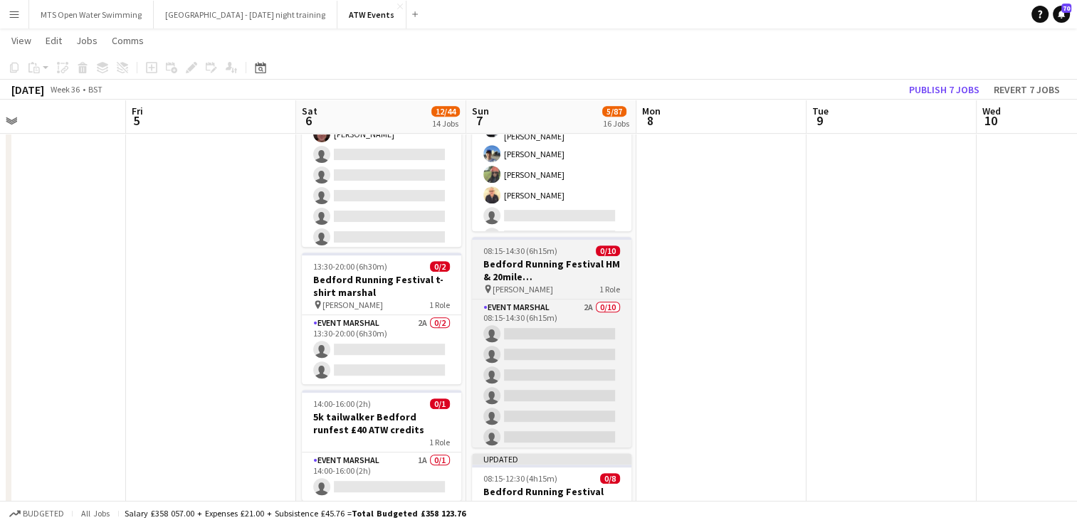
click at [572, 265] on h3 "Bedford Running Festival HM & 20mile [GEOGRAPHIC_DATA] 1 priory" at bounding box center [551, 271] width 159 height 26
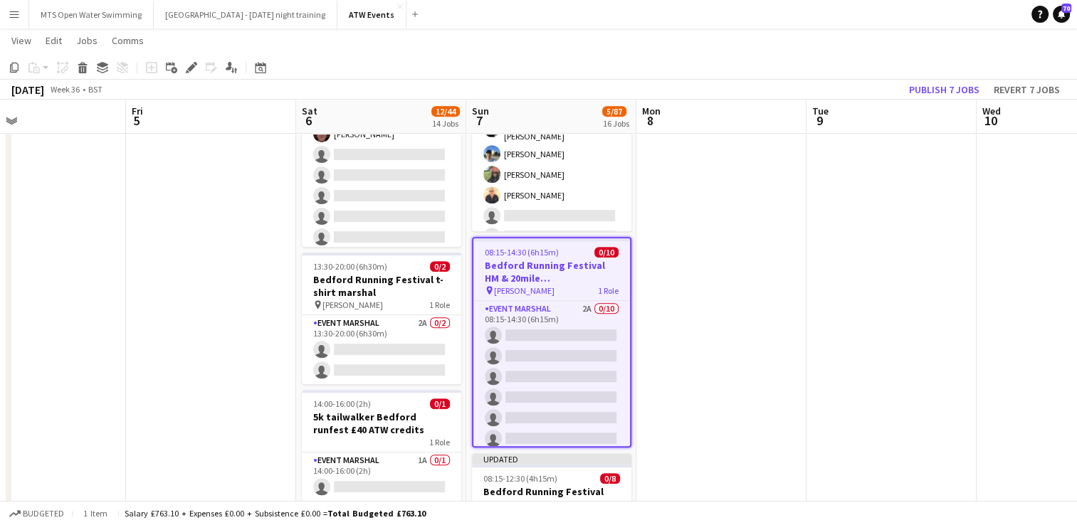
click at [498, 260] on h3 "Bedford Running Festival HM & 20mile [GEOGRAPHIC_DATA] 1 priory" at bounding box center [551, 272] width 157 height 26
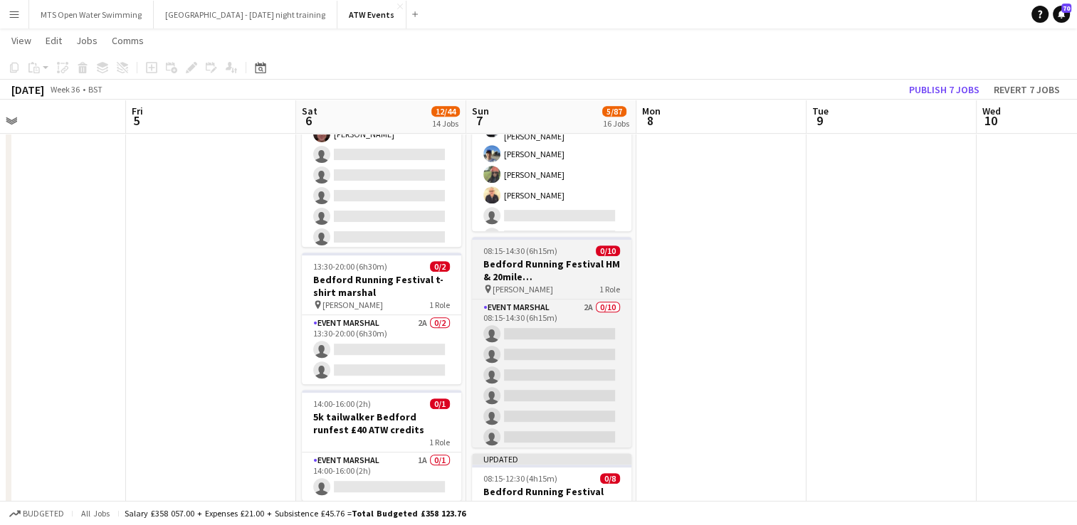
click at [498, 260] on h3 "Bedford Running Festival HM & 20mile [GEOGRAPHIC_DATA] 1 priory" at bounding box center [551, 271] width 159 height 26
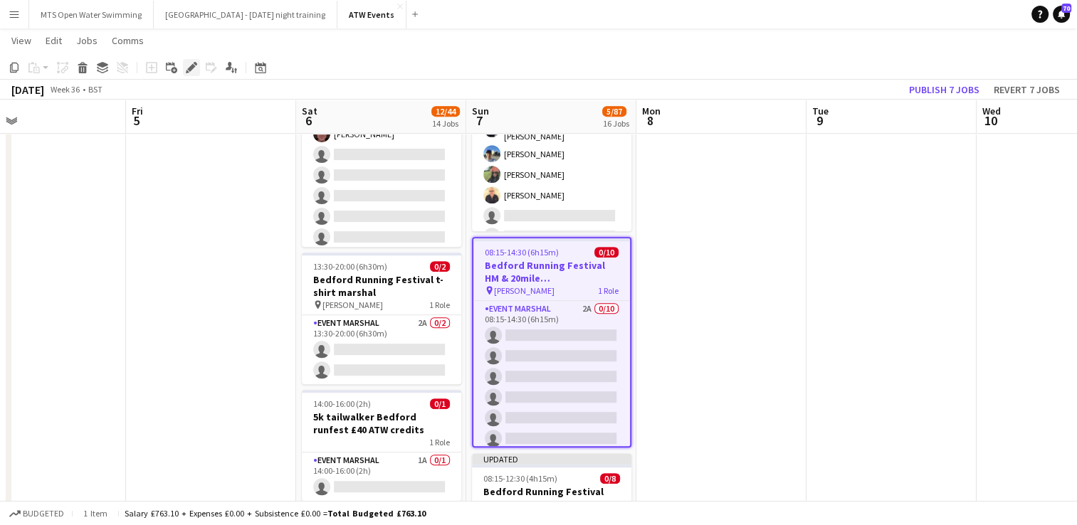
click at [193, 68] on icon at bounding box center [191, 68] width 8 height 8
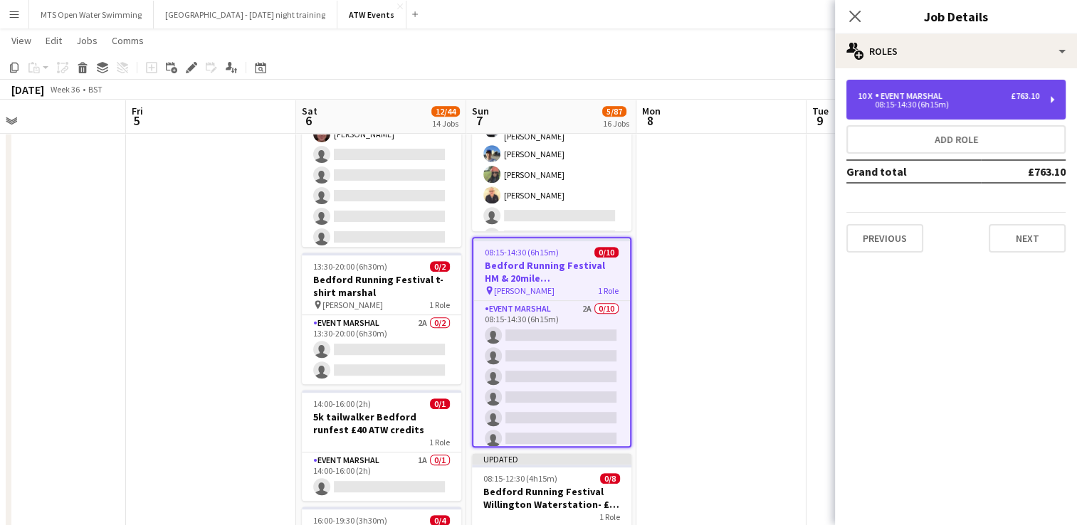
click at [812, 112] on div "10 x Event Marshal £763.10 08:15-14:30 (6h15m)" at bounding box center [955, 100] width 219 height 40
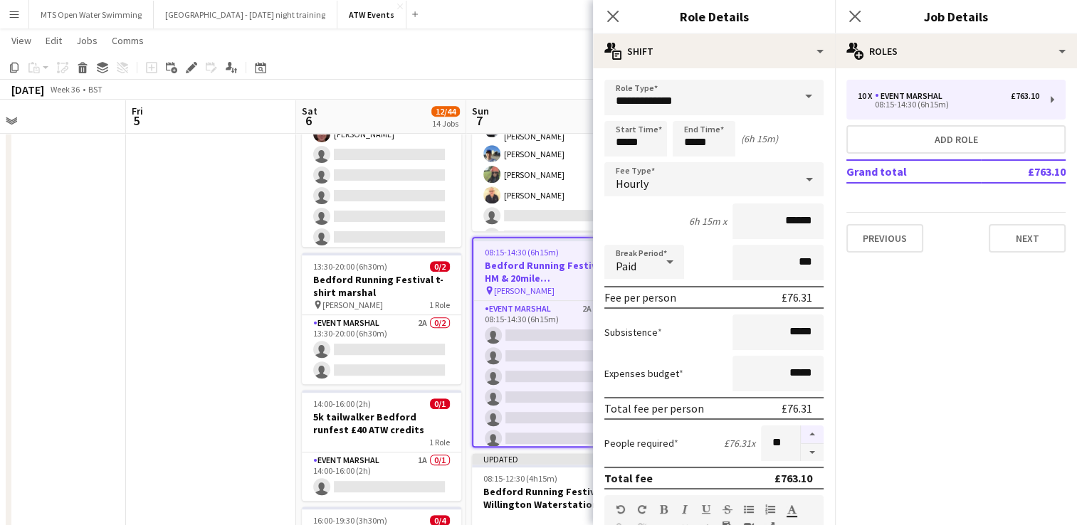
click at [800, 433] on button "button" at bounding box center [811, 435] width 23 height 19
type input "**"
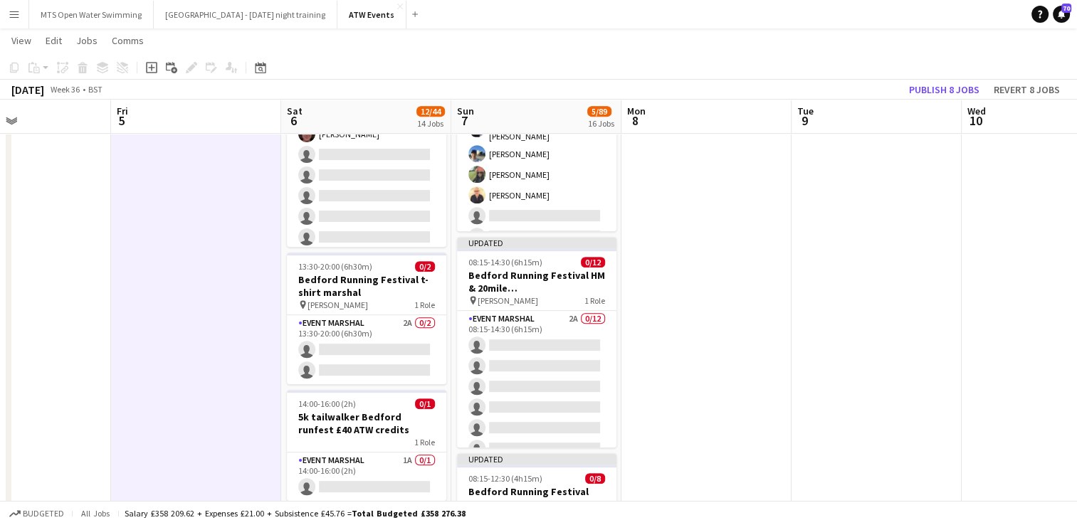
scroll to position [0, 407]
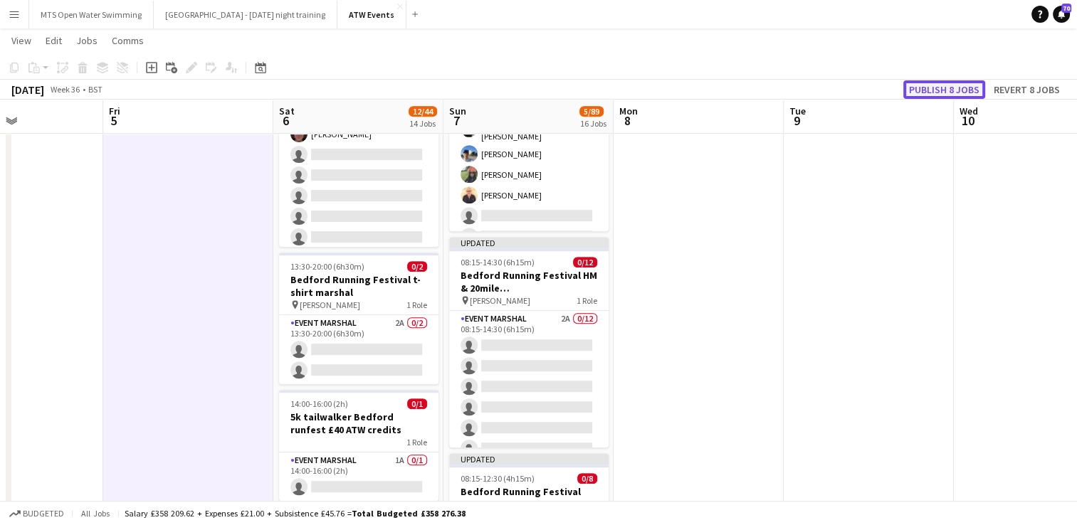
click at [812, 81] on button "Publish 8 jobs" at bounding box center [944, 89] width 82 height 19
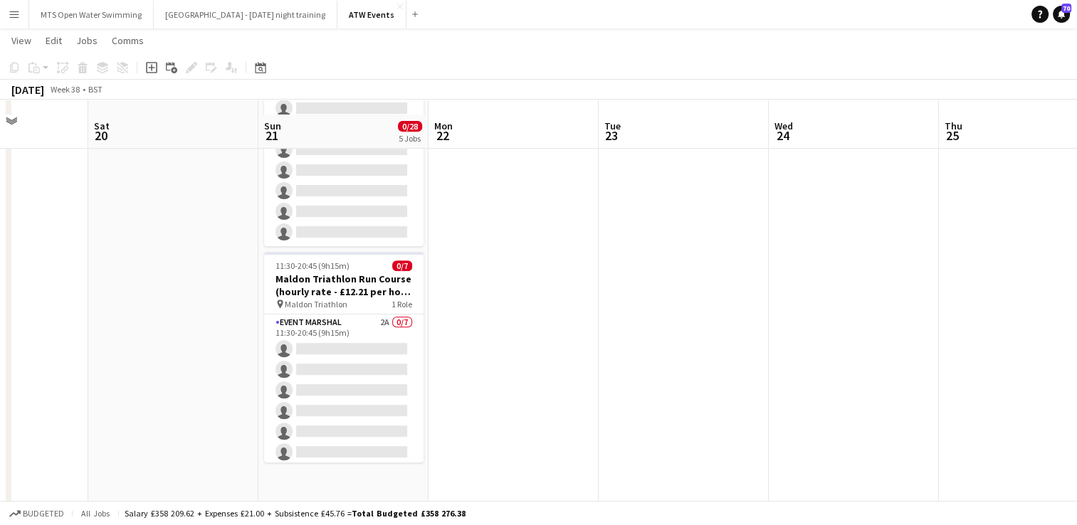
scroll to position [599, 0]
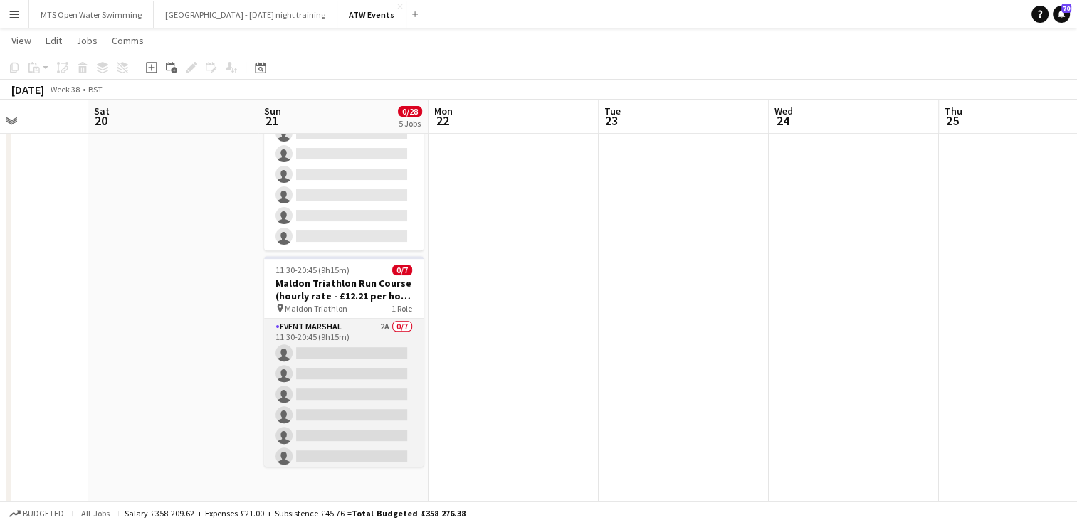
click at [371, 322] on app-card-role "Event Marshal 2A 0/7 11:30-20:45 (9h15m) single-neutral-actions single-neutral-…" at bounding box center [343, 405] width 159 height 172
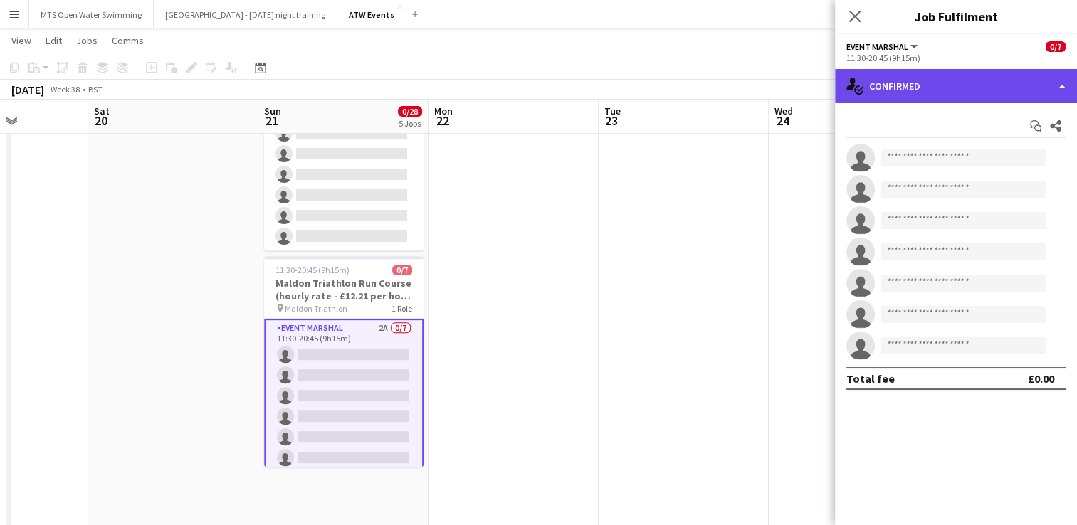
click at [812, 98] on div "single-neutral-actions-check-2 Confirmed" at bounding box center [956, 86] width 242 height 34
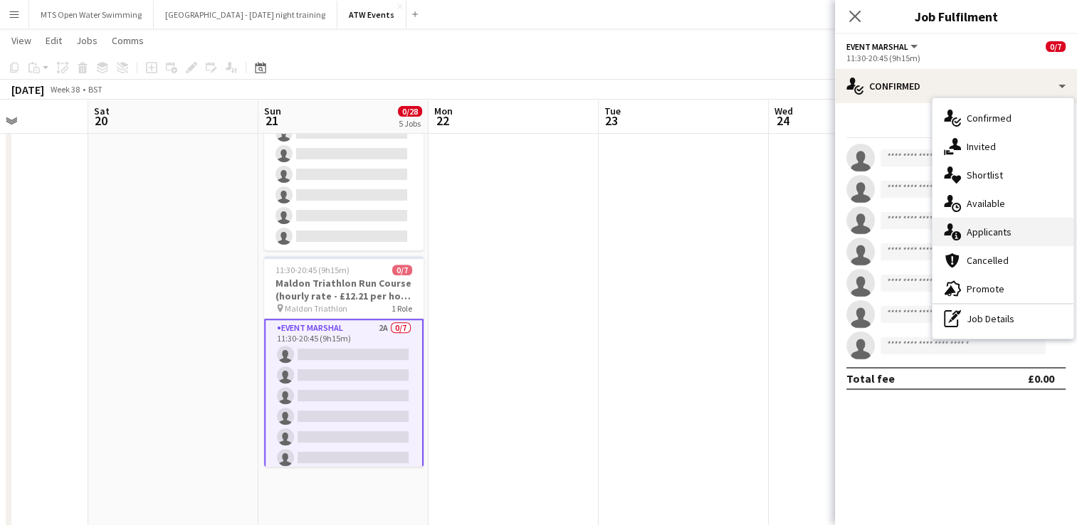
click at [812, 228] on div "single-neutral-actions-information Applicants" at bounding box center [1002, 232] width 141 height 28
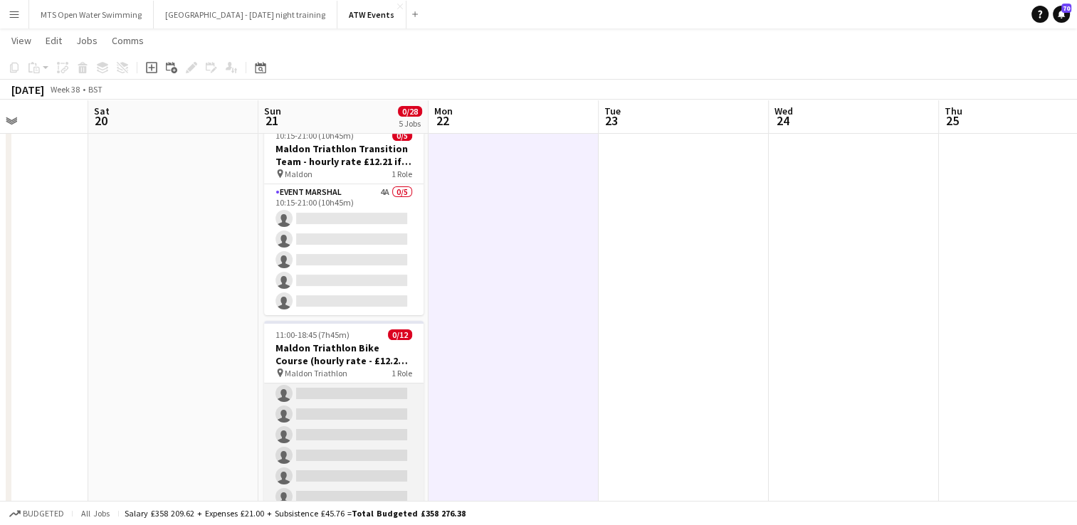
scroll to position [0, 0]
click at [364, 390] on app-card-role "Event Marshal 2A 0/12 11:00-18:45 (7h45m) single-neutral-actions single-neutral…" at bounding box center [343, 521] width 159 height 275
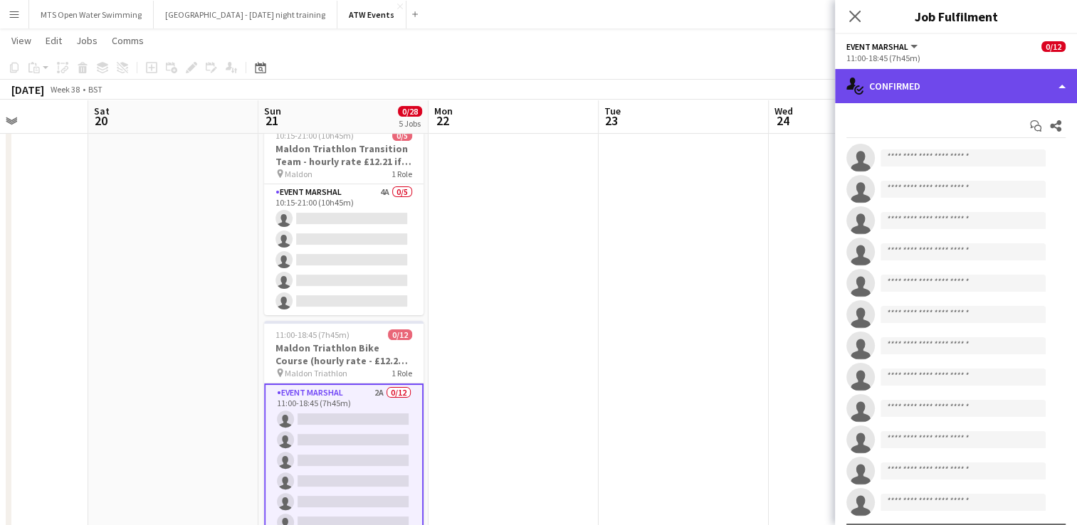
click at [812, 87] on div "single-neutral-actions-check-2 Confirmed" at bounding box center [956, 86] width 242 height 34
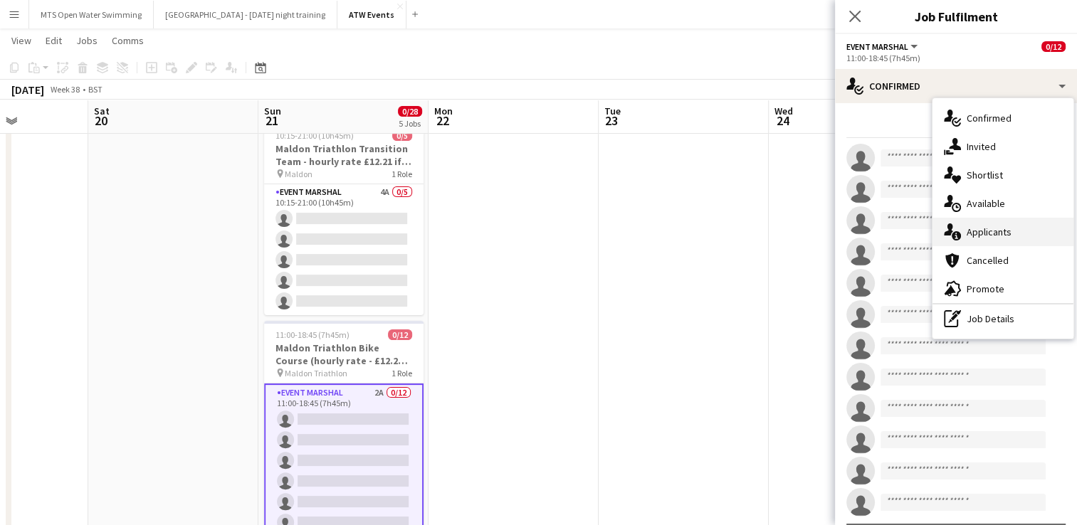
click at [812, 232] on div "single-neutral-actions-information Applicants" at bounding box center [1002, 232] width 141 height 28
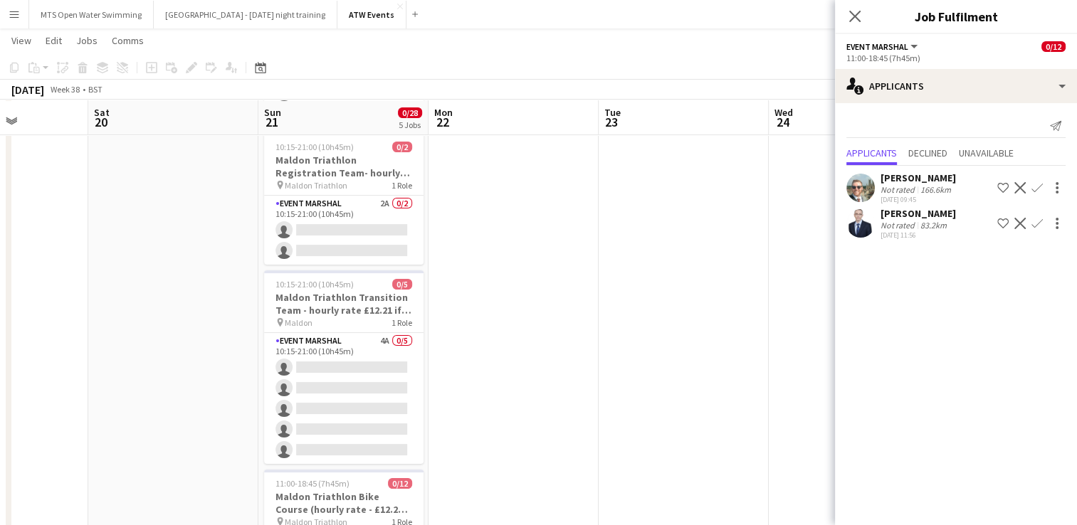
scroll to position [168, 0]
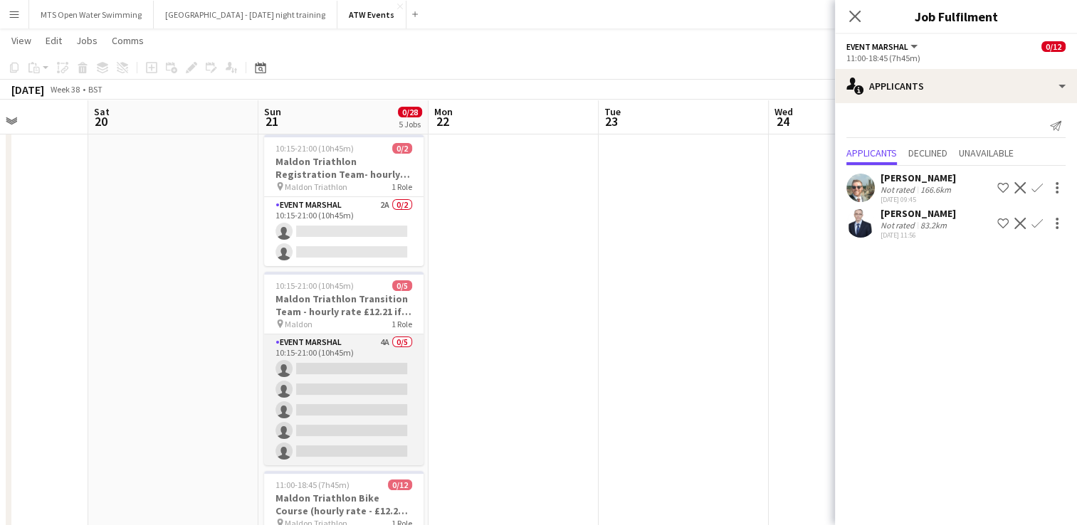
click at [381, 342] on app-card-role "Event Marshal 4A 0/5 10:15-21:00 (10h45m) single-neutral-actions single-neutral…" at bounding box center [343, 399] width 159 height 131
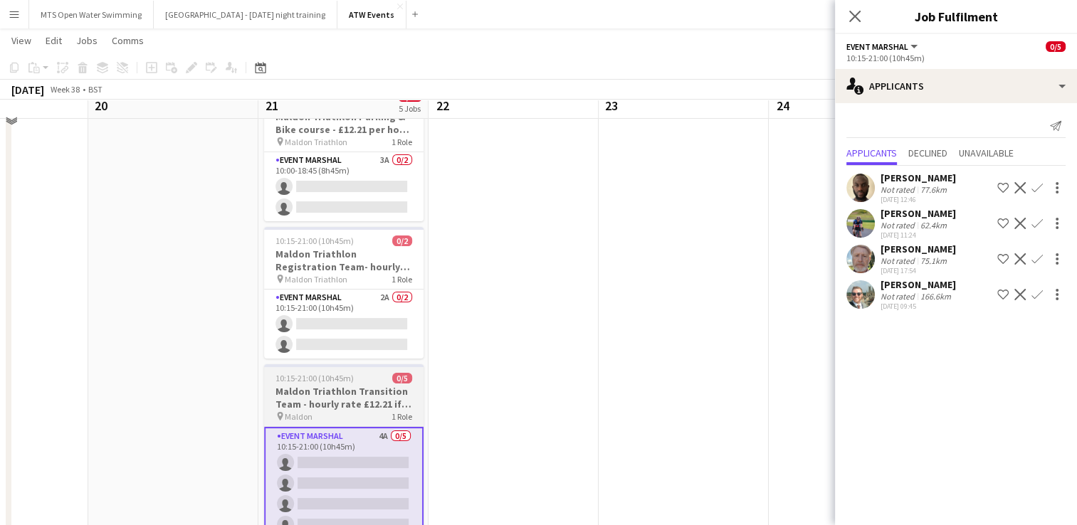
scroll to position [57, 0]
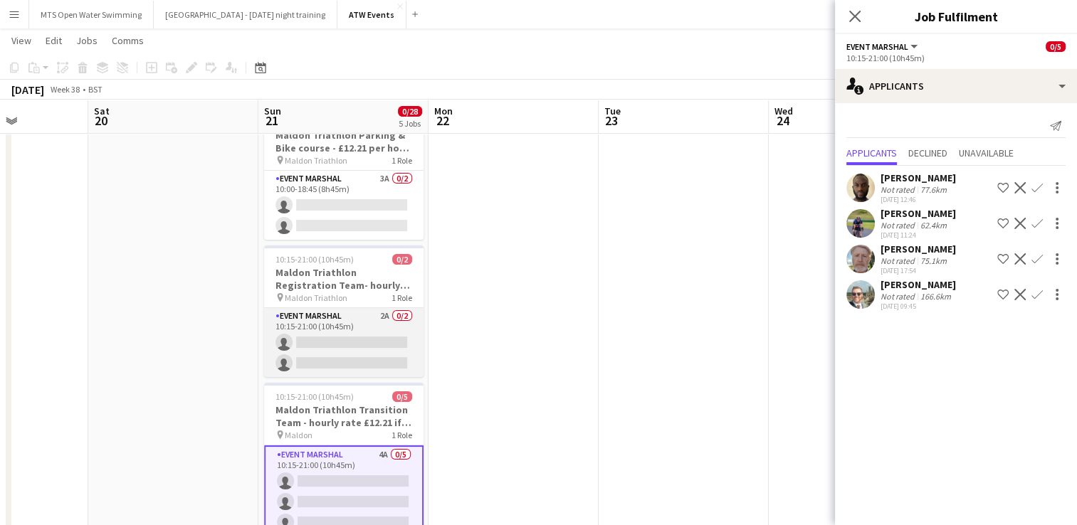
click at [381, 317] on app-card-role "Event Marshal 2A 0/2 10:15-21:00 (10h45m) single-neutral-actions single-neutral…" at bounding box center [343, 342] width 159 height 69
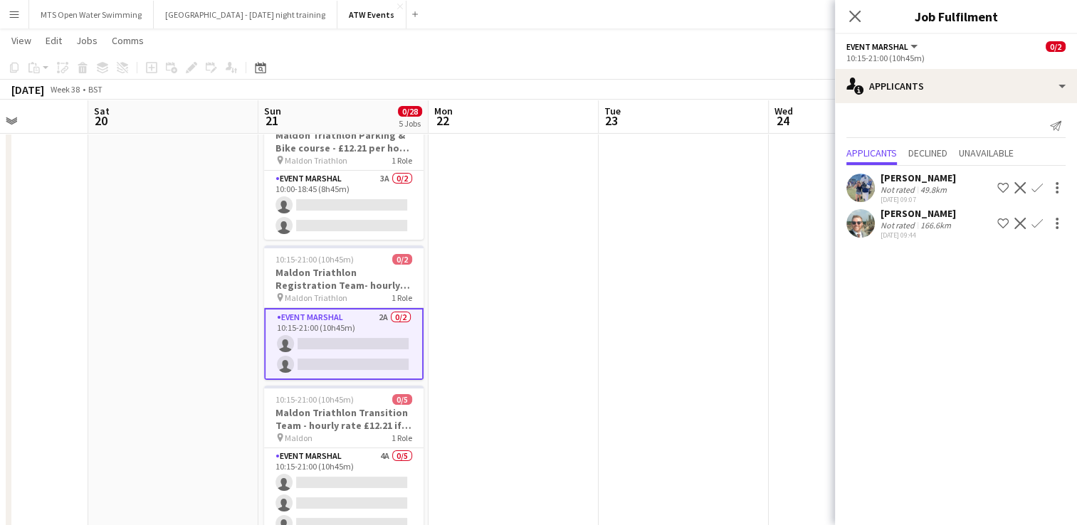
click at [812, 194] on div "Not rated" at bounding box center [898, 189] width 37 height 11
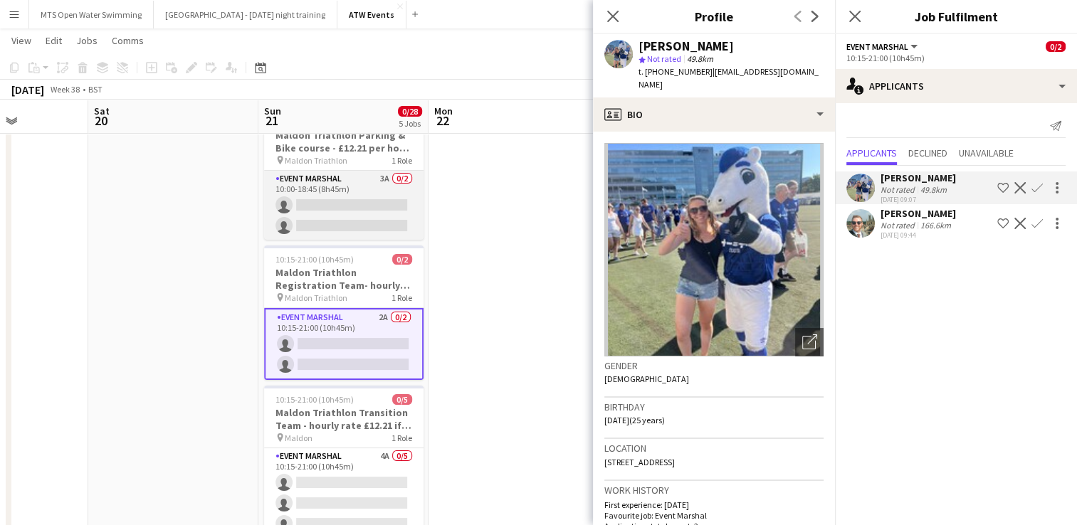
click at [379, 179] on app-card-role "Event Marshal 3A 0/2 10:00-18:45 (8h45m) single-neutral-actions single-neutral-…" at bounding box center [343, 205] width 159 height 69
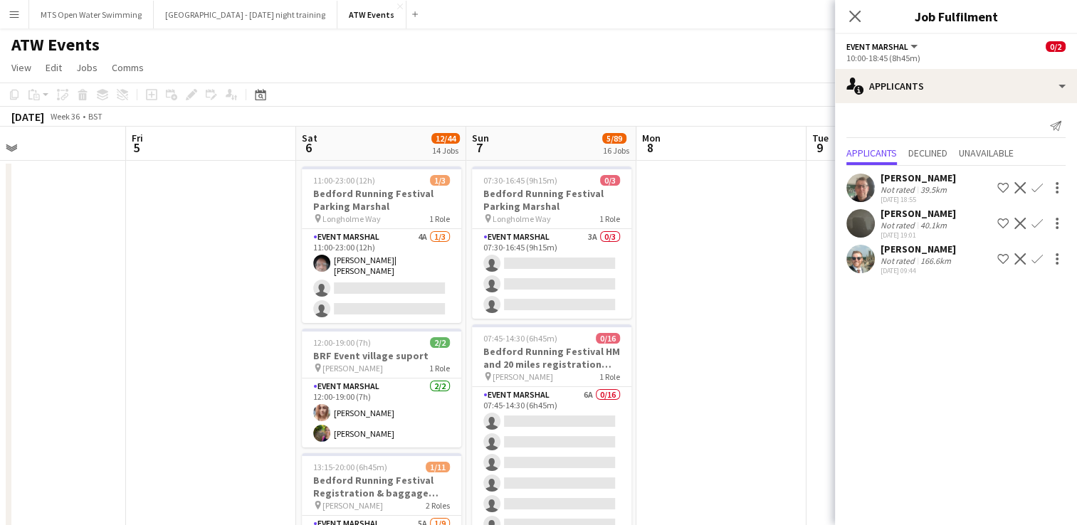
scroll to position [0, 556]
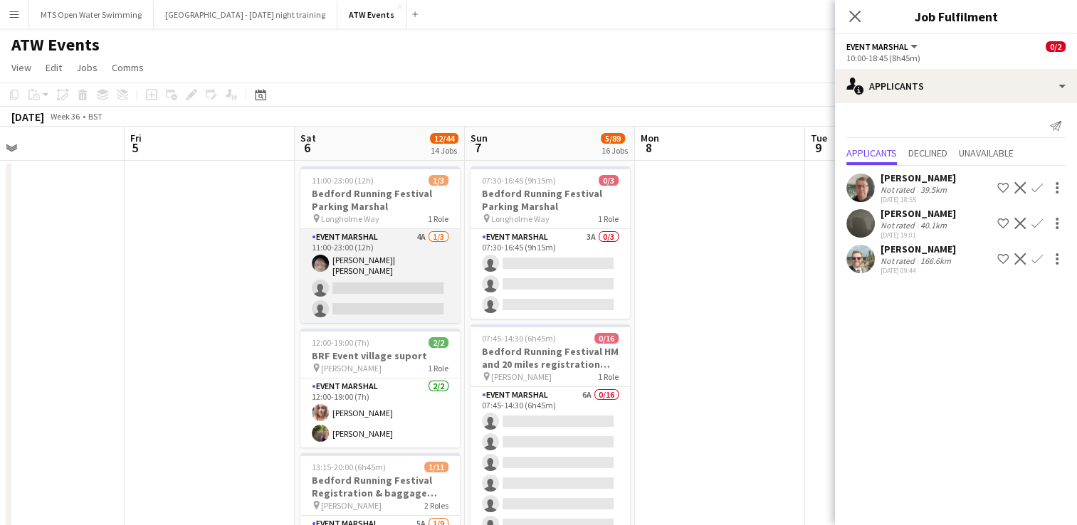
click at [421, 235] on app-card-role "Event Marshal 4A [DATE] 11:00-23:00 (12h) [PERSON_NAME]| [PERSON_NAME] single-n…" at bounding box center [379, 276] width 159 height 94
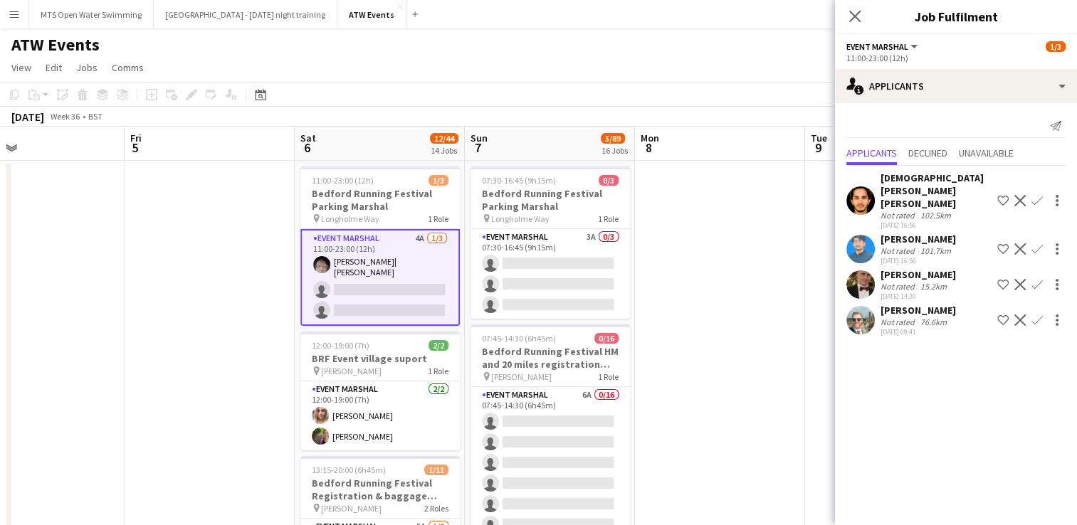
click at [812, 281] on div "Not rated" at bounding box center [898, 286] width 37 height 11
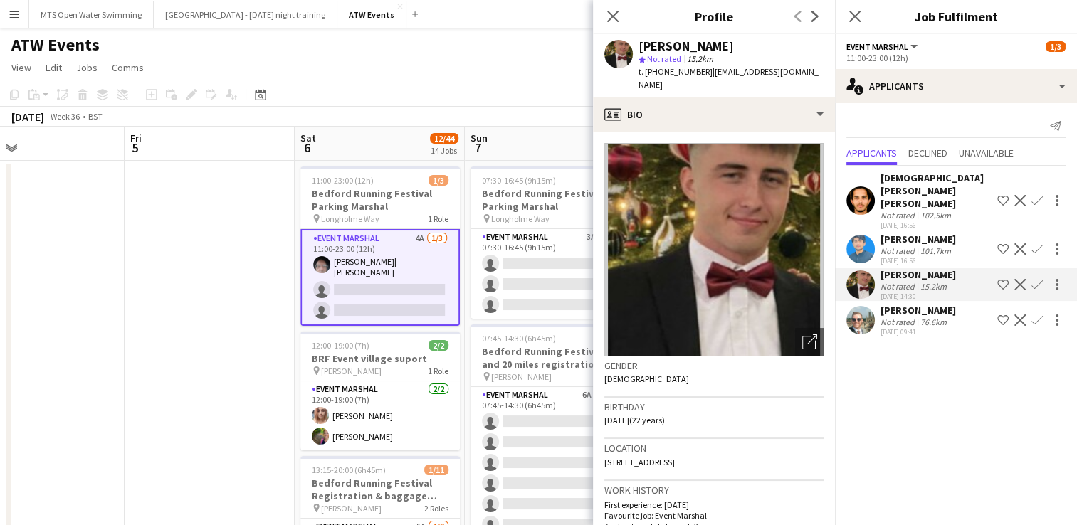
click at [812, 279] on app-icon "Confirm" at bounding box center [1036, 284] width 11 height 11
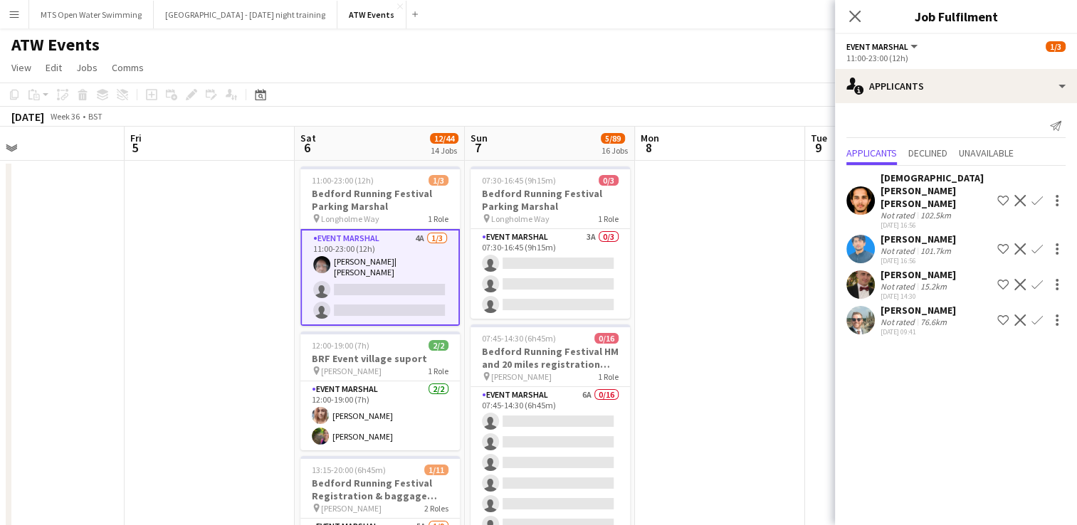
click at [812, 279] on app-icon "Confirm" at bounding box center [1036, 284] width 11 height 11
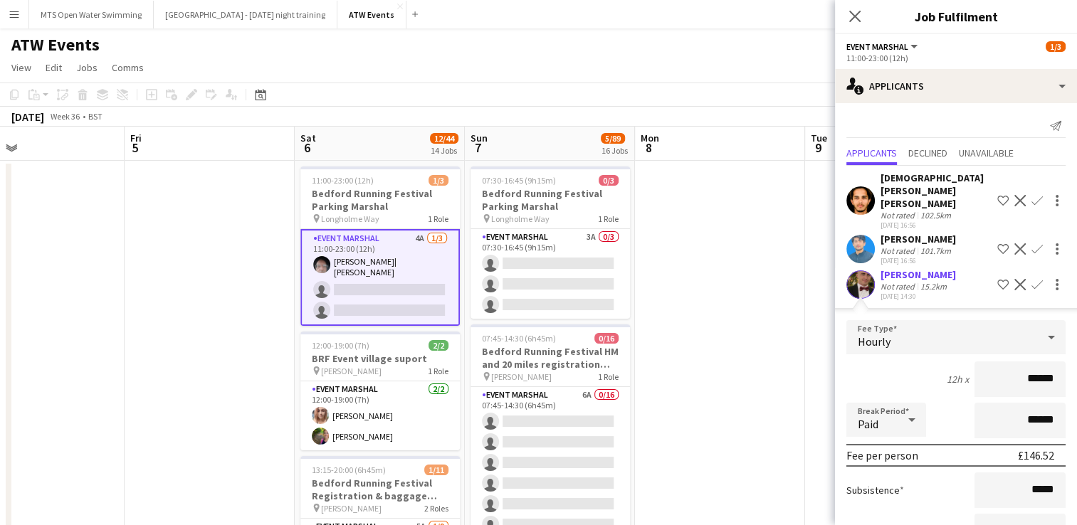
scroll to position [134, 0]
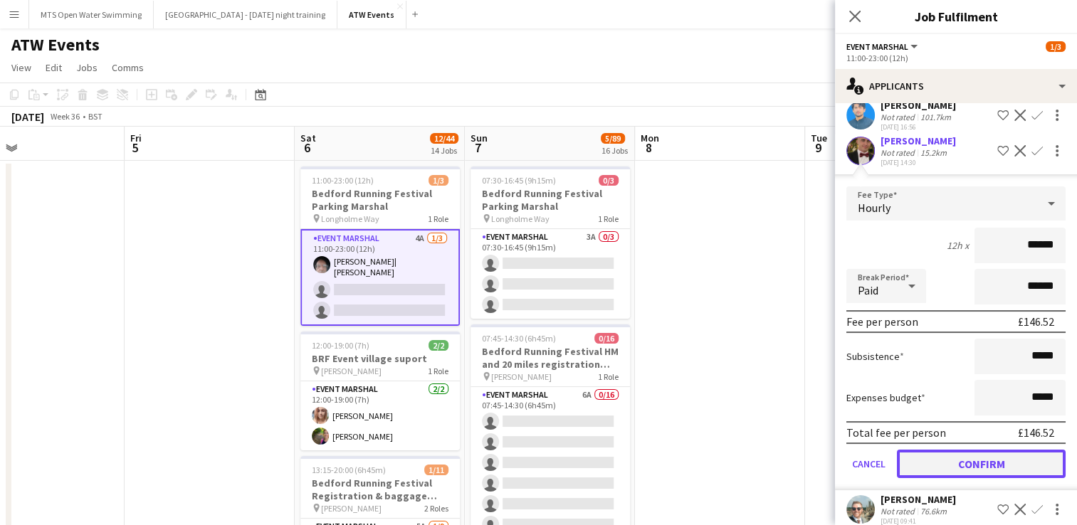
click at [812, 450] on button "Confirm" at bounding box center [981, 464] width 169 height 28
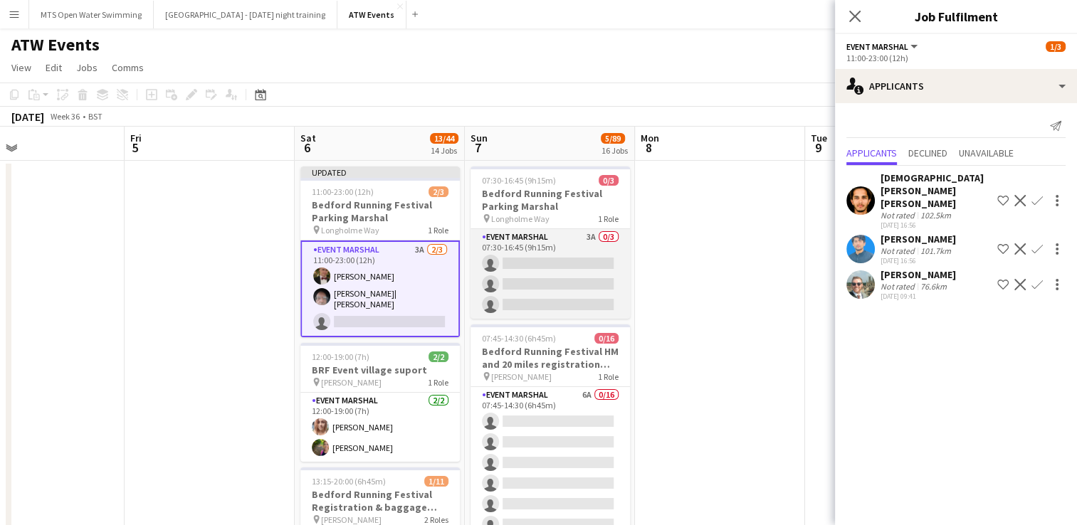
click at [589, 245] on app-card-role "Event Marshal 3A 0/3 07:30-16:45 (9h15m) single-neutral-actions single-neutral-…" at bounding box center [549, 274] width 159 height 90
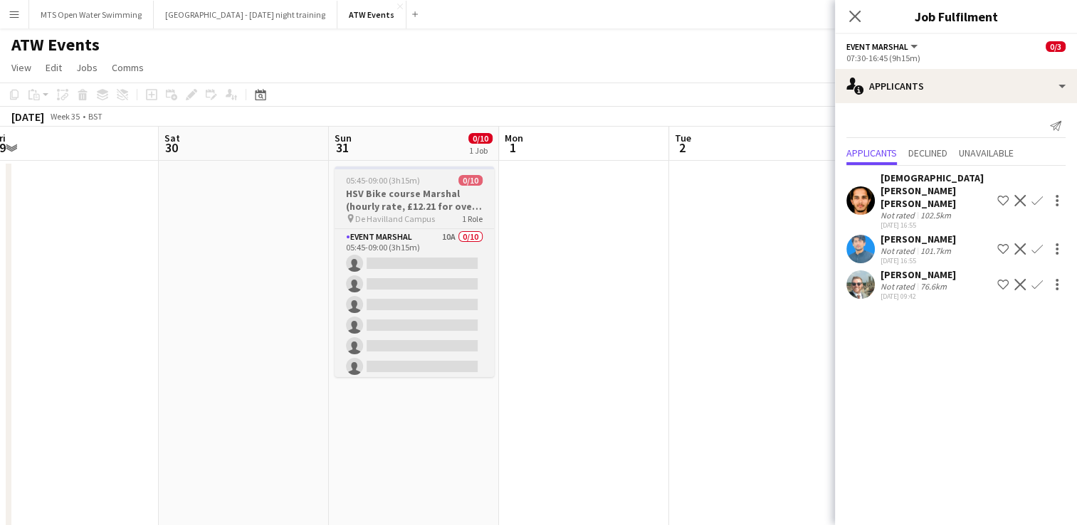
click at [386, 192] on h3 "HSV Bike course Marshal (hourly rate, £12.21 for over 21's)" at bounding box center [413, 200] width 159 height 26
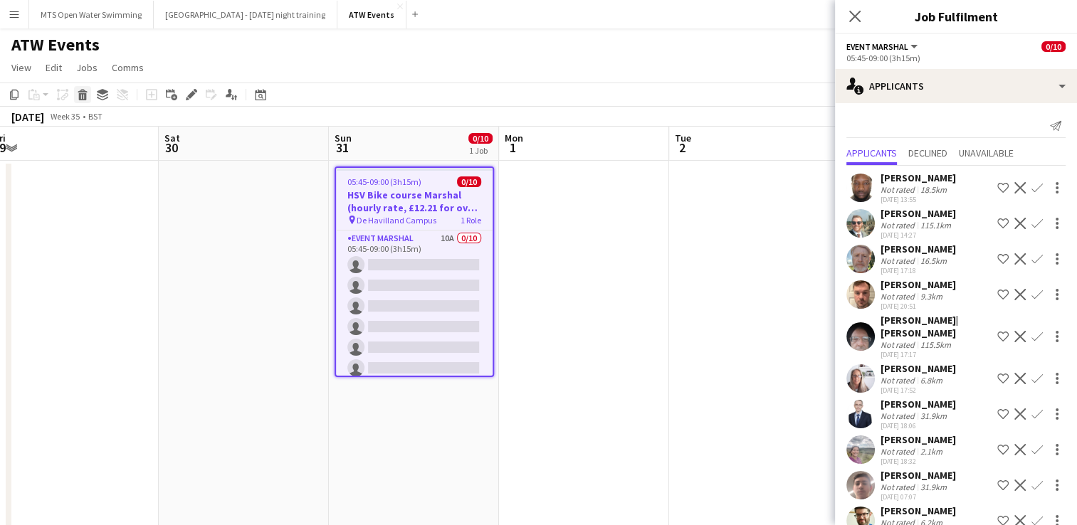
click at [80, 97] on icon at bounding box center [83, 96] width 8 height 7
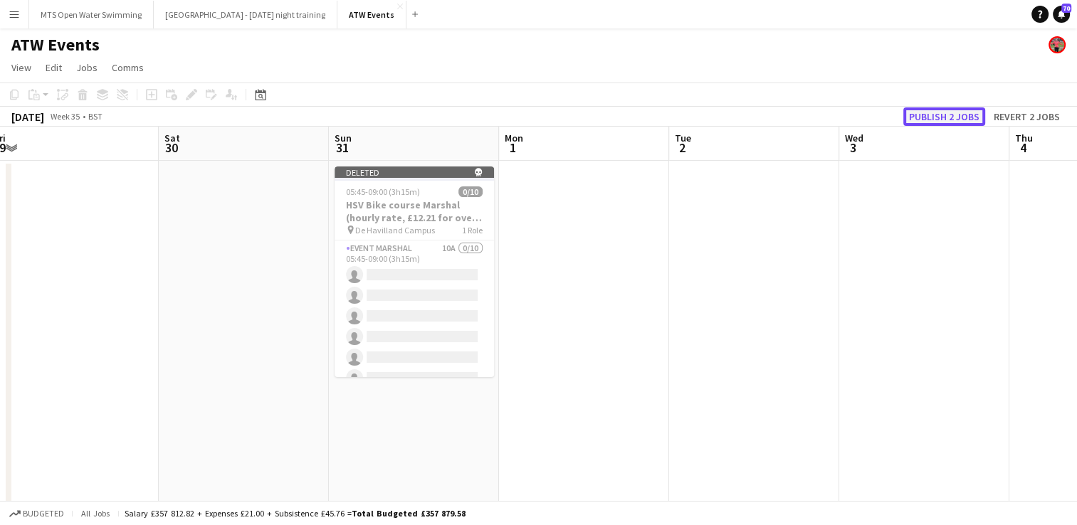
click at [812, 116] on button "Publish 2 jobs" at bounding box center [944, 116] width 82 height 19
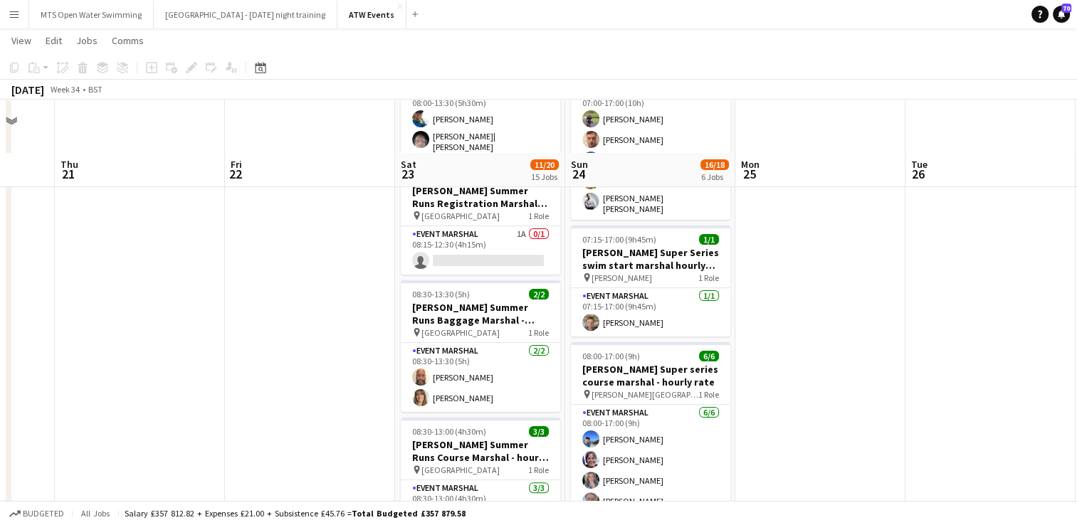
scroll to position [270, 0]
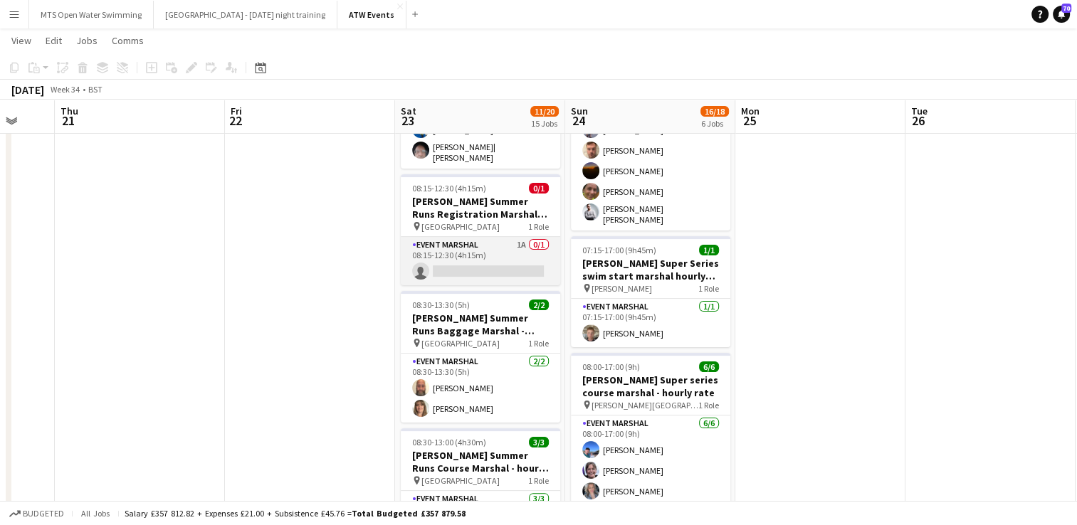
click at [519, 237] on app-card-role "Event Marshal 1A 0/1 08:15-12:30 (4h15m) single-neutral-actions" at bounding box center [480, 261] width 159 height 48
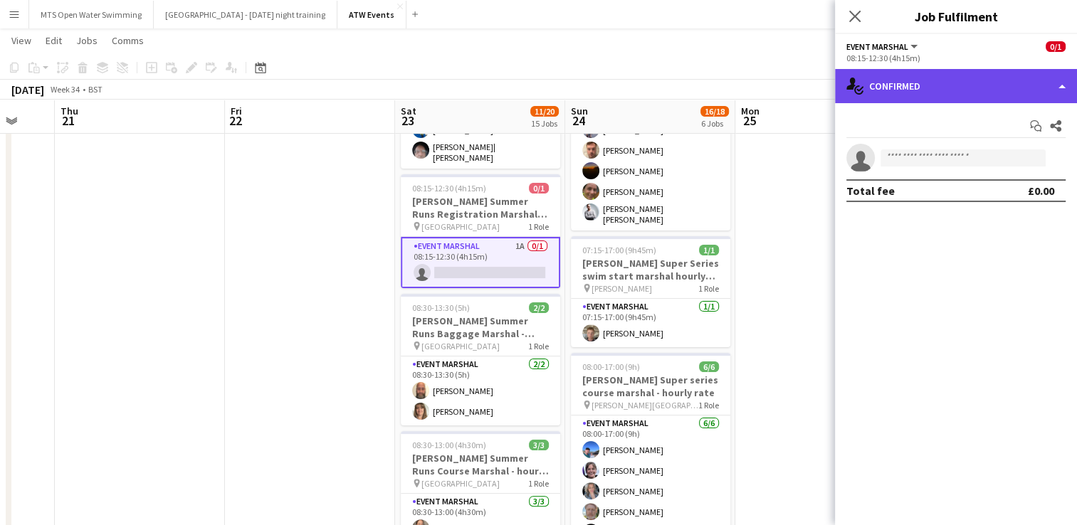
click at [812, 95] on div "single-neutral-actions-check-2 Confirmed" at bounding box center [956, 86] width 242 height 34
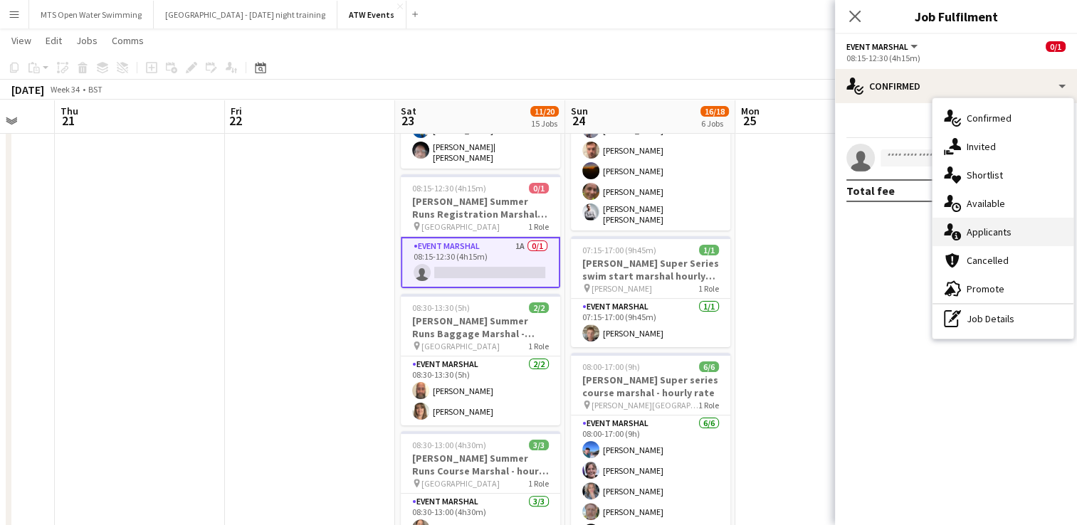
click at [812, 238] on div "single-neutral-actions-information Applicants" at bounding box center [1002, 232] width 141 height 28
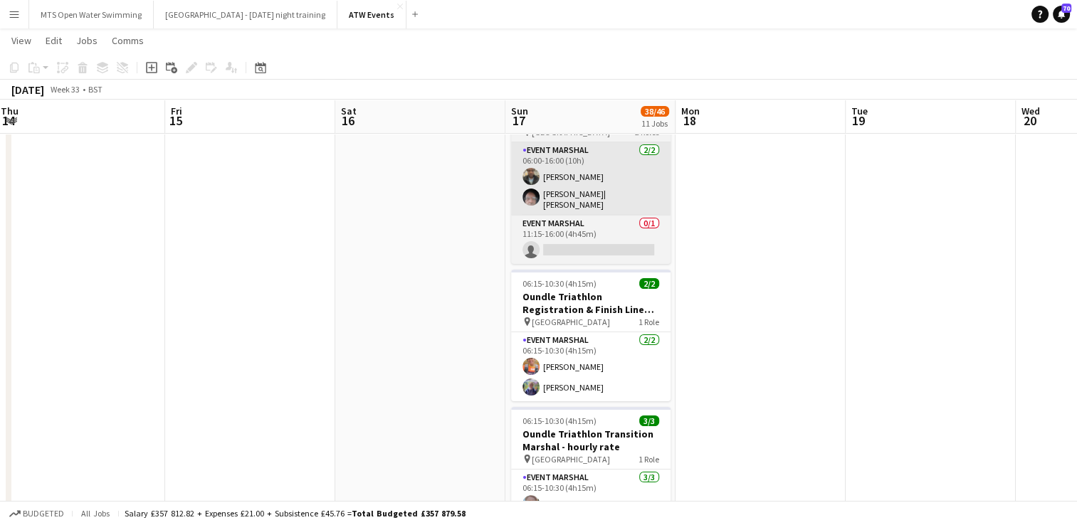
scroll to position [85, 0]
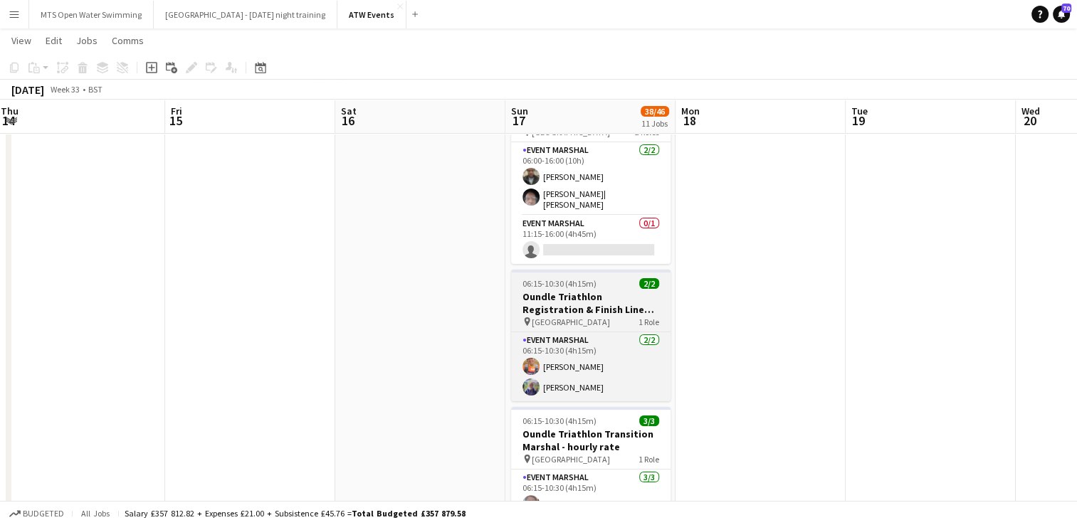
click at [553, 302] on h3 "Oundle Triathlon Registration & Finish Line Marshal hourly rate £21.21 if over …" at bounding box center [590, 303] width 159 height 26
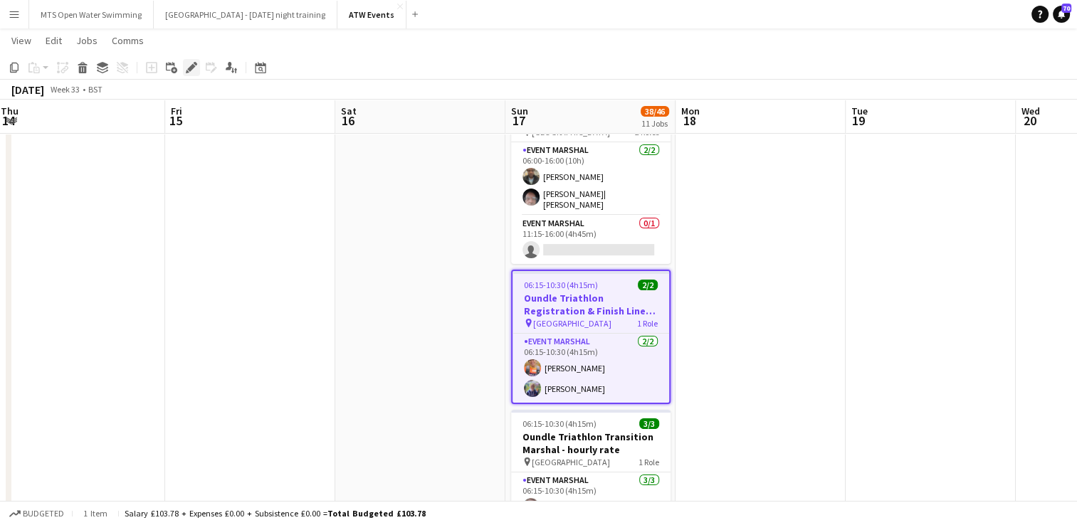
click at [187, 70] on icon "Edit" at bounding box center [191, 67] width 11 height 11
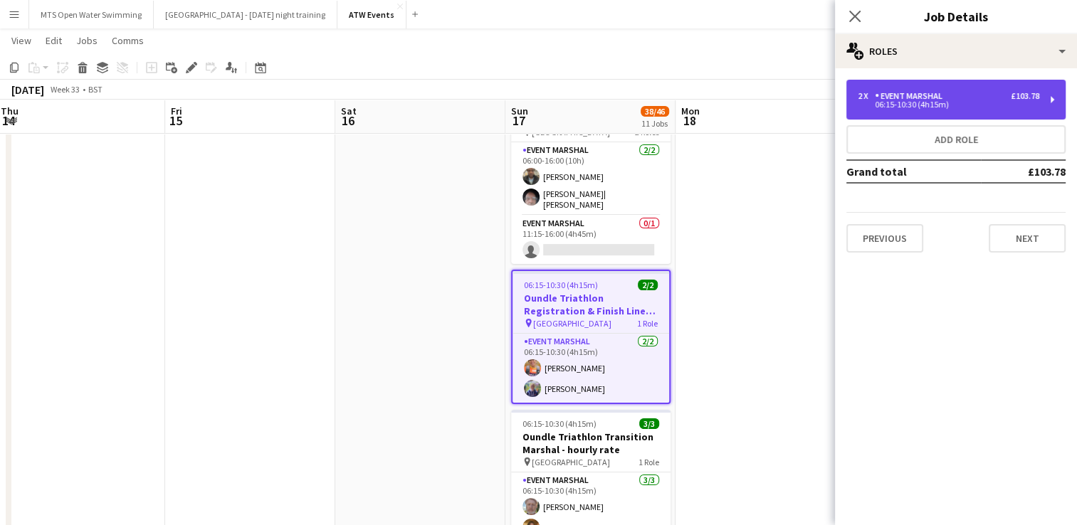
click at [812, 95] on div "Event Marshal" at bounding box center [910, 96] width 73 height 10
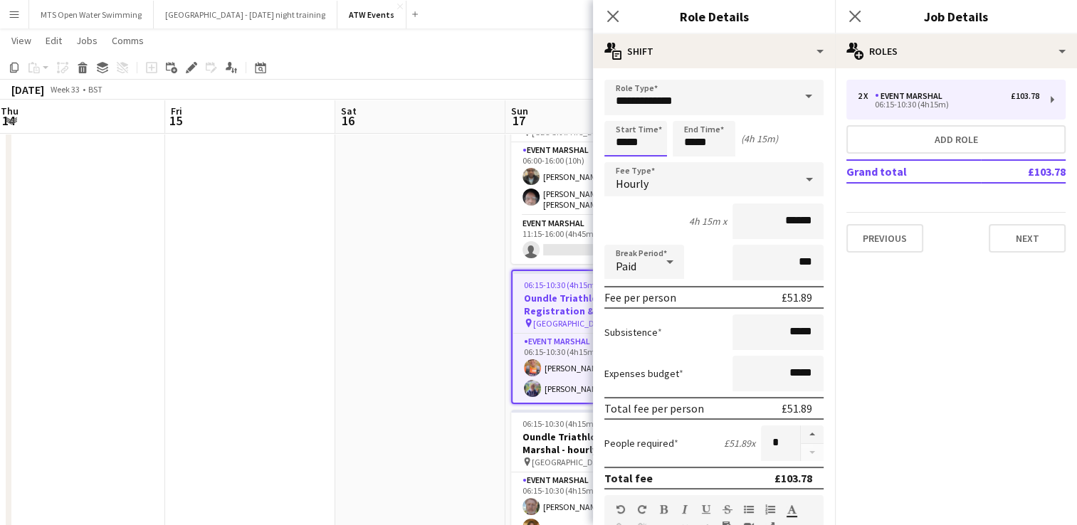
click at [642, 145] on input "*****" at bounding box center [635, 139] width 63 height 36
type input "*****"
click at [754, 121] on div "Start Time ***** End Time ***** (4h 45m)" at bounding box center [713, 139] width 219 height 36
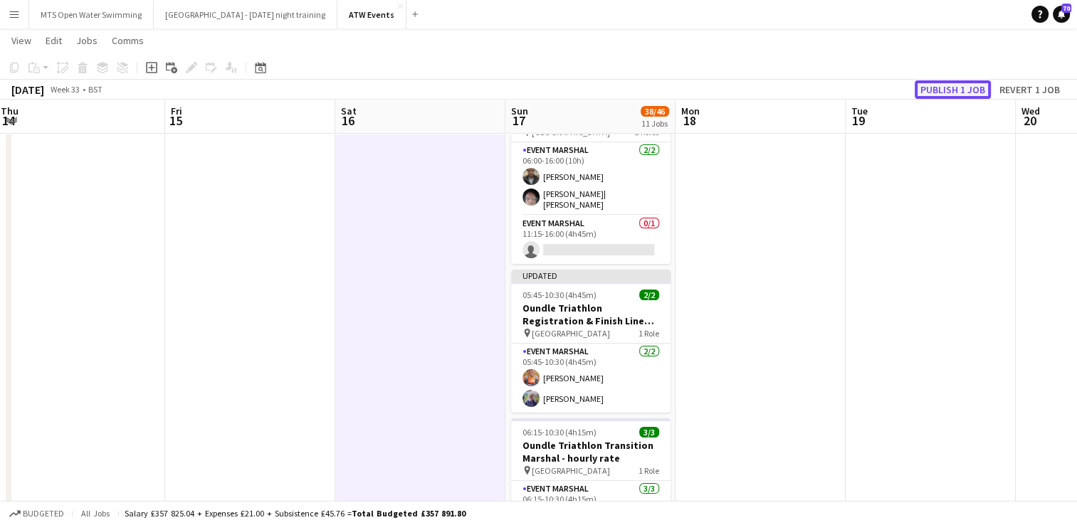
click at [812, 85] on button "Publish 1 job" at bounding box center [952, 89] width 76 height 19
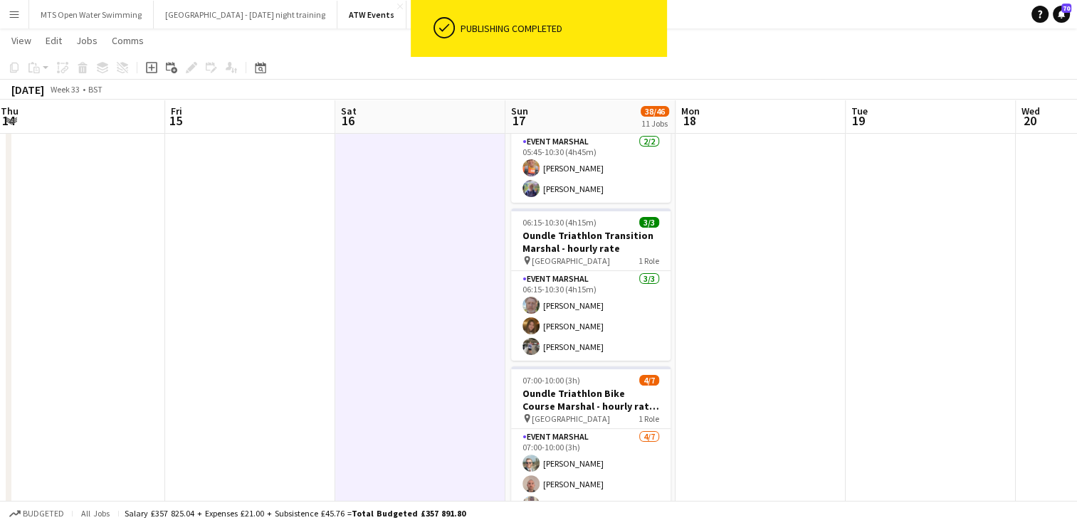
scroll to position [283, 0]
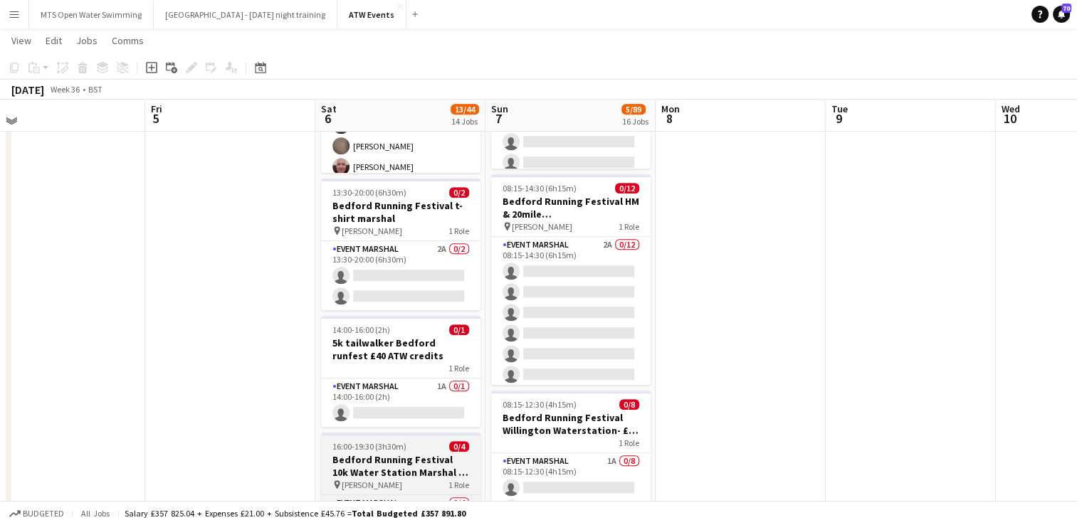
scroll to position [699, 0]
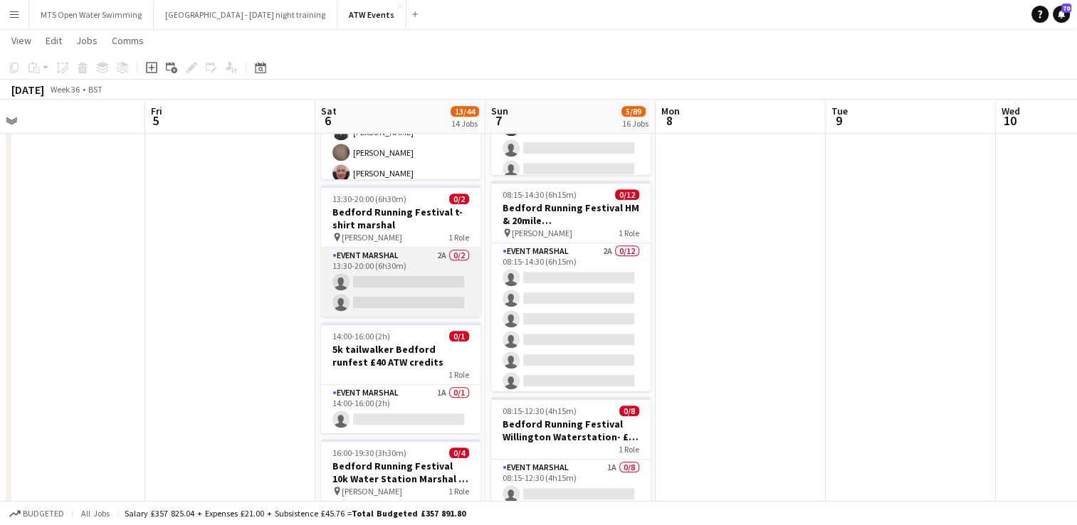
click at [439, 250] on app-card-role "Event Marshal 2A 0/2 13:30-20:00 (6h30m) single-neutral-actions single-neutral-…" at bounding box center [400, 282] width 159 height 69
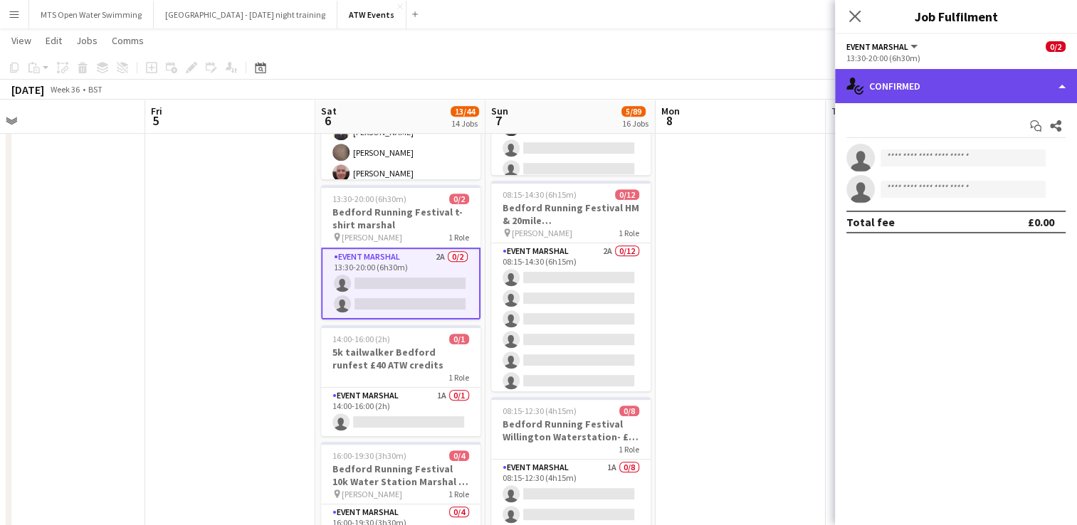
click at [812, 77] on div "single-neutral-actions-check-2 Confirmed" at bounding box center [956, 86] width 242 height 34
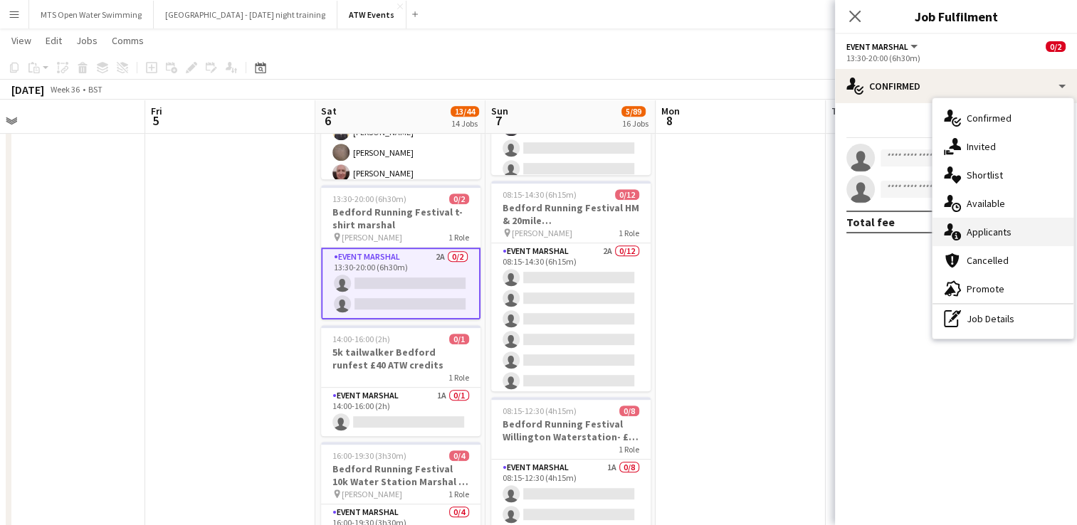
click at [812, 233] on div "single-neutral-actions-information Applicants" at bounding box center [1002, 232] width 141 height 28
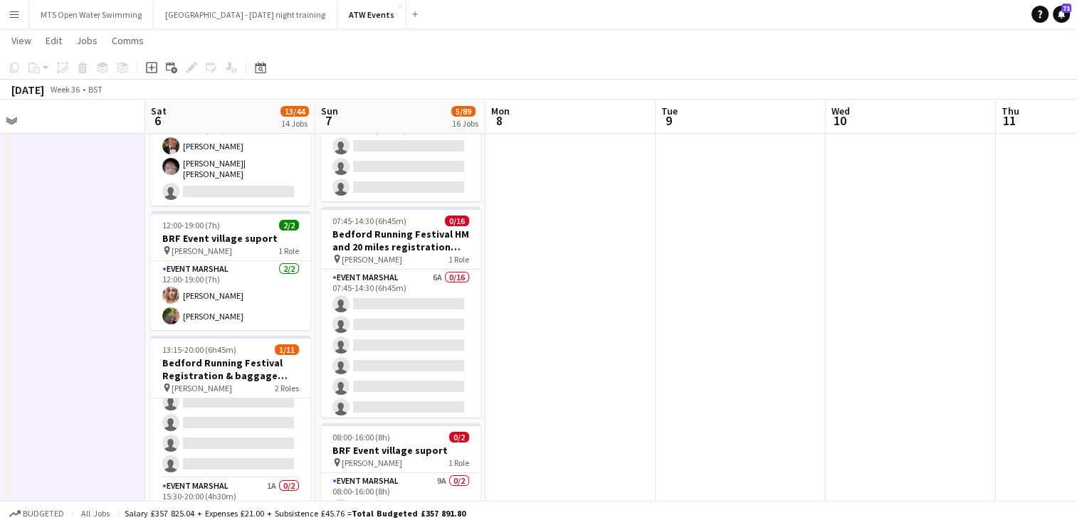
scroll to position [115, 0]
